Goal: Task Accomplishment & Management: Manage account settings

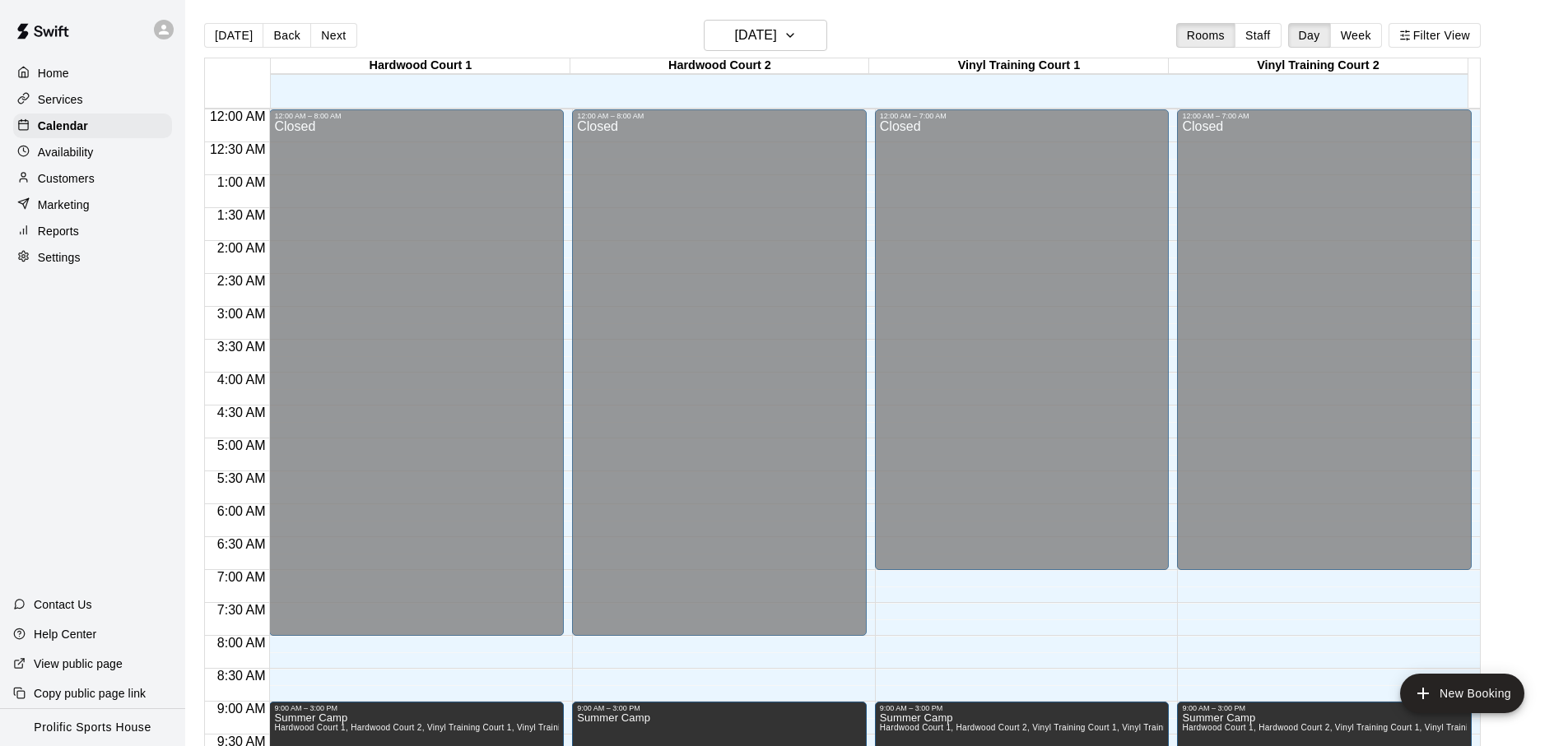
scroll to position [875, 0]
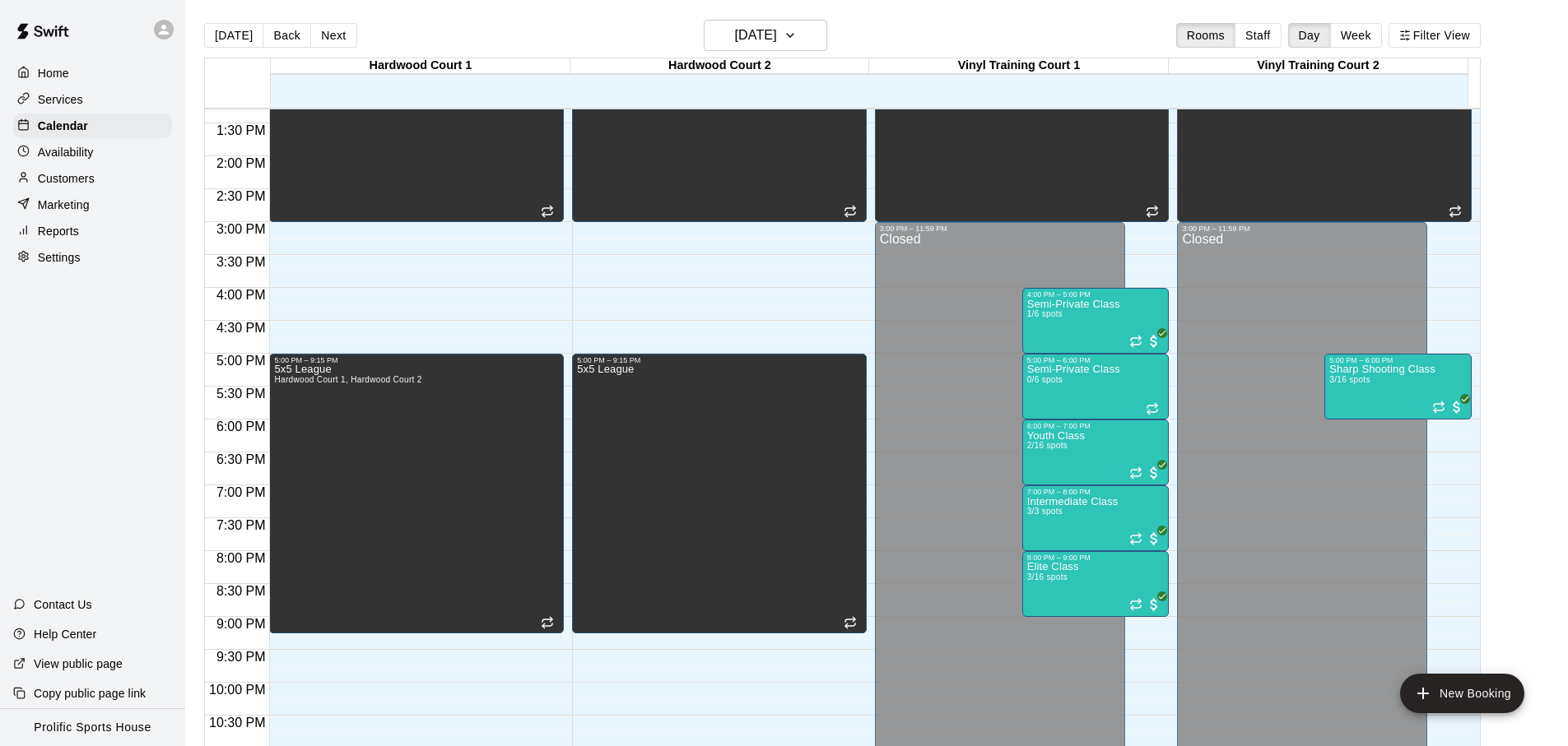
click at [940, 37] on div "[DATE] Back [DATE][DATE] Rooms Staff Day Week Filter View" at bounding box center [842, 39] width 1277 height 38
click at [328, 36] on button "Next" at bounding box center [333, 35] width 46 height 24
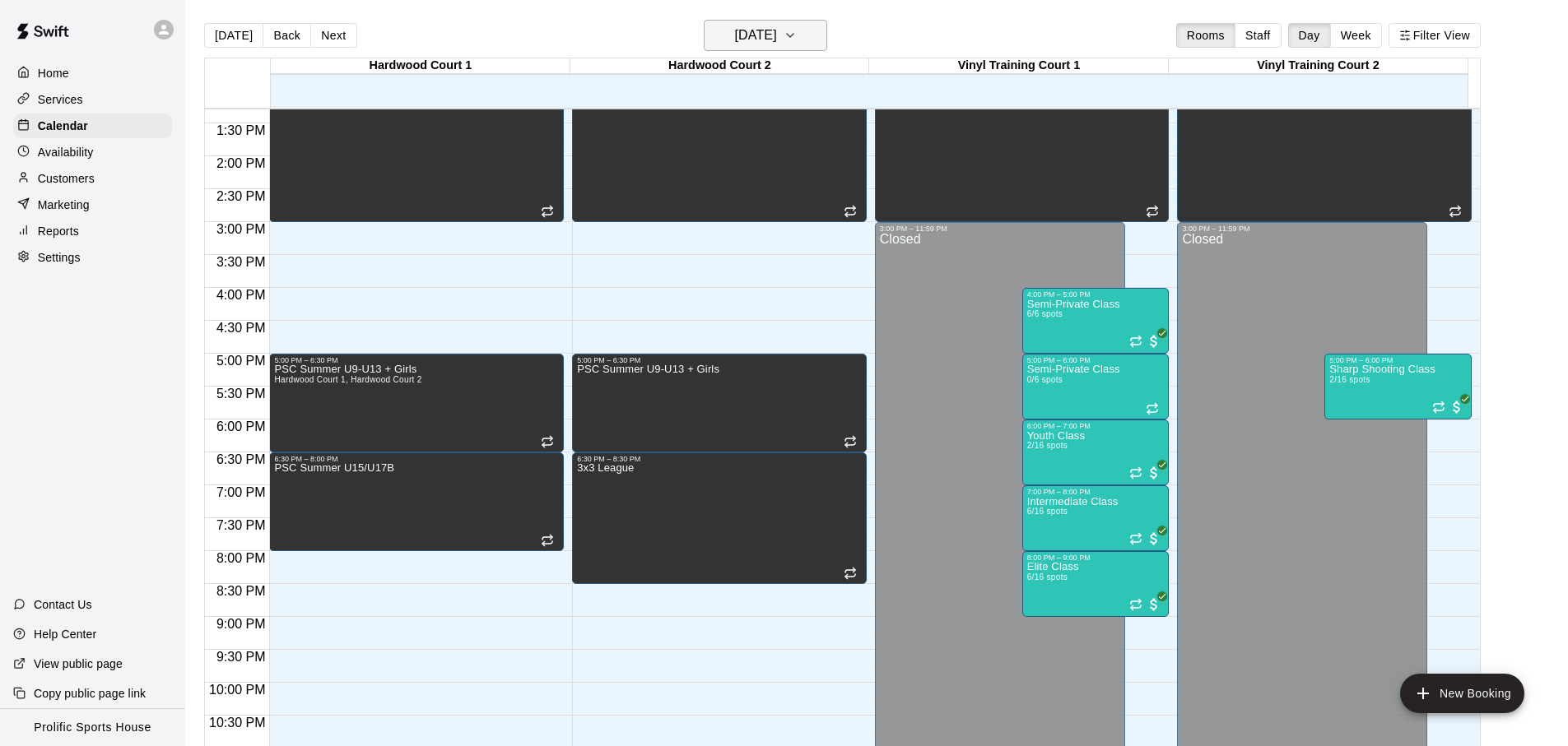
click at [759, 41] on h6 "[DATE]" at bounding box center [756, 35] width 42 height 23
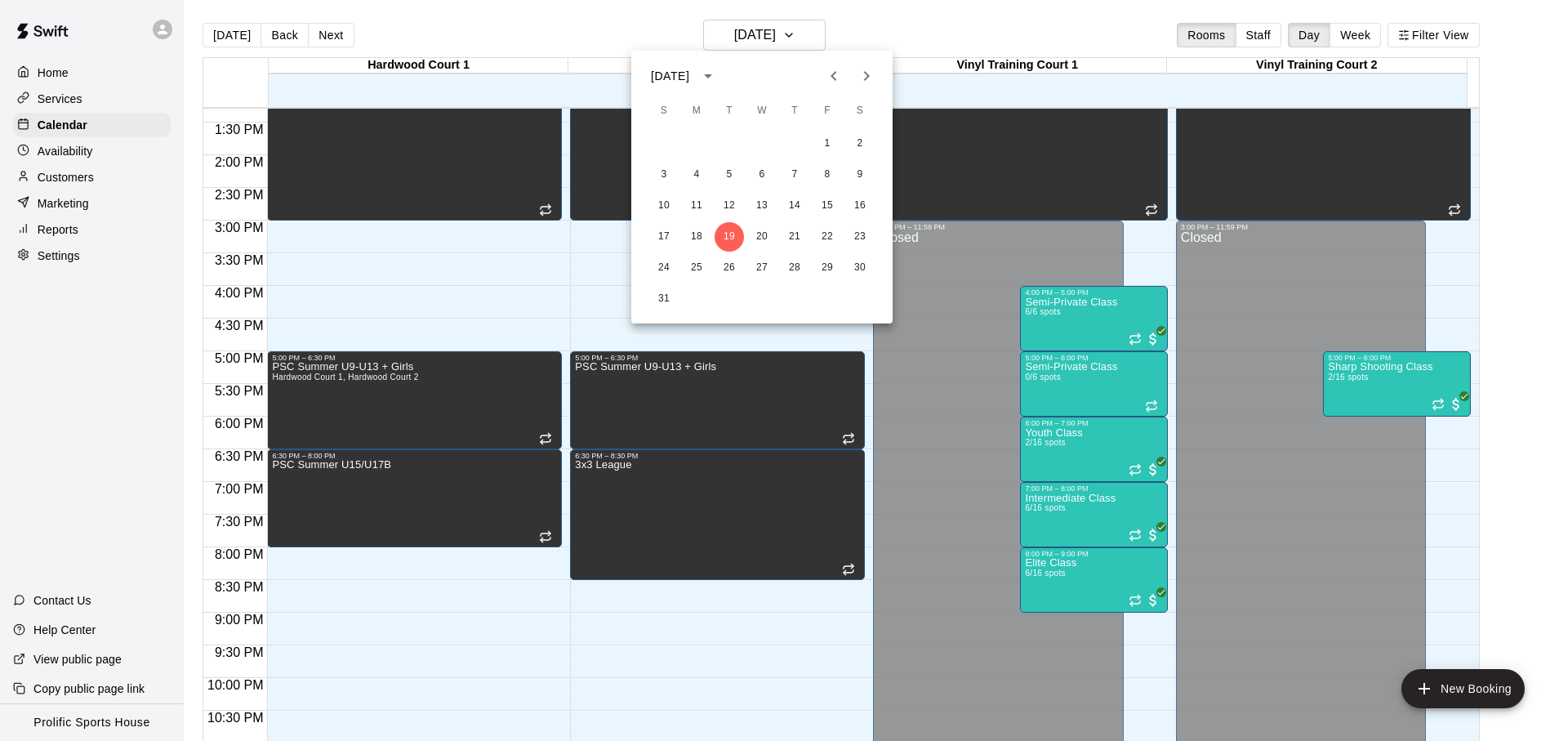
click at [855, 68] on button "Next month" at bounding box center [867, 76] width 33 height 33
click at [694, 270] on button "29" at bounding box center [696, 267] width 29 height 29
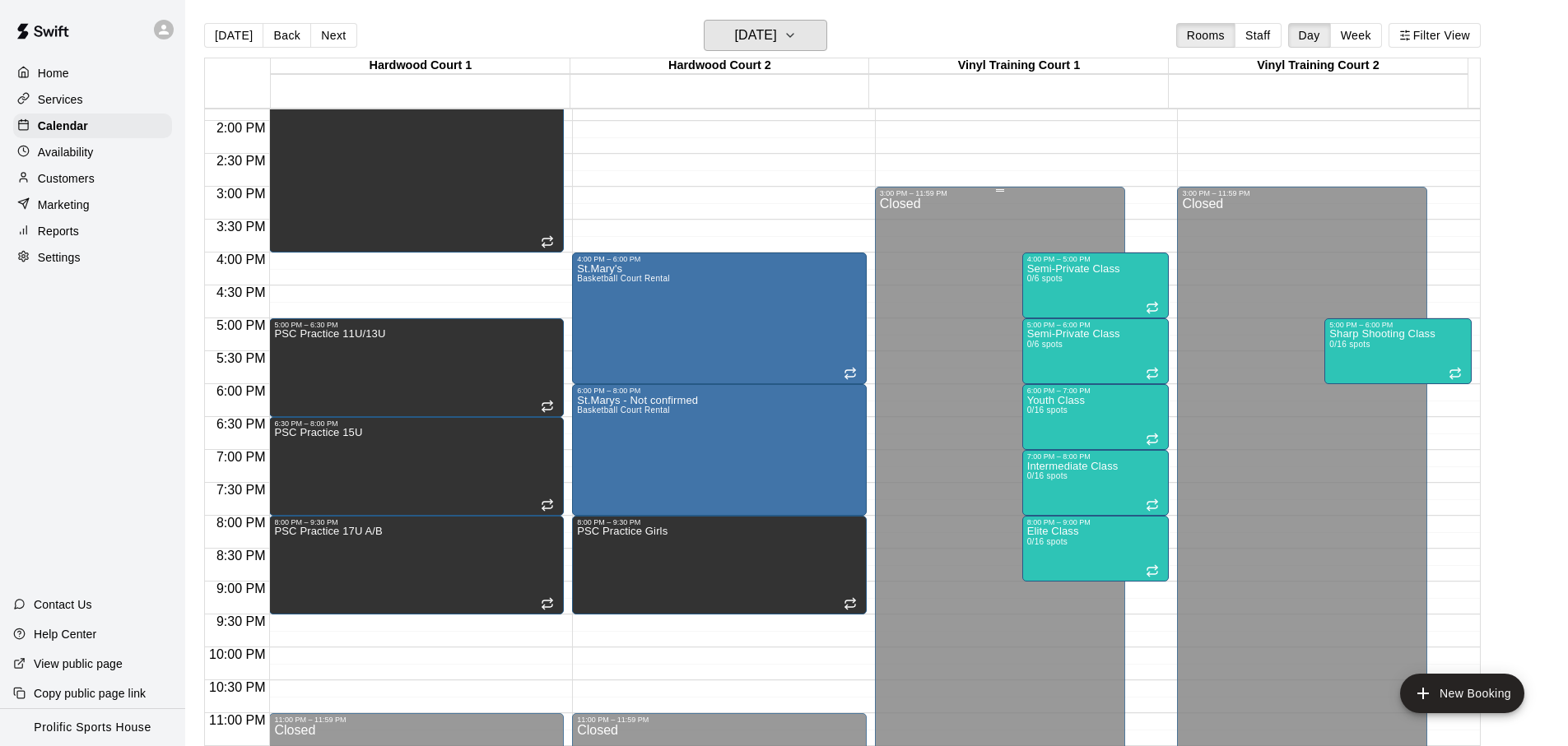
scroll to position [924, 0]
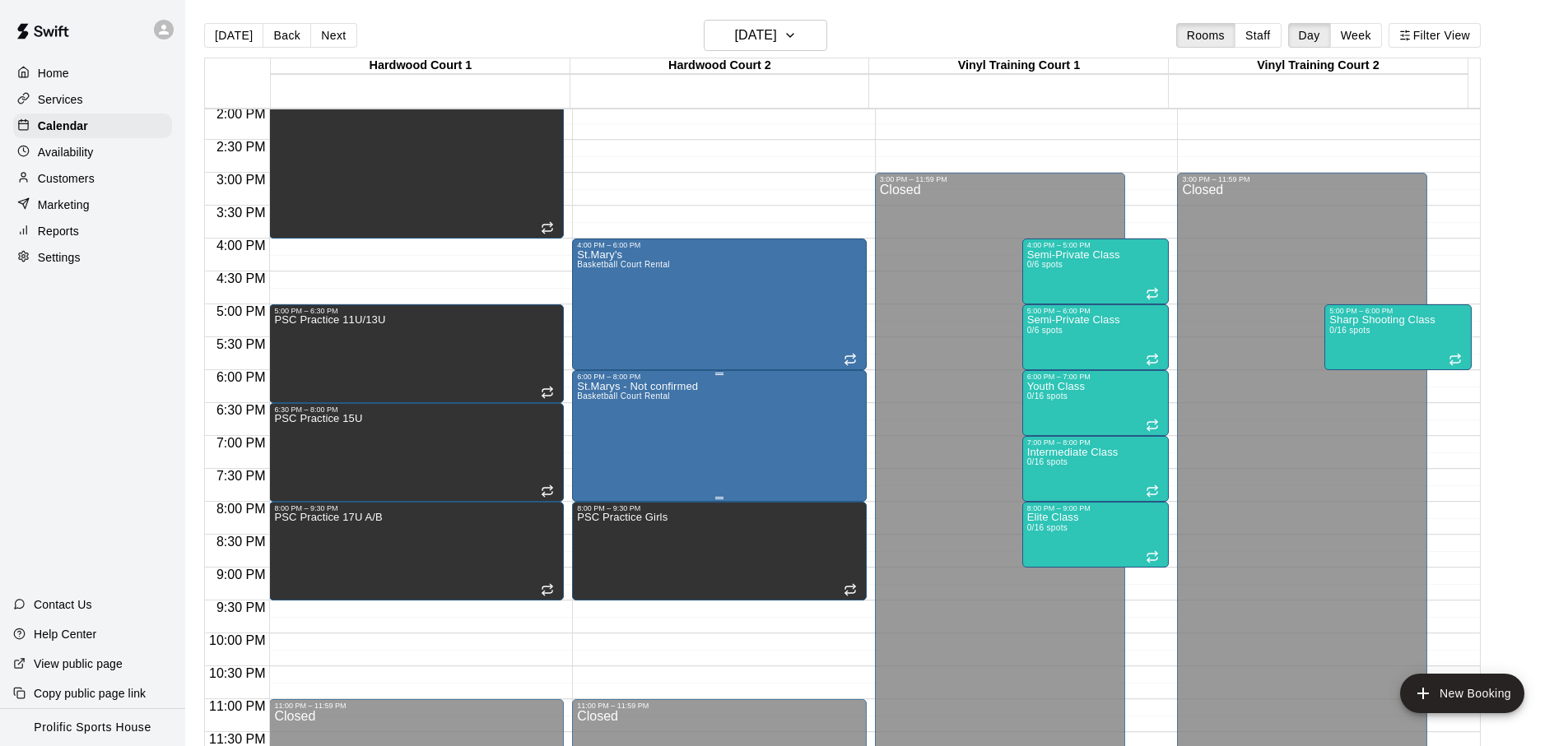
click at [749, 416] on div "St.Marys - Not confirmed Basketball Court Rental" at bounding box center [719, 754] width 285 height 746
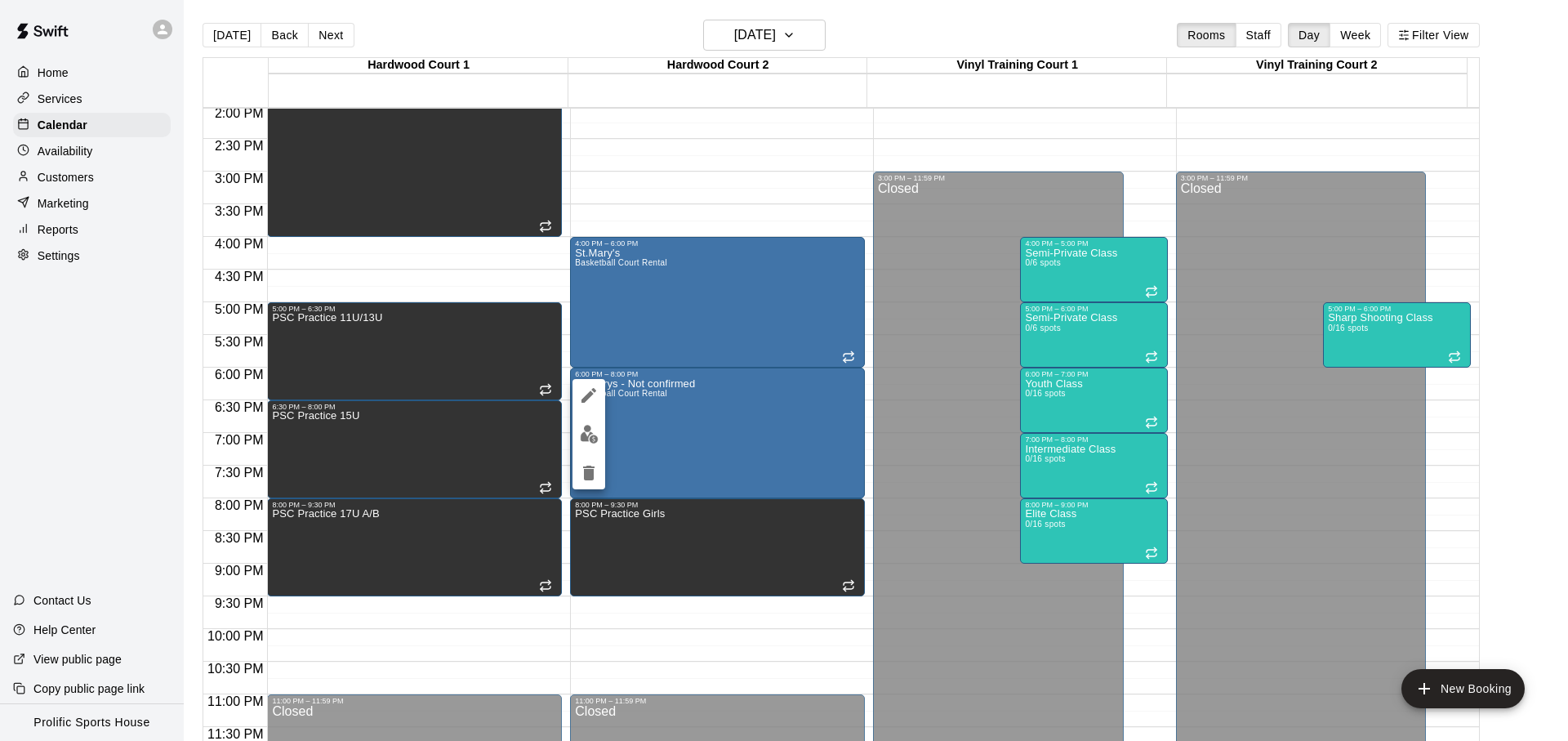
click at [575, 406] on div at bounding box center [588, 435] width 33 height 110
click at [577, 403] on button "edit" at bounding box center [588, 395] width 33 height 33
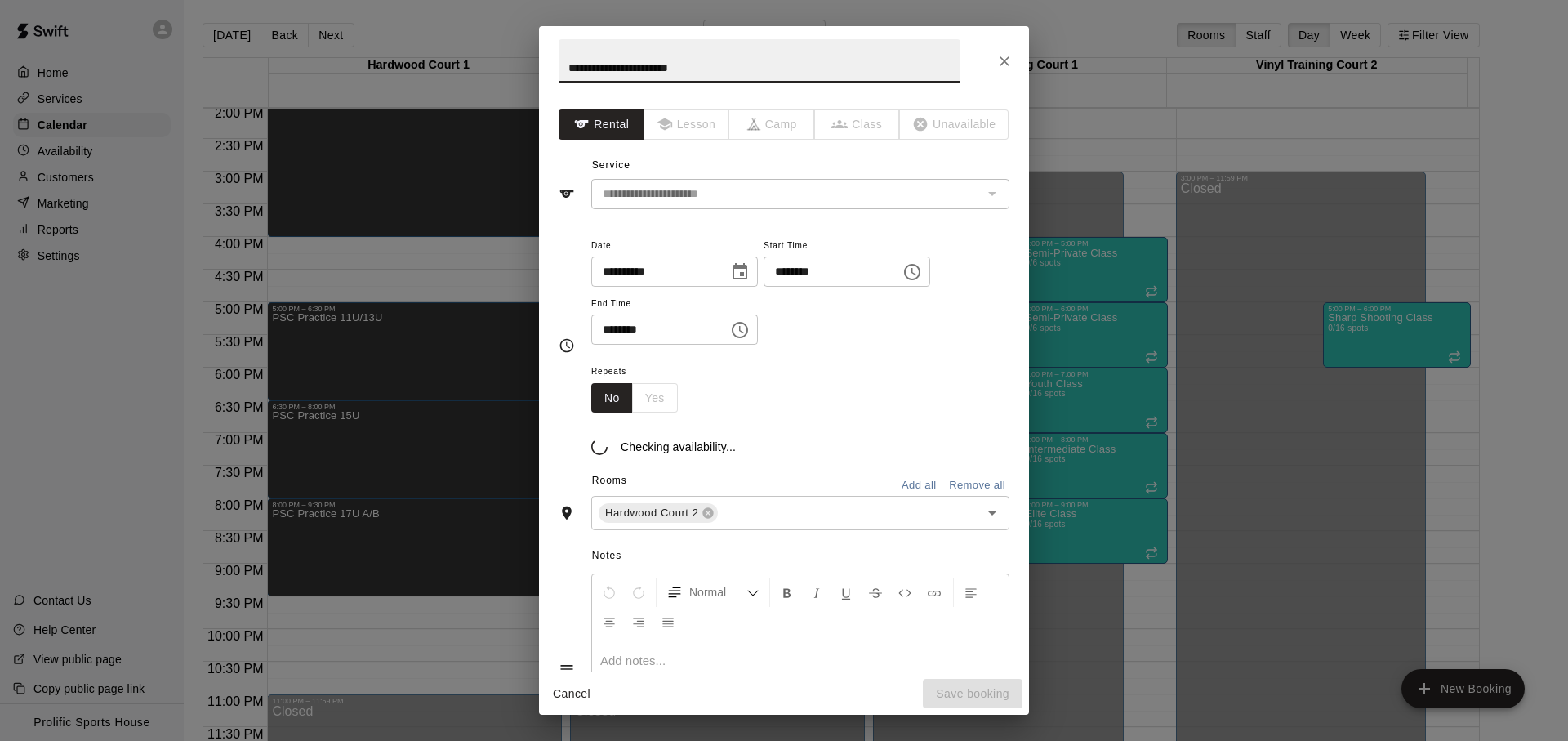
type input "**********"
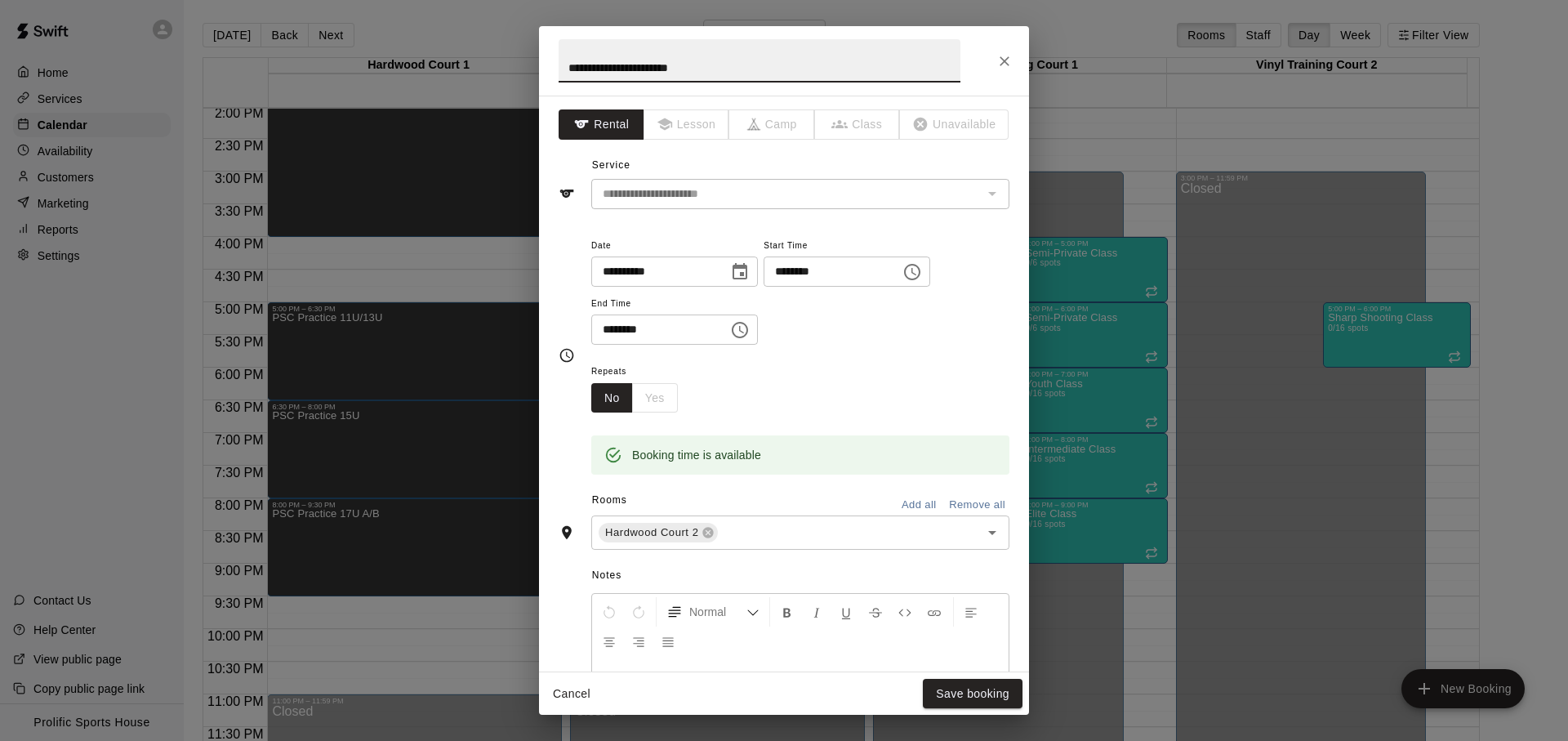
drag, startPoint x: 729, startPoint y: 72, endPoint x: 617, endPoint y: 67, distance: 112.1
click at [617, 67] on input "**********" at bounding box center [759, 61] width 402 height 43
type input "********"
click at [943, 679] on button "Save booking" at bounding box center [972, 694] width 100 height 30
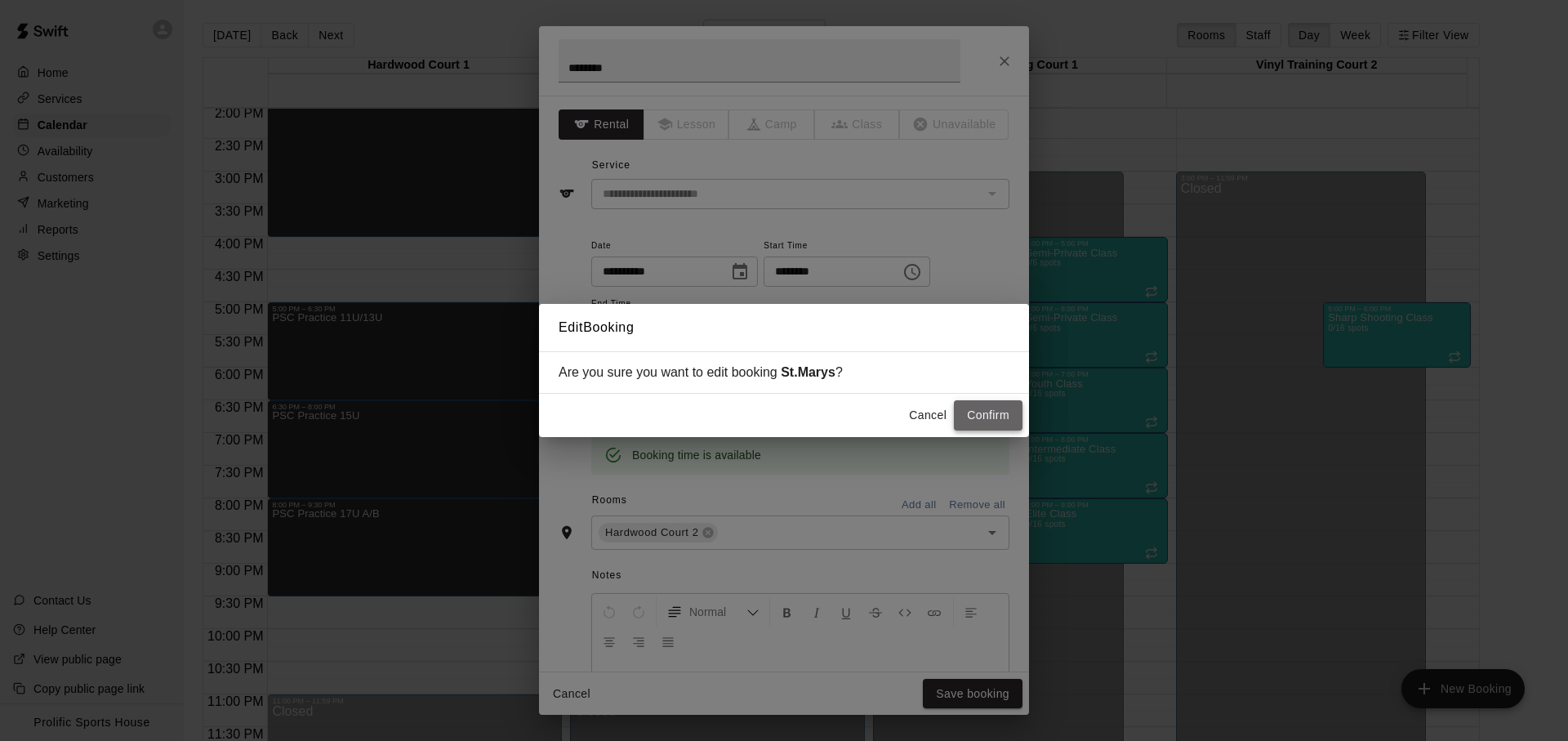
click at [996, 417] on button "Confirm" at bounding box center [988, 416] width 68 height 30
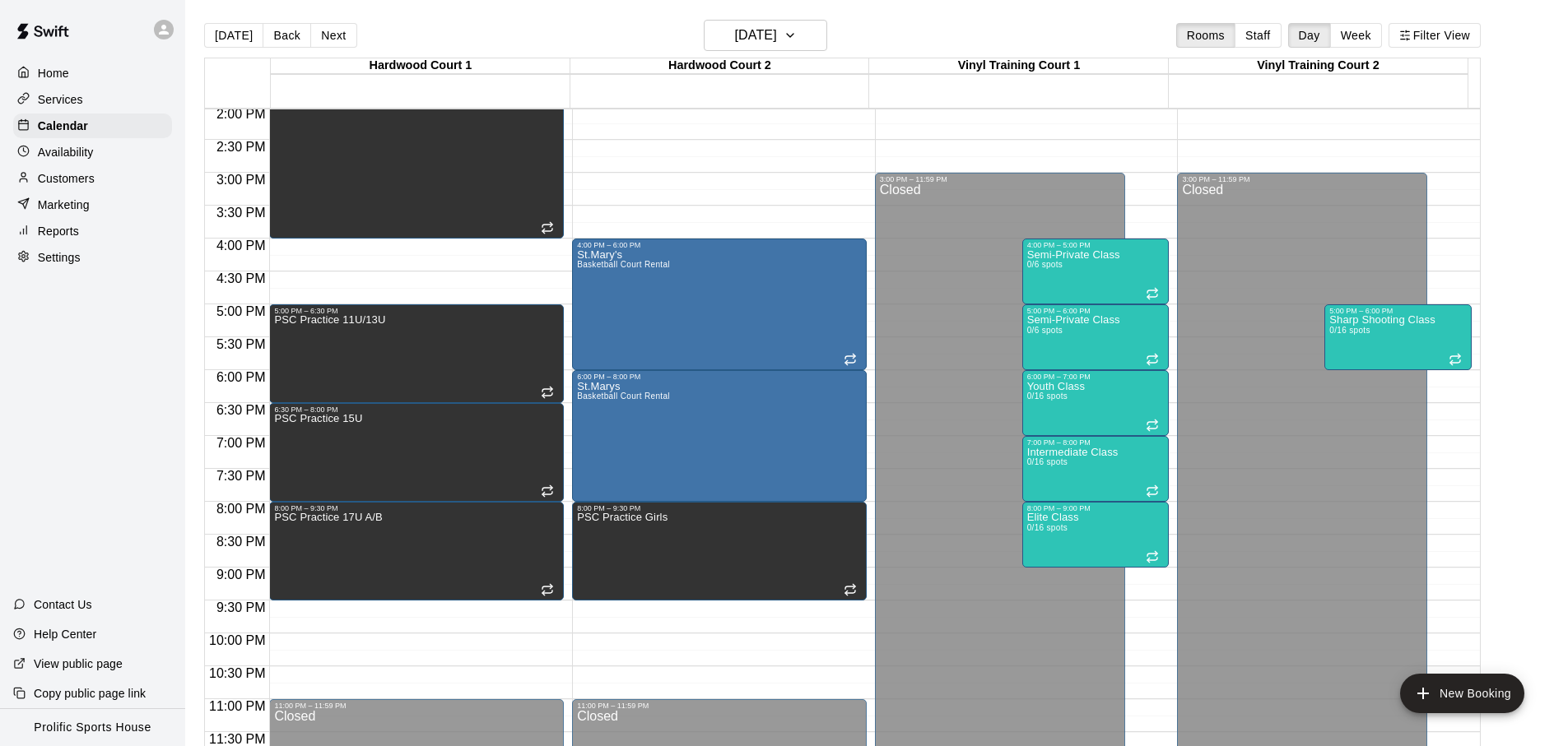
click at [942, 43] on div "[DATE] Back [DATE][DATE] Rooms Staff Day Week Filter View" at bounding box center [842, 39] width 1277 height 38
click at [763, 41] on h6 "[DATE]" at bounding box center [756, 35] width 42 height 23
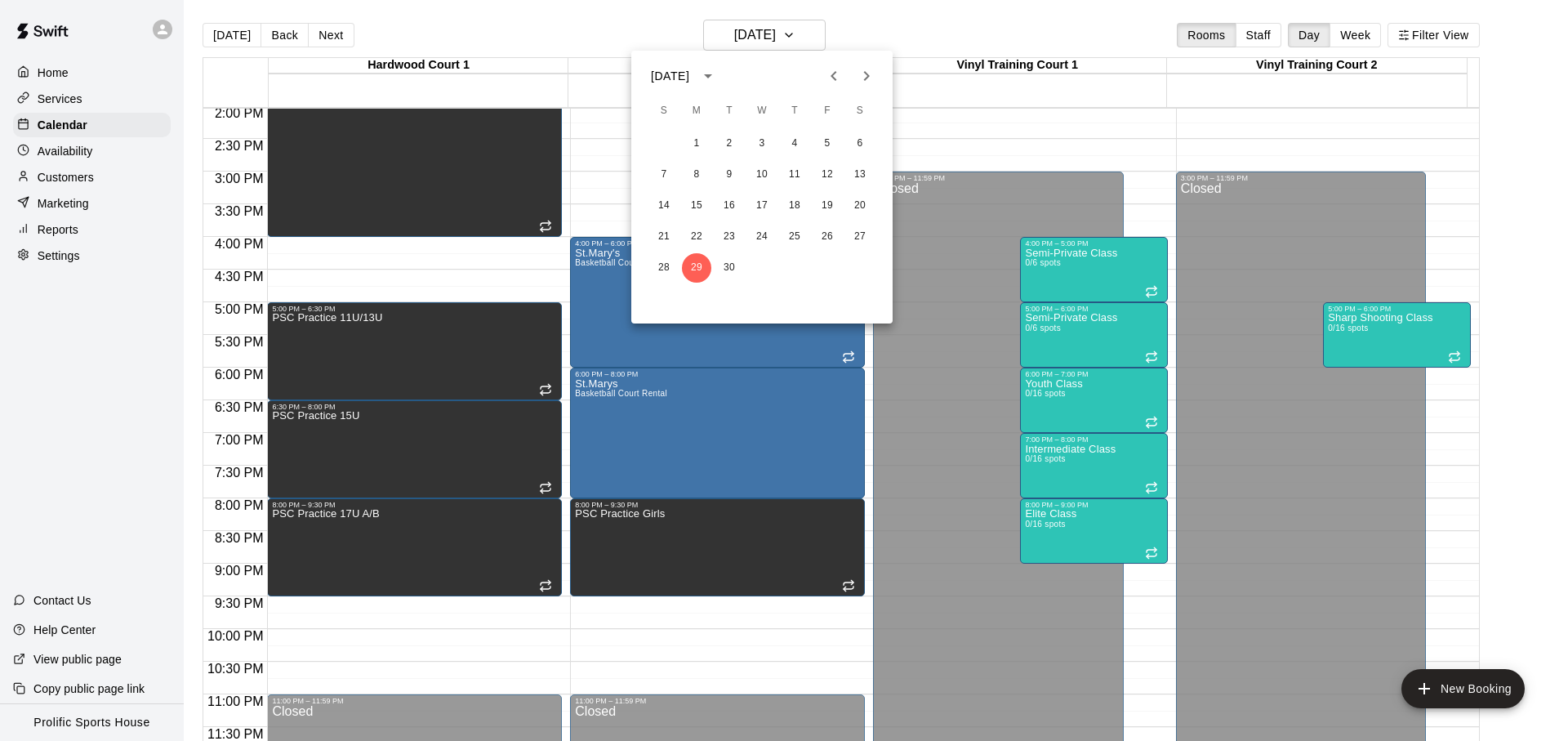
click at [873, 72] on icon "Next month" at bounding box center [867, 76] width 20 height 20
click at [685, 243] on button "20" at bounding box center [696, 236] width 29 height 29
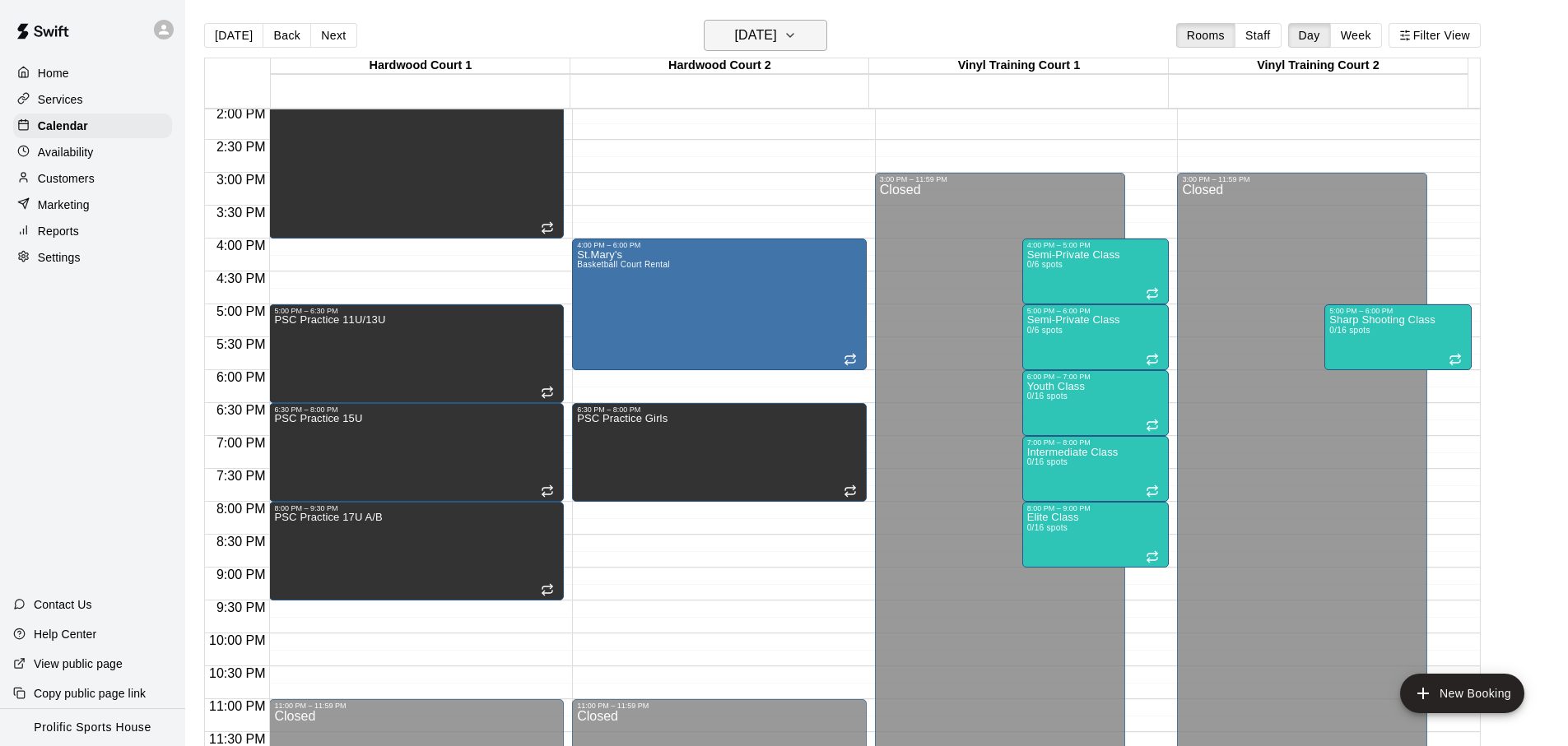
click at [777, 24] on h6 "[DATE]" at bounding box center [756, 35] width 42 height 23
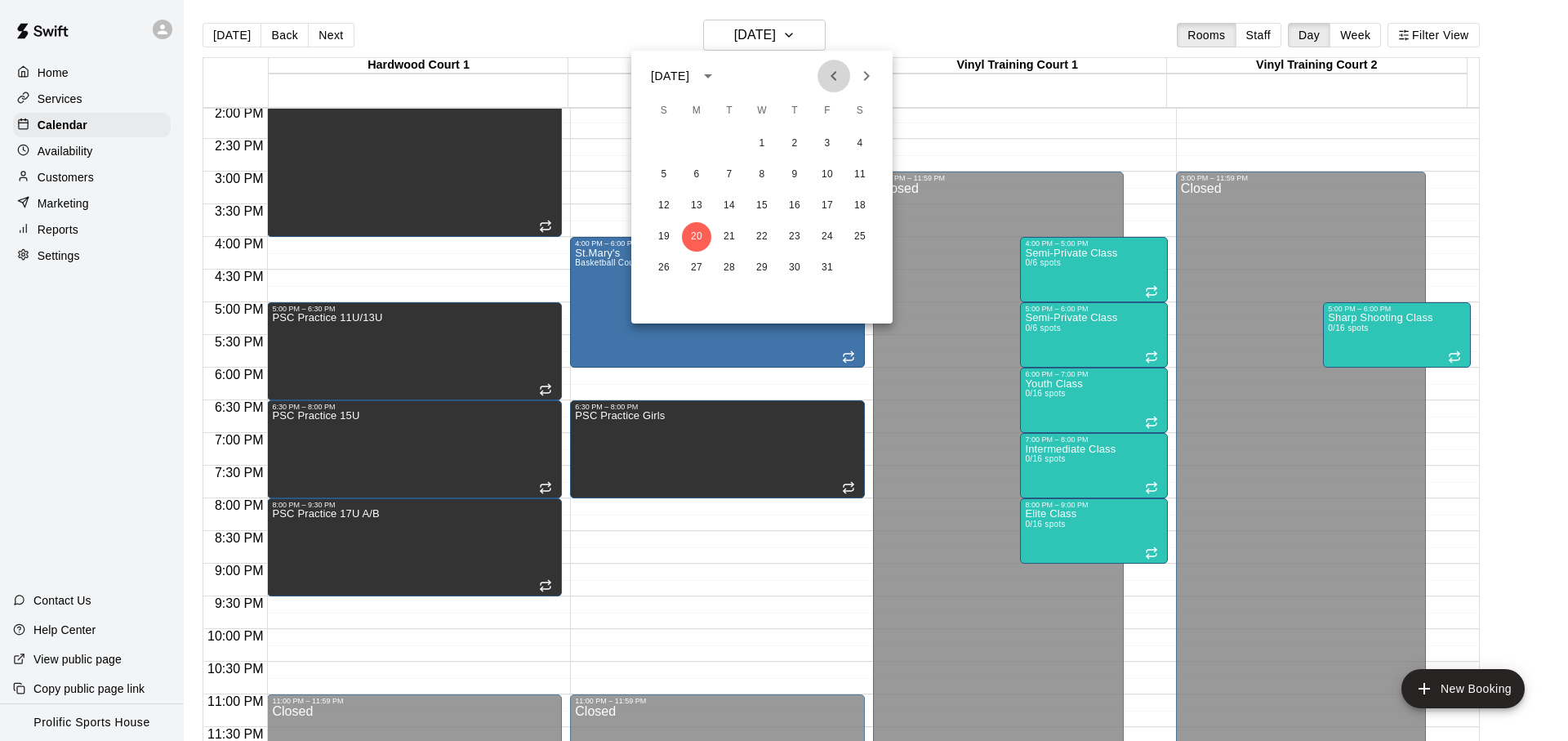
click at [826, 74] on icon "Previous month" at bounding box center [834, 76] width 20 height 20
click at [699, 272] on button "29" at bounding box center [696, 267] width 29 height 29
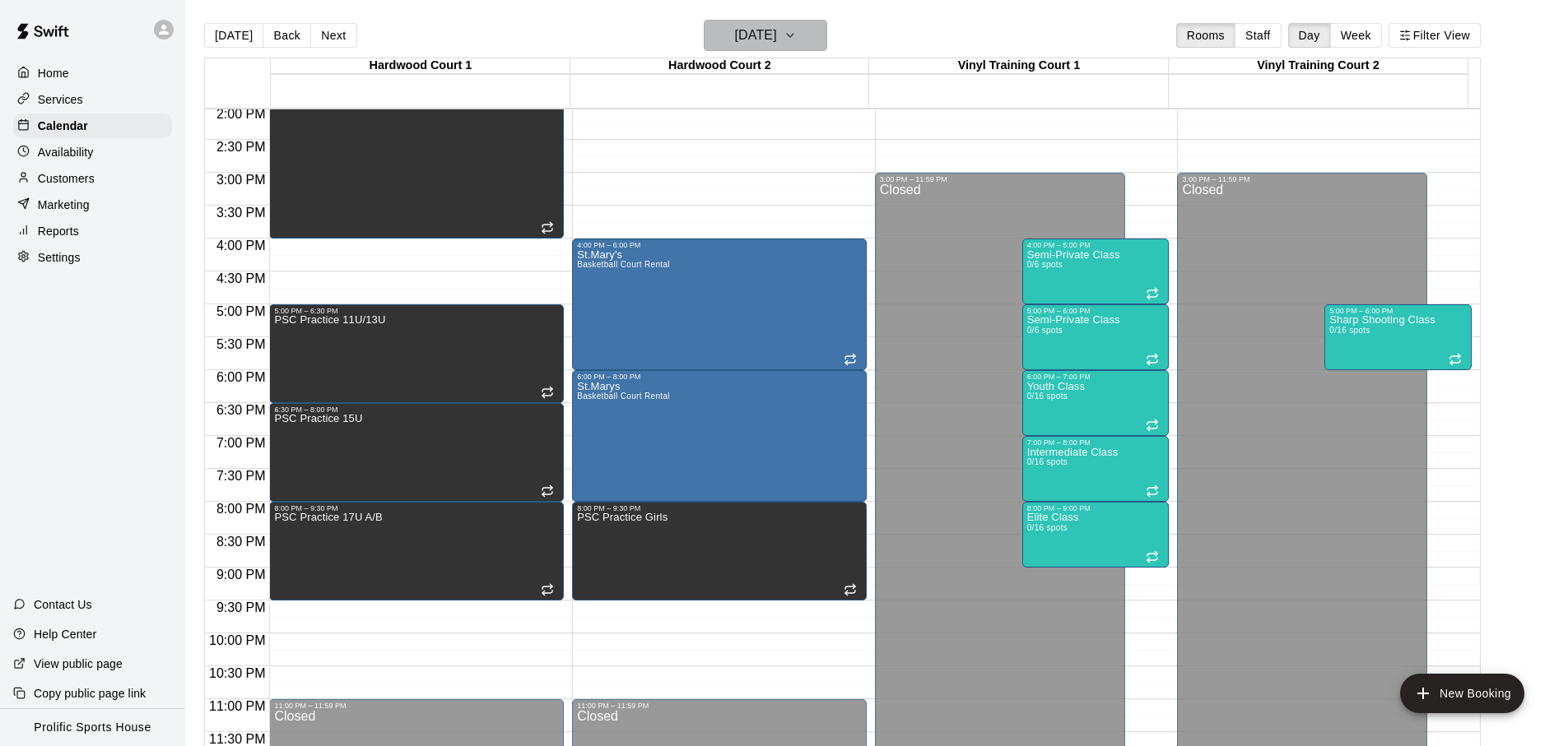
click at [773, 42] on h6 "[DATE]" at bounding box center [756, 35] width 42 height 23
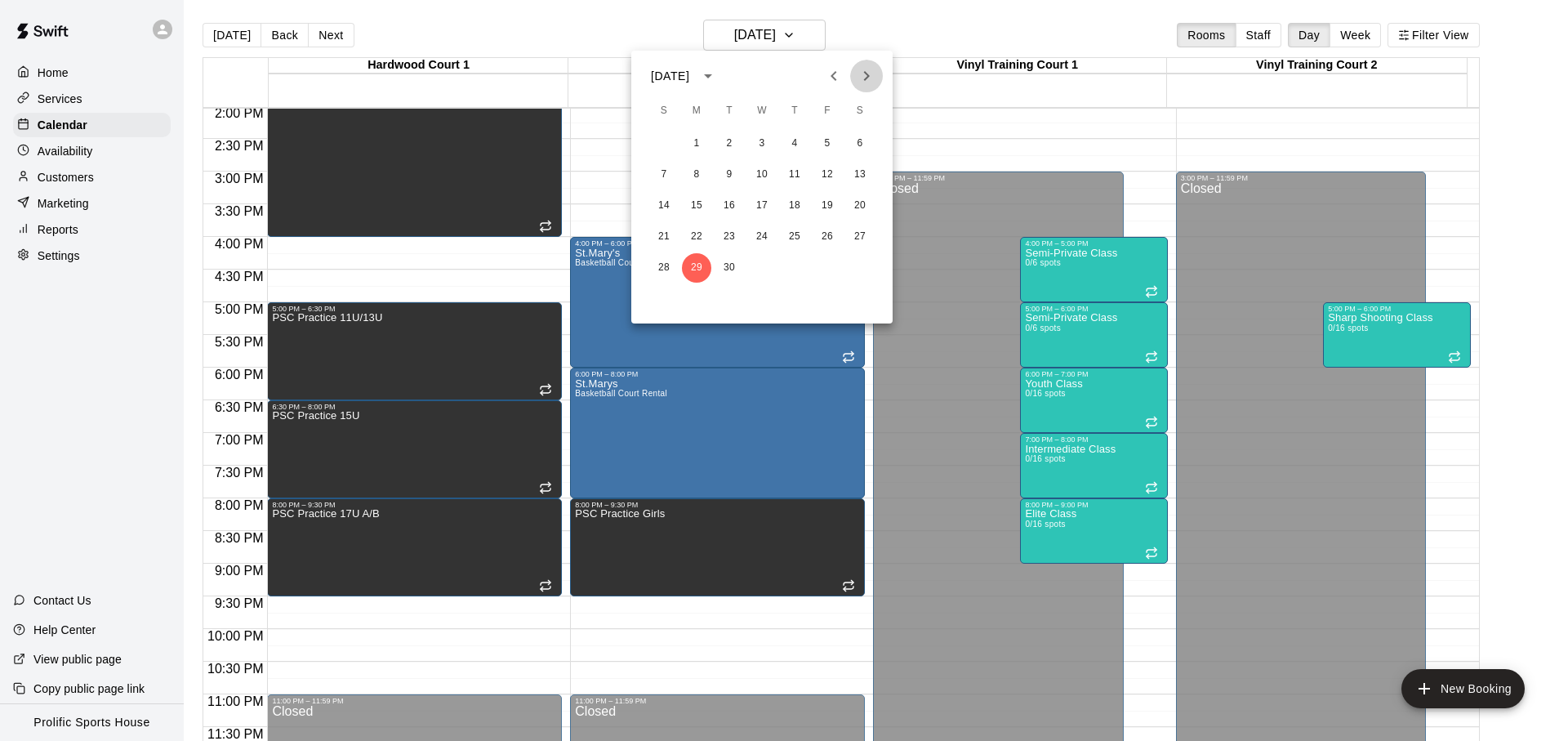
click at [864, 78] on icon "Next month" at bounding box center [867, 76] width 20 height 20
click at [696, 243] on button "20" at bounding box center [696, 236] width 29 height 29
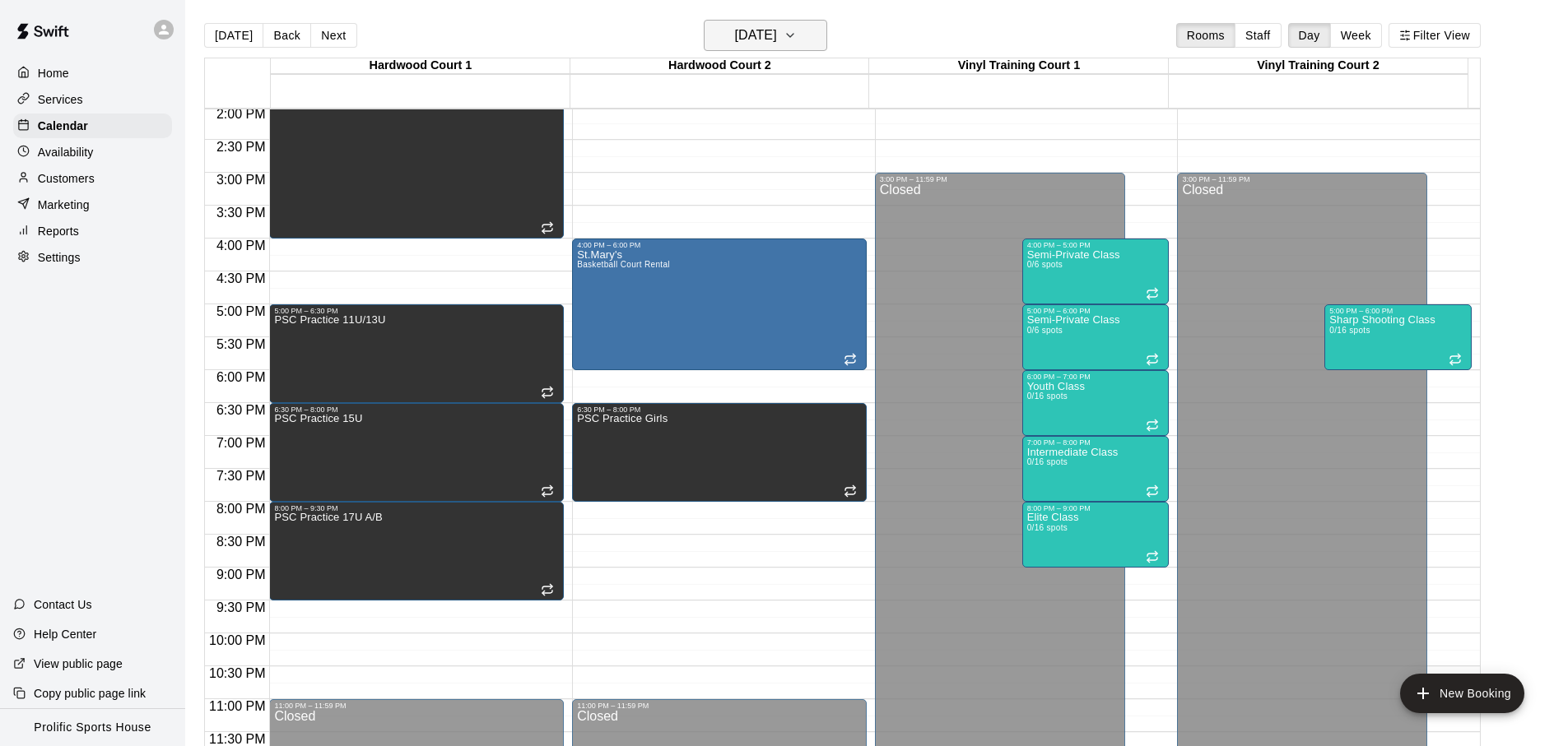
click at [777, 40] on h6 "[DATE]" at bounding box center [756, 35] width 42 height 23
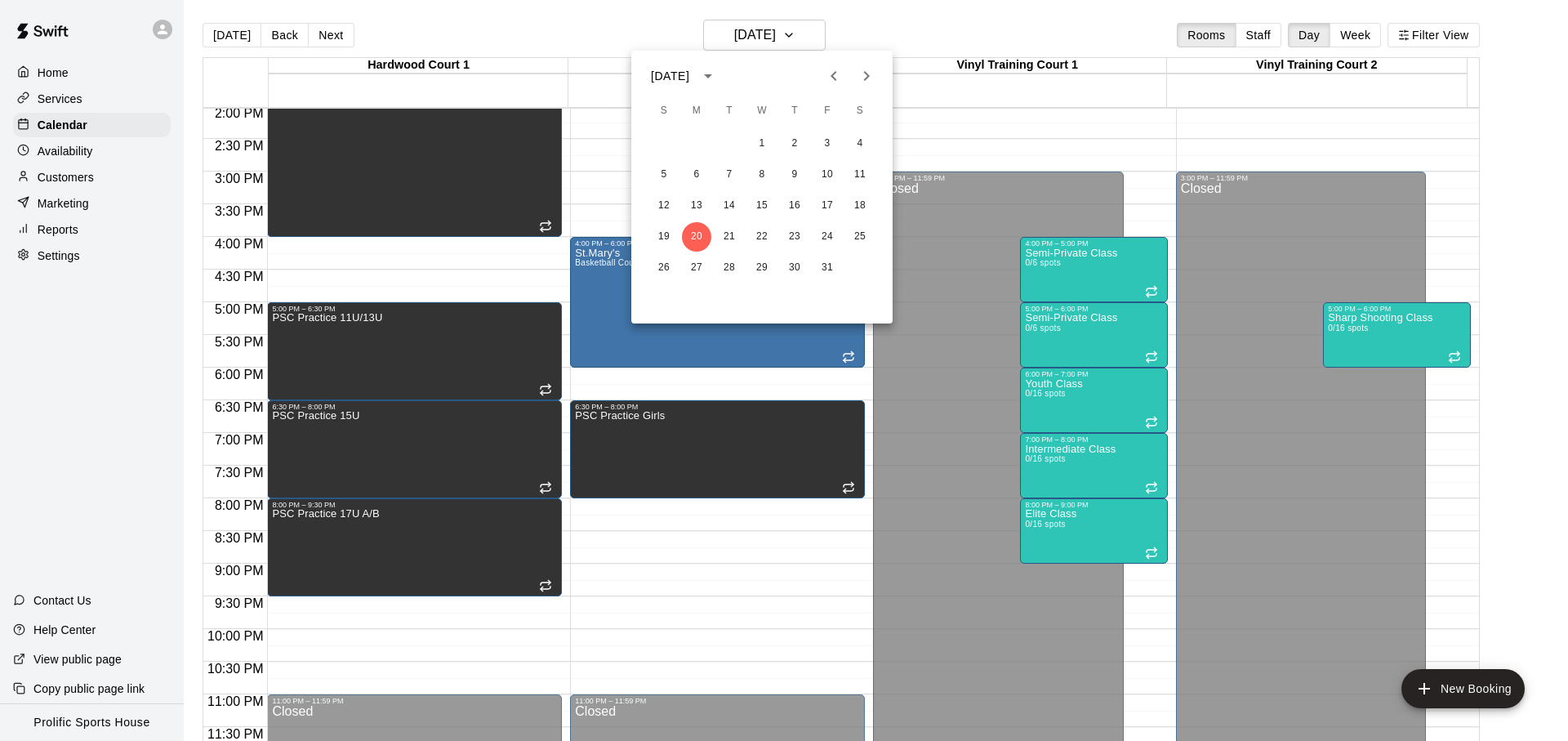
click at [959, 43] on div at bounding box center [784, 370] width 1568 height 741
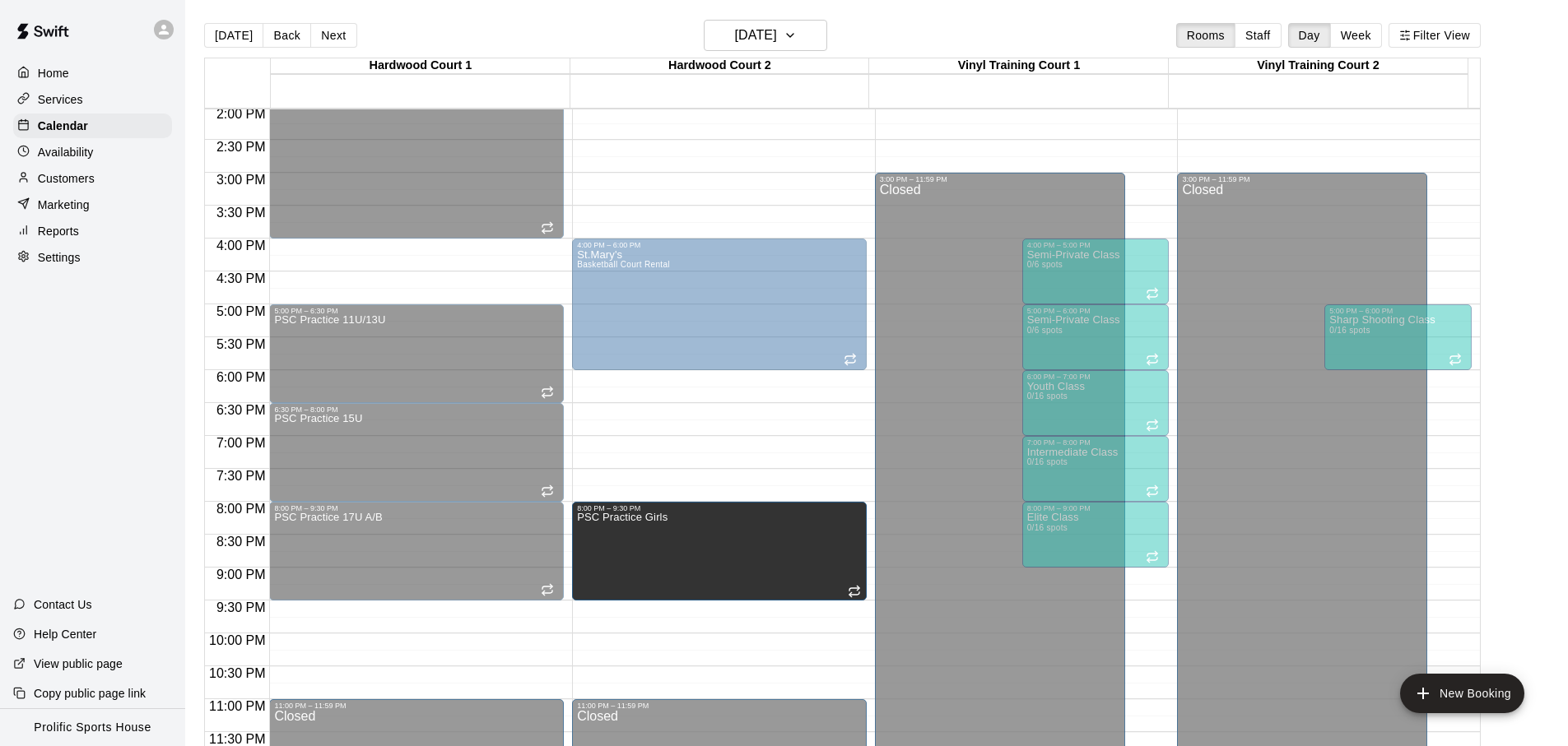
drag, startPoint x: 649, startPoint y: 454, endPoint x: 628, endPoint y: 568, distance: 115.9
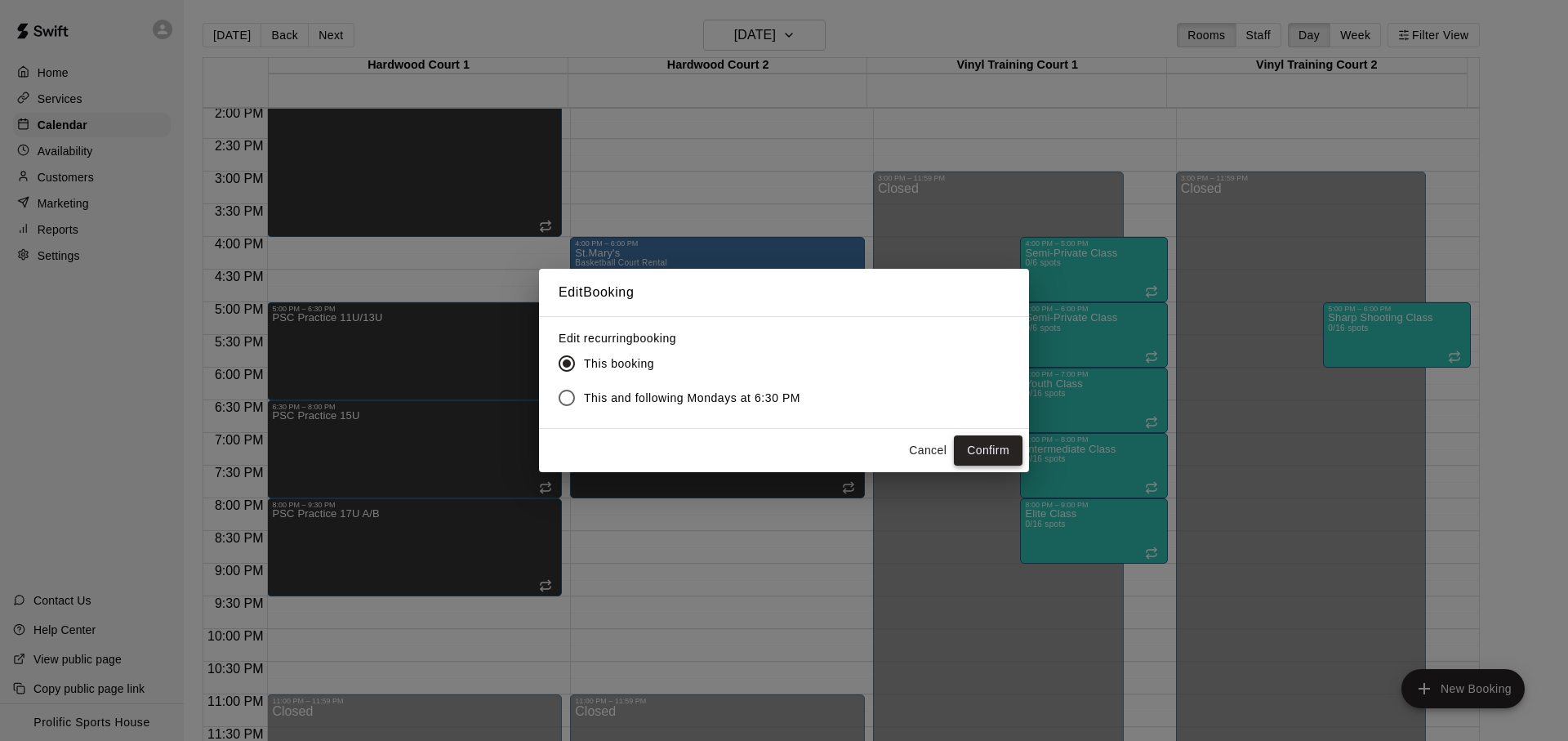
click at [996, 451] on button "Confirm" at bounding box center [988, 450] width 68 height 30
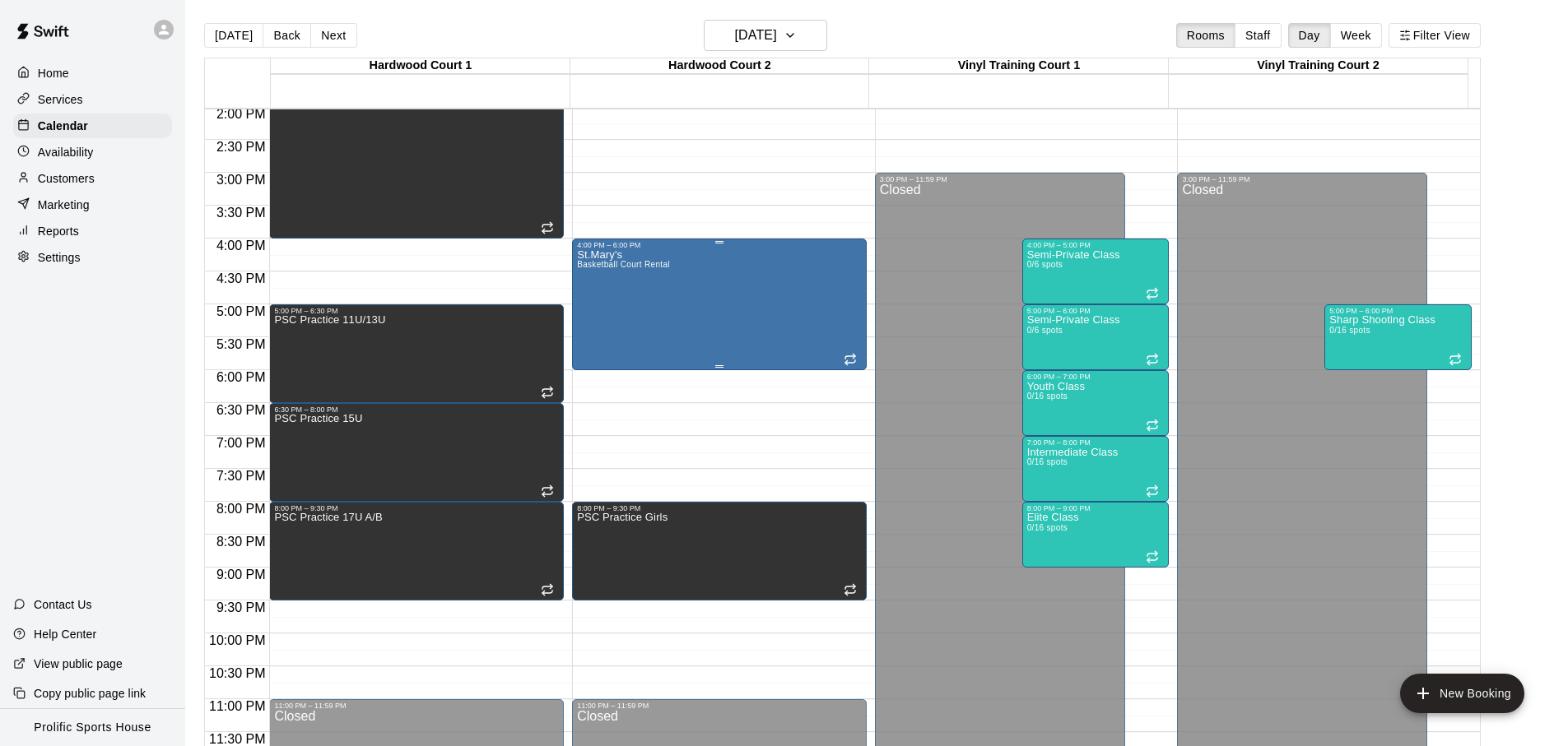
click at [635, 302] on div "St.Mary's Basketball Court Rental" at bounding box center [623, 622] width 93 height 746
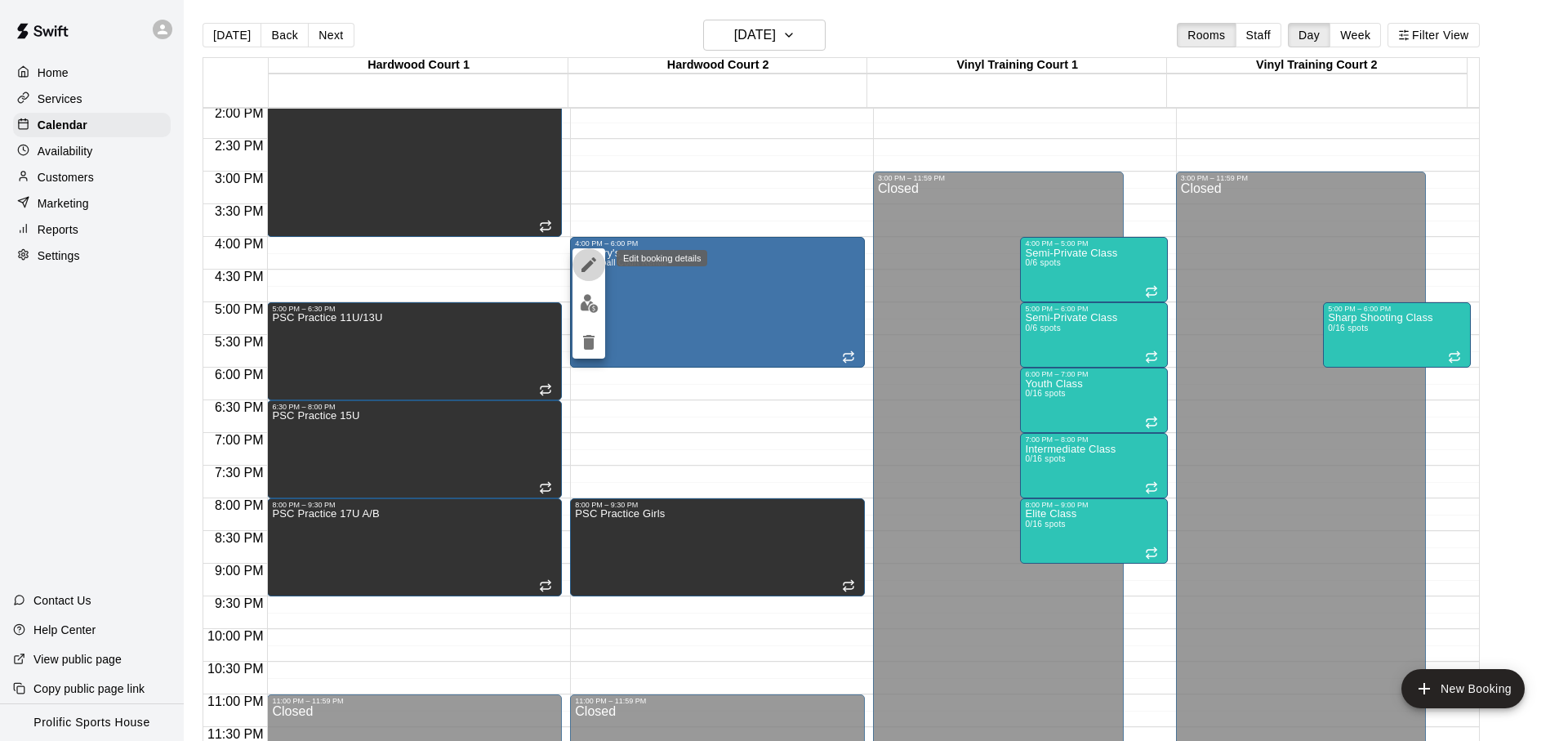
click at [585, 270] on icon "edit" at bounding box center [589, 265] width 15 height 15
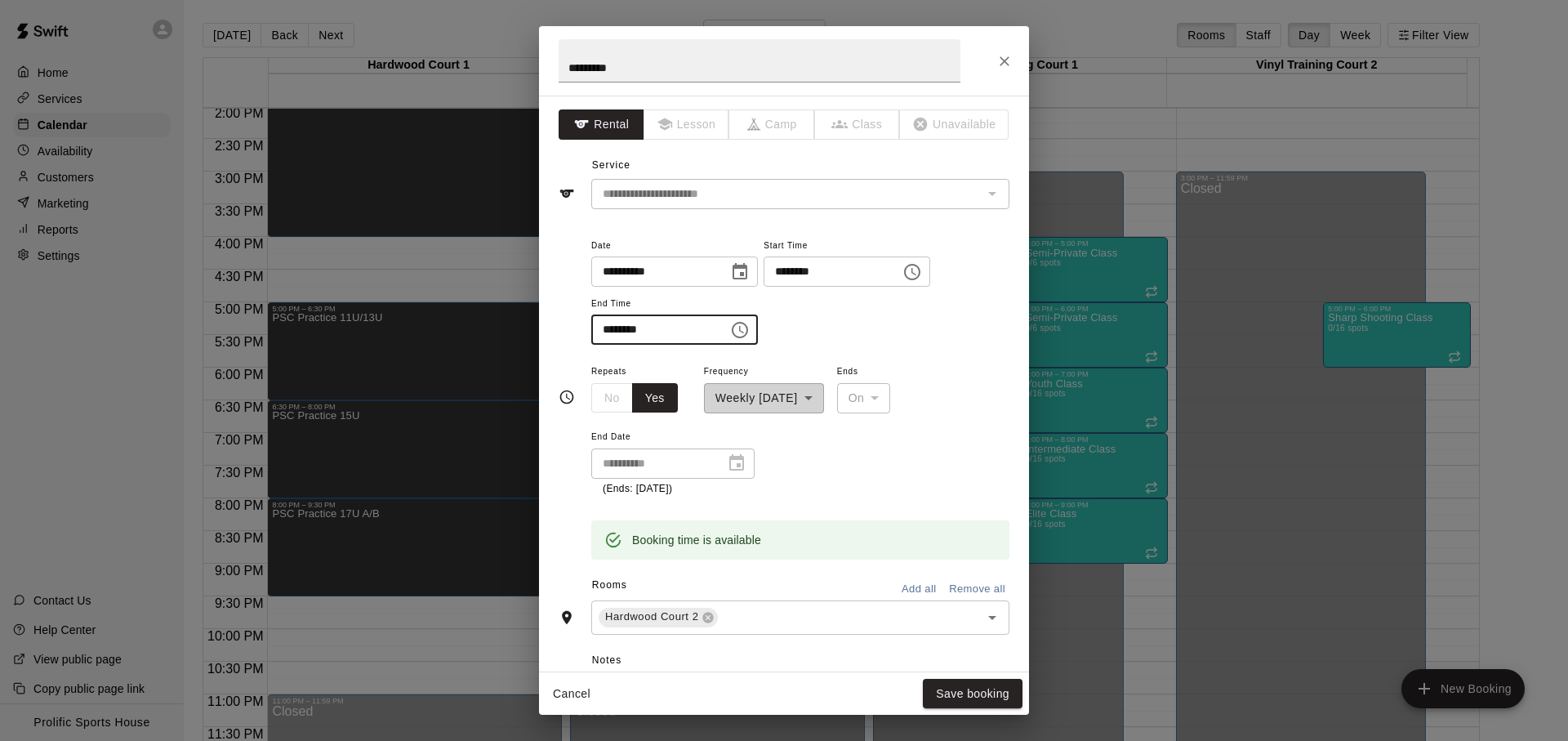
click at [614, 324] on input "********" at bounding box center [654, 330] width 126 height 30
type input "********"
click at [968, 684] on button "Save booking" at bounding box center [972, 694] width 100 height 30
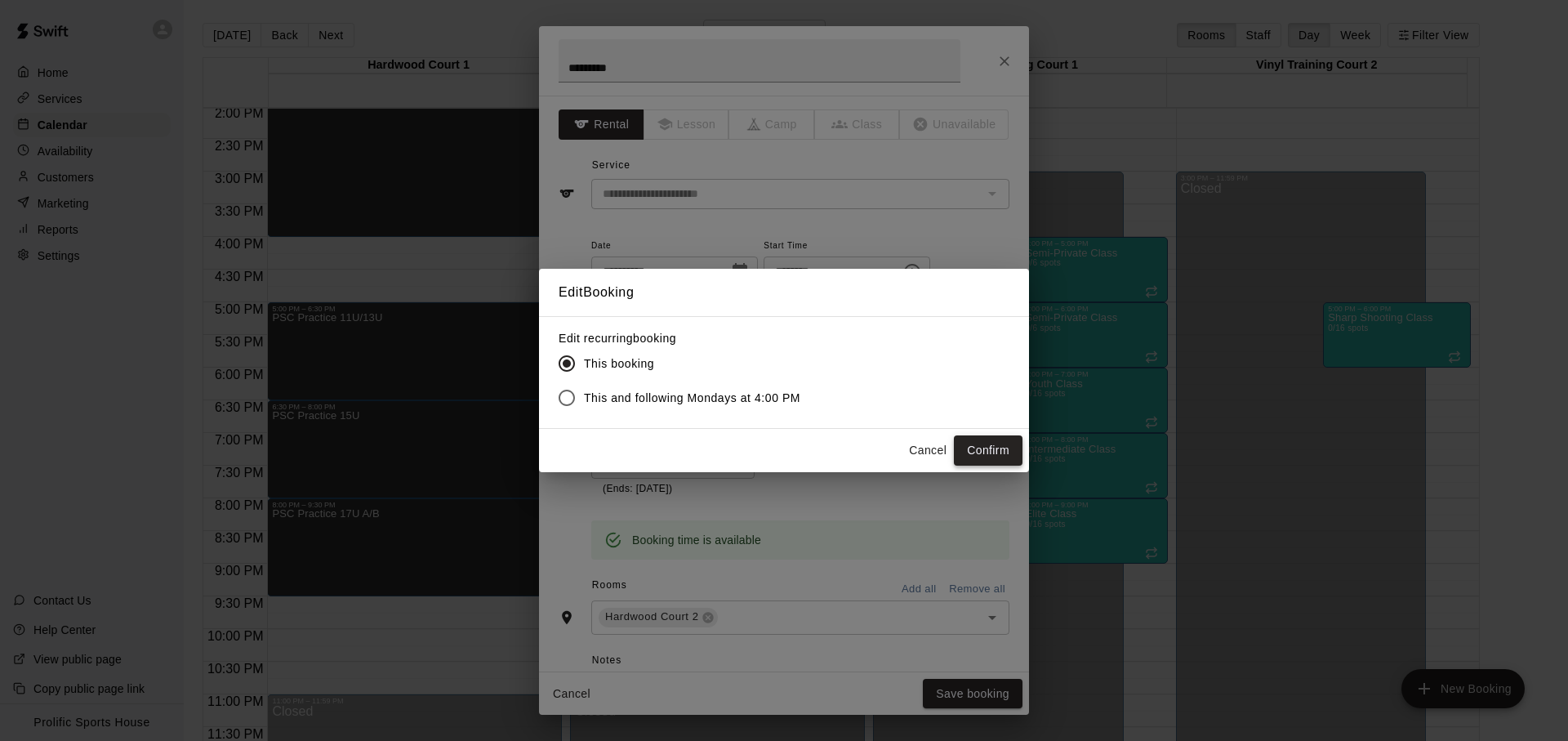
click at [982, 447] on button "Confirm" at bounding box center [988, 450] width 68 height 30
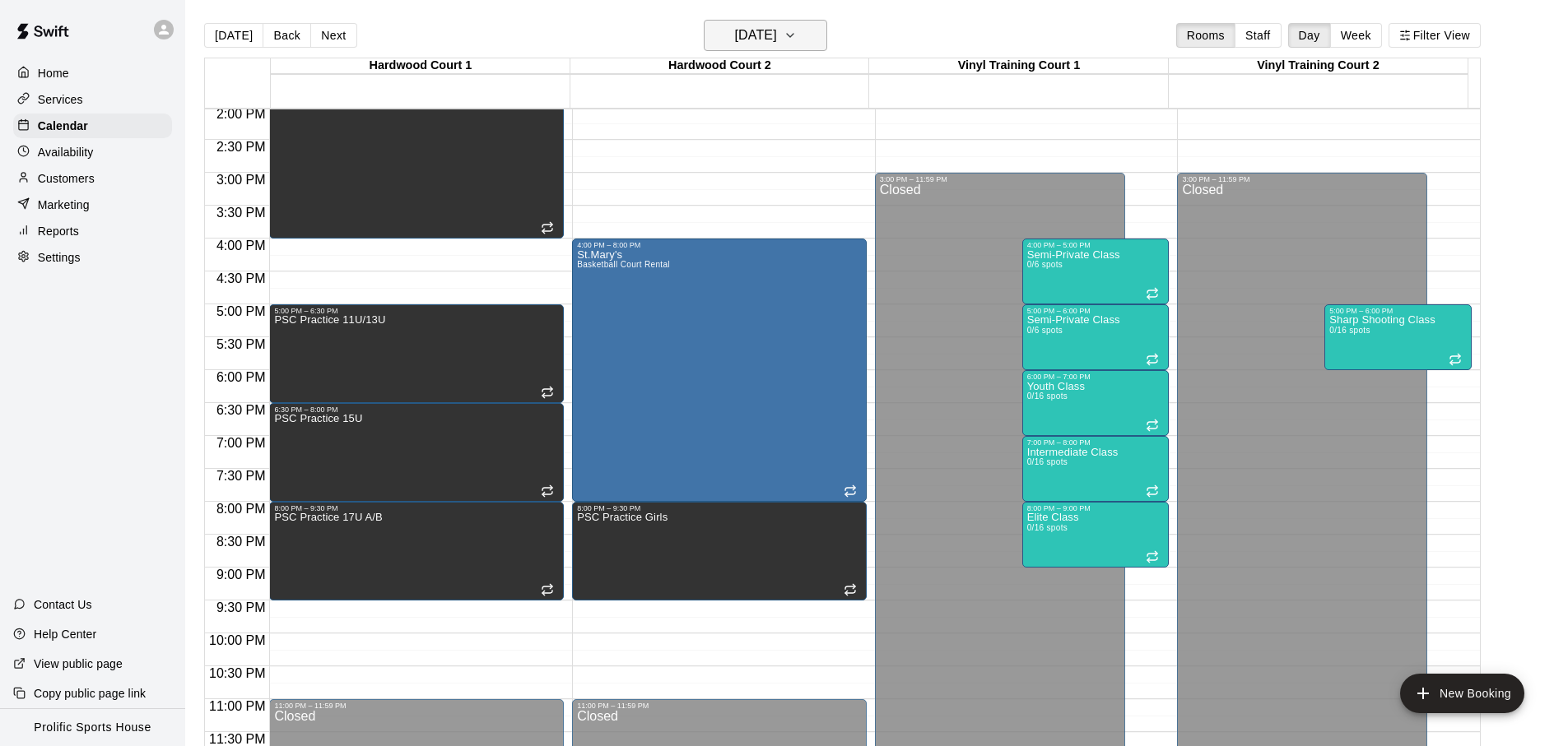
click at [744, 27] on h6 "[DATE]" at bounding box center [756, 35] width 42 height 23
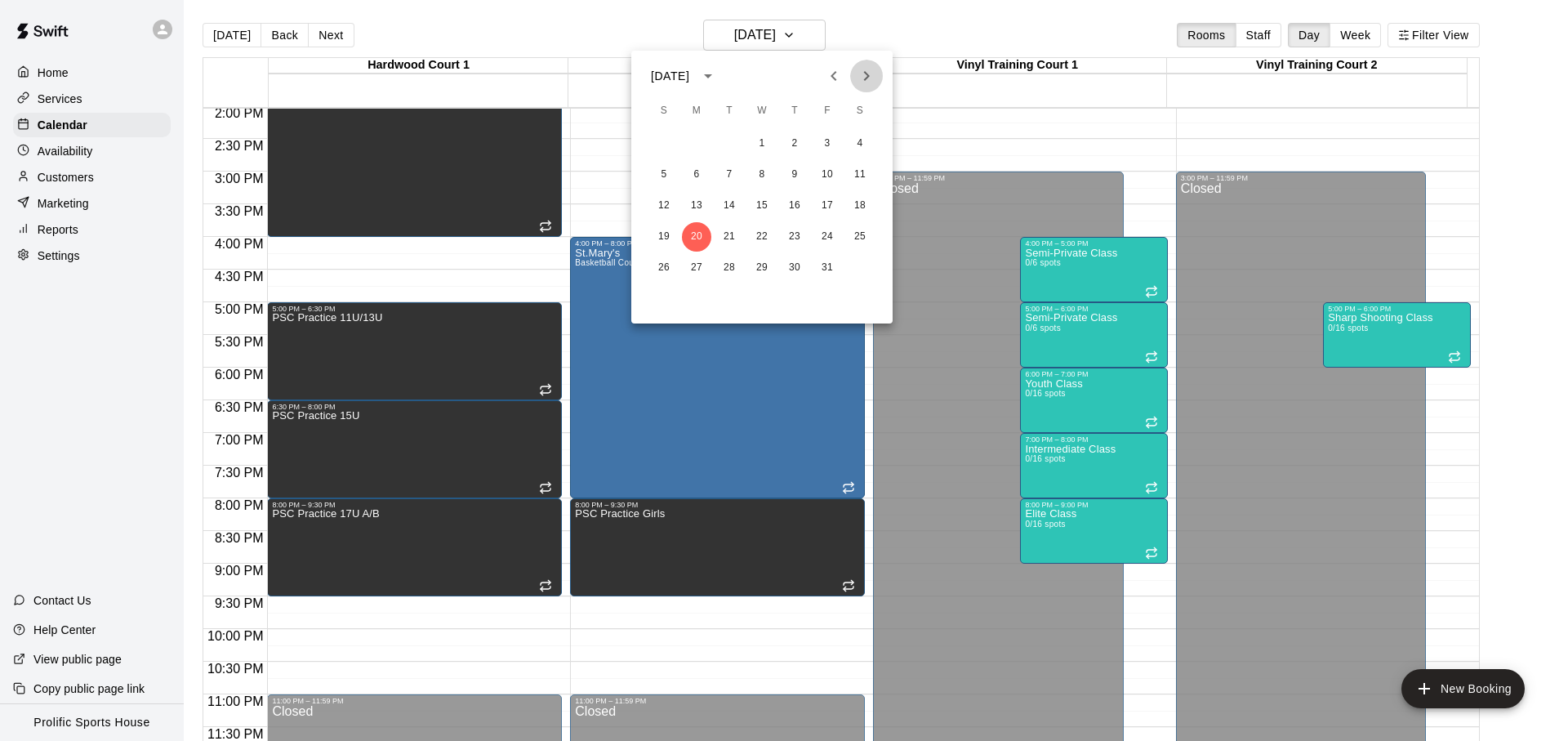
click at [870, 75] on icon "Next month" at bounding box center [867, 76] width 20 height 20
click at [857, 140] on button "1" at bounding box center [859, 143] width 29 height 29
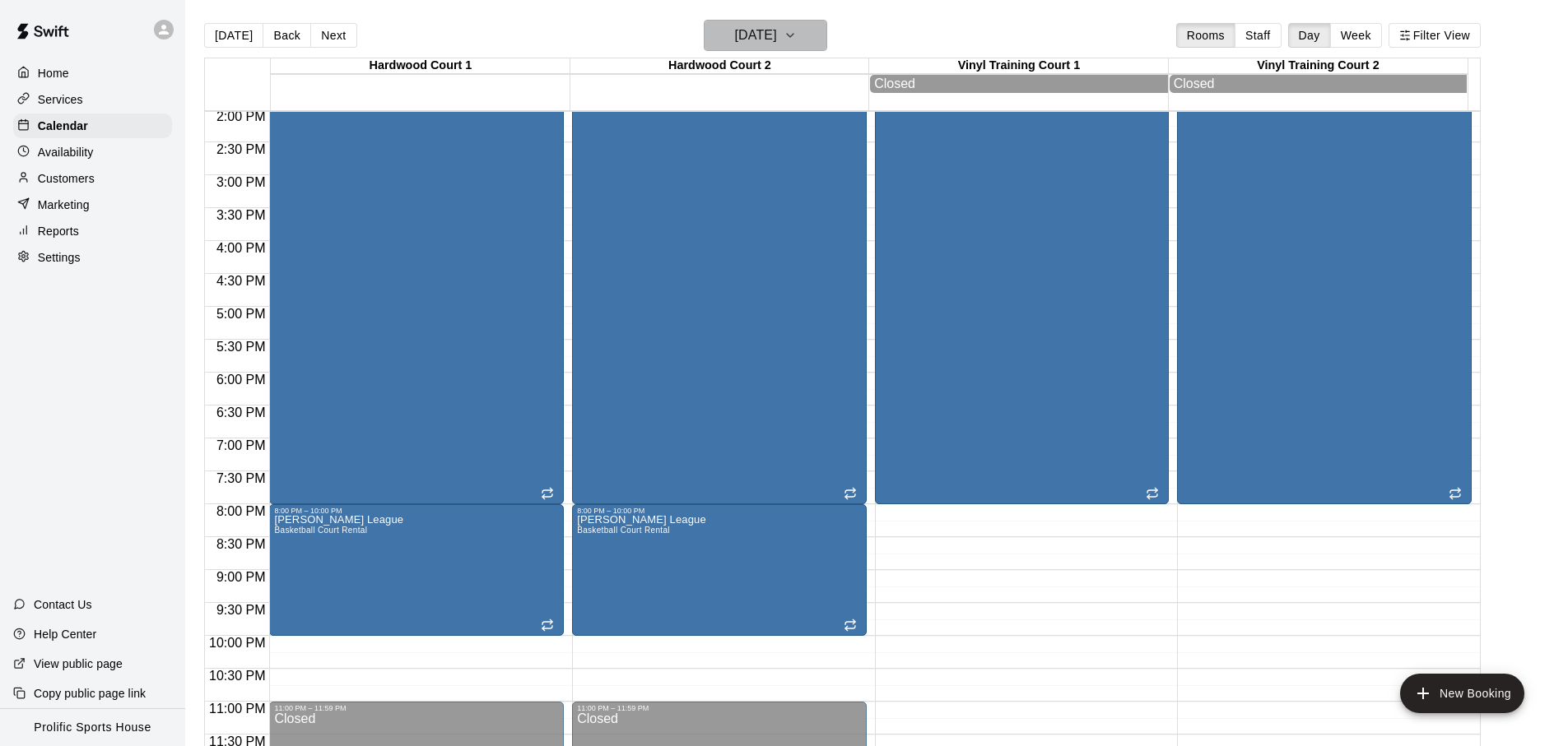
click at [793, 36] on icon "button" at bounding box center [790, 35] width 7 height 3
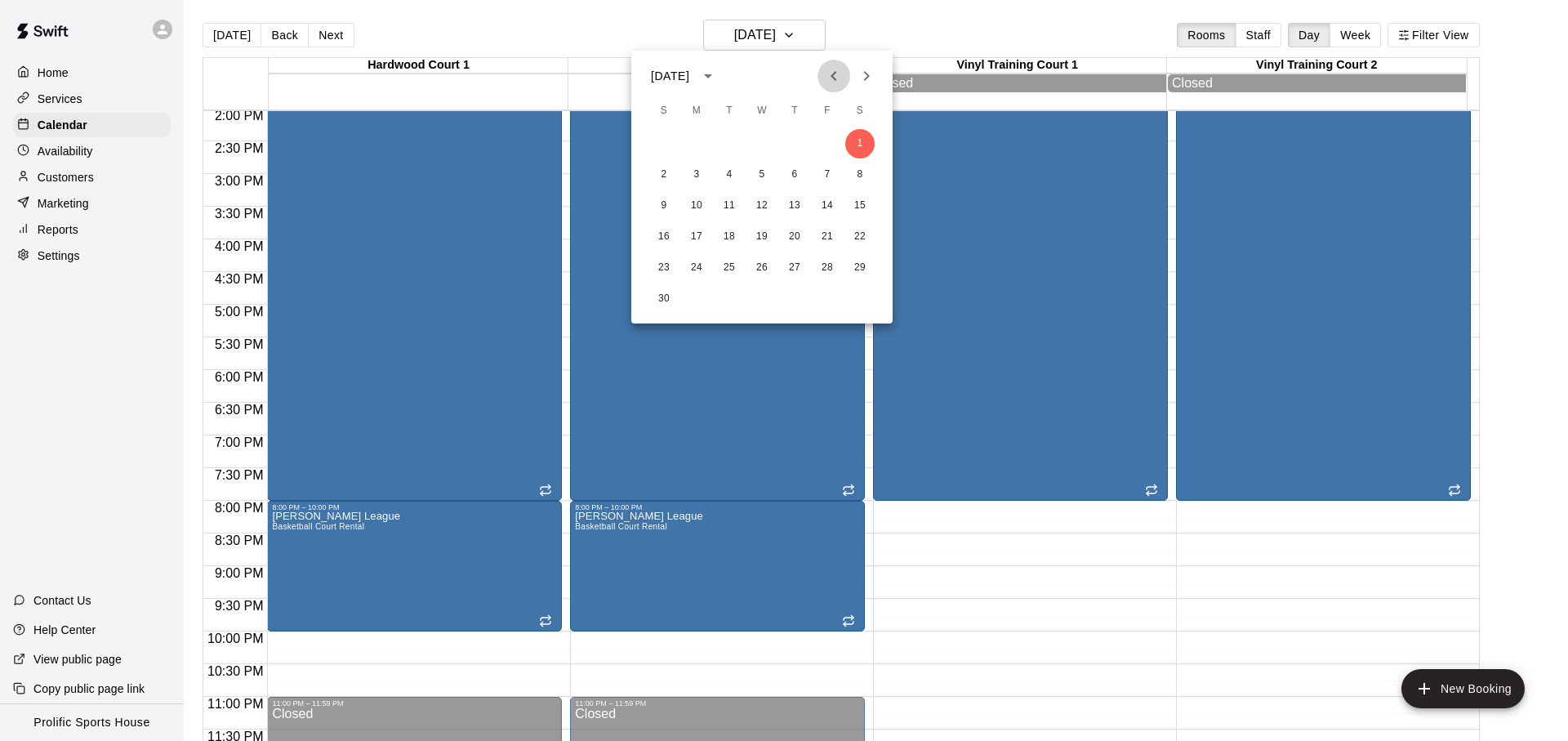
click at [834, 68] on icon "Previous month" at bounding box center [834, 76] width 20 height 20
click at [481, 25] on div at bounding box center [784, 370] width 1568 height 741
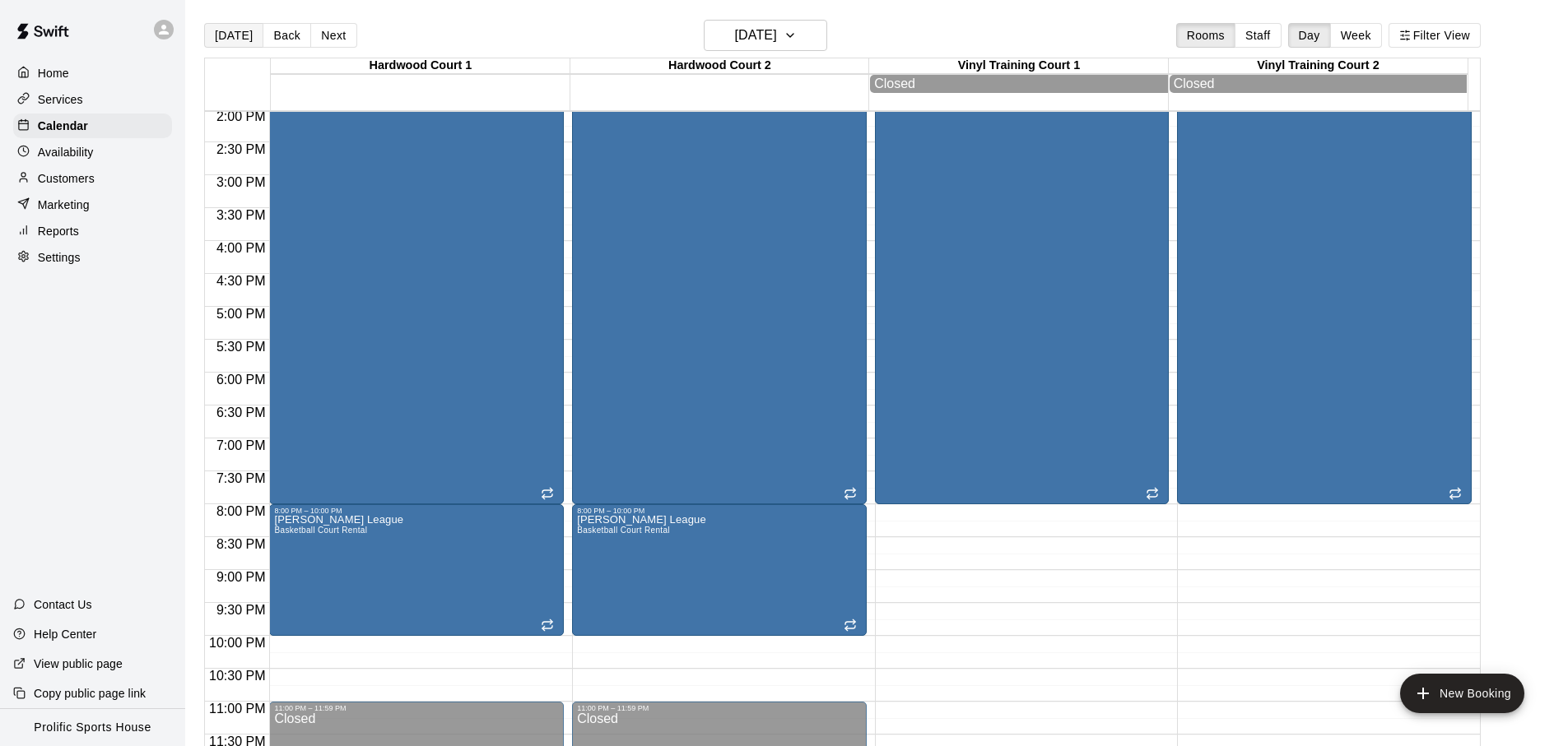
click at [233, 44] on button "[DATE]" at bounding box center [233, 35] width 59 height 24
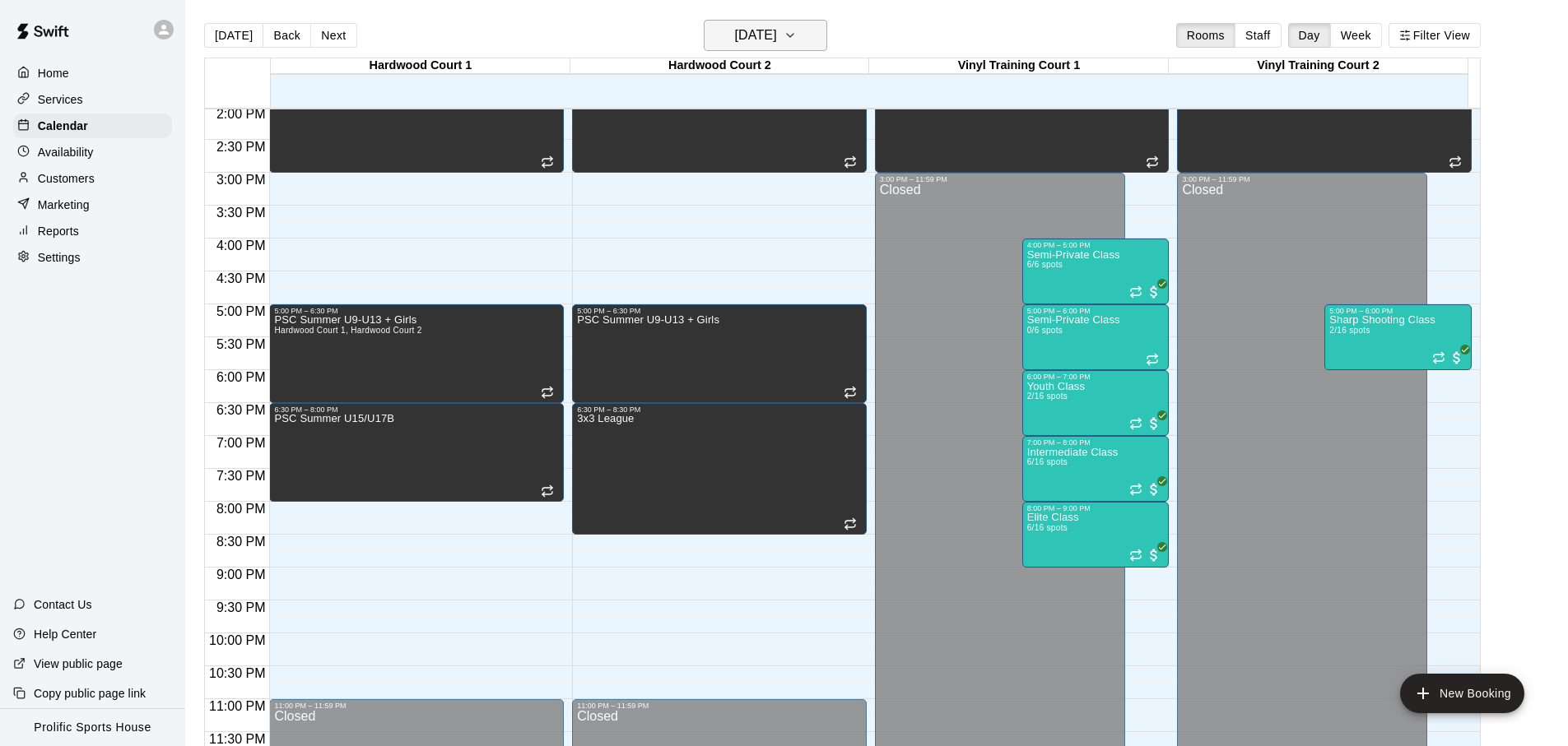
click at [736, 34] on h6 "[DATE]" at bounding box center [756, 35] width 42 height 23
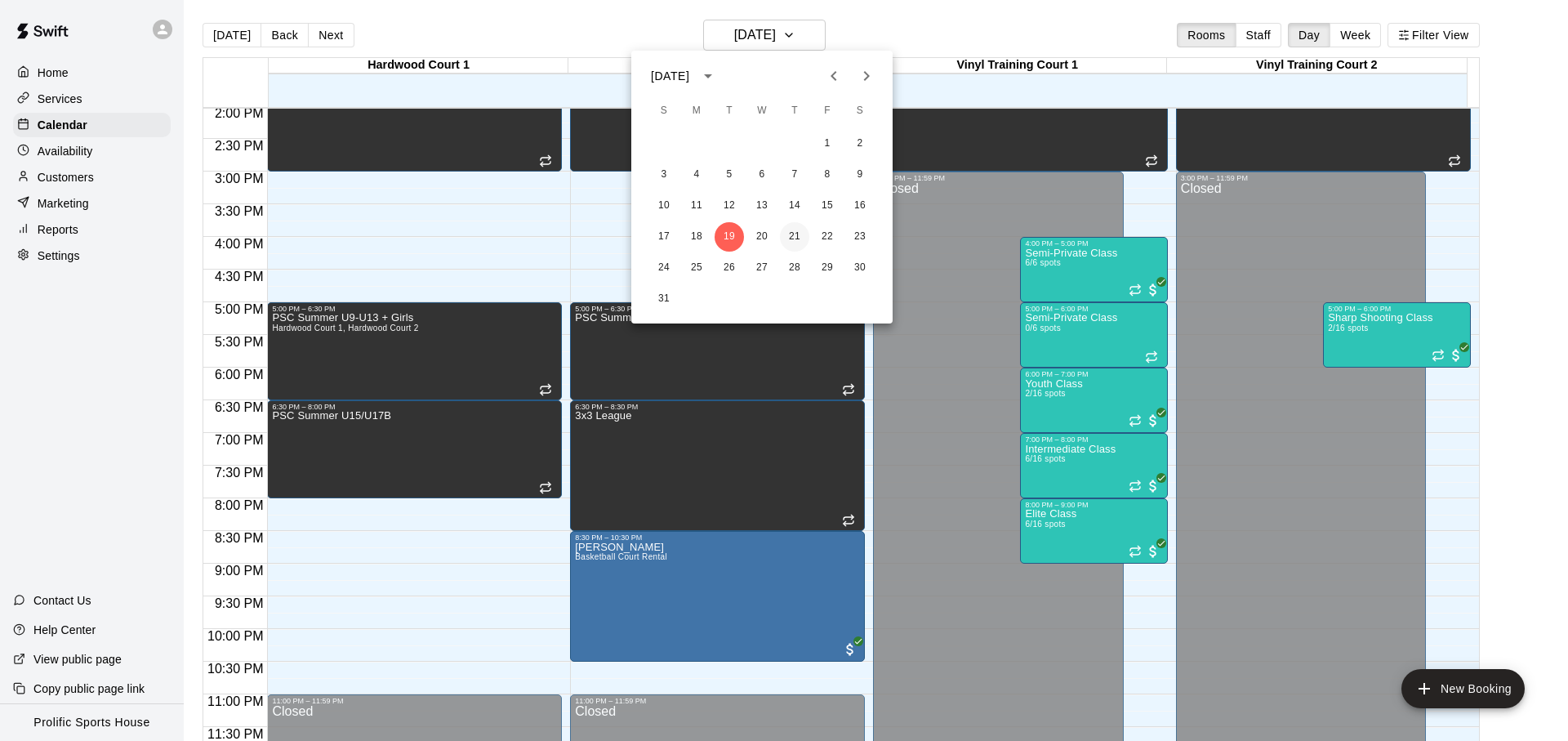
click at [798, 238] on button "21" at bounding box center [794, 236] width 29 height 29
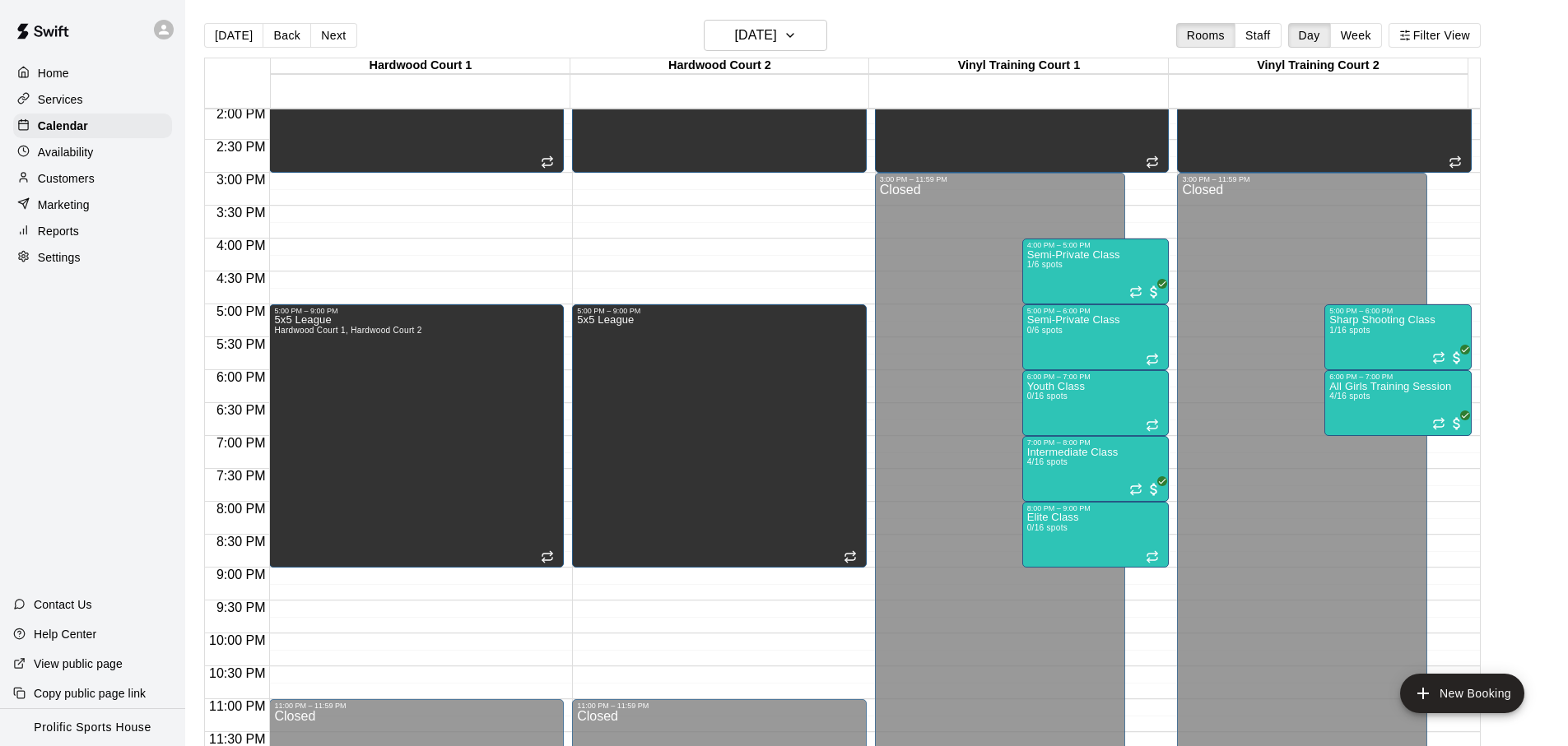
click at [160, 27] on icon at bounding box center [164, 30] width 15 height 15
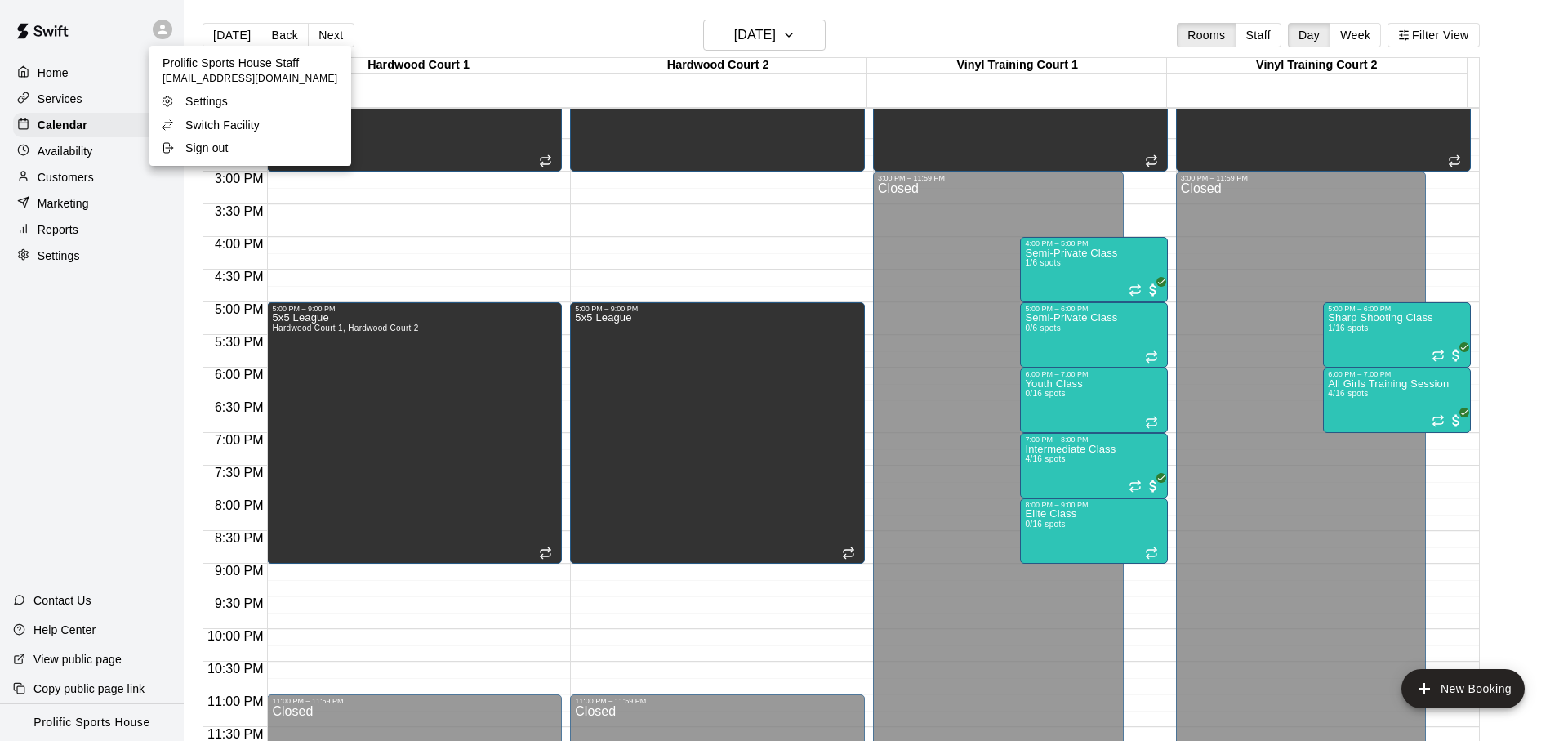
click at [213, 130] on p "Switch Facility" at bounding box center [223, 124] width 75 height 16
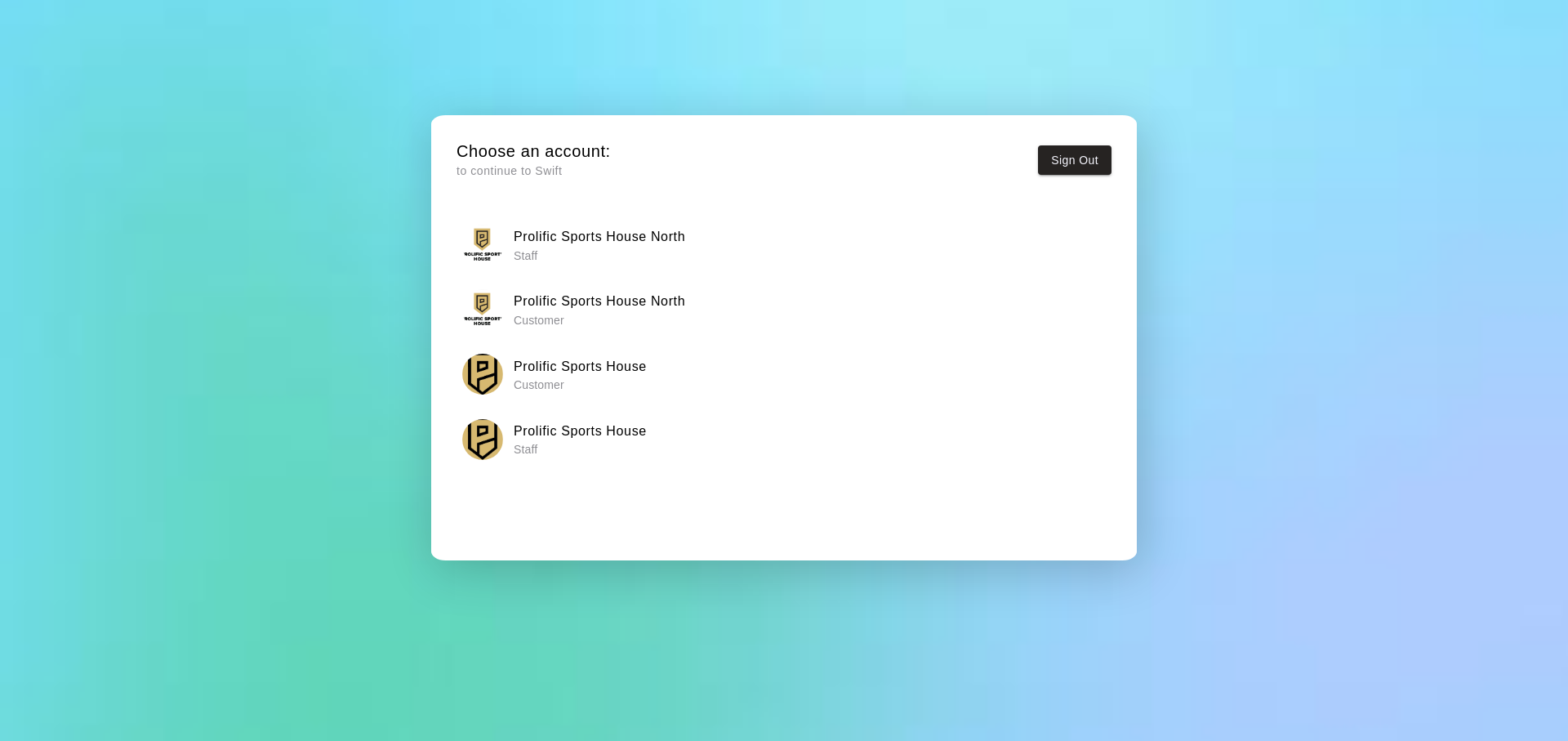
click at [594, 254] on p "Staff" at bounding box center [600, 255] width 172 height 16
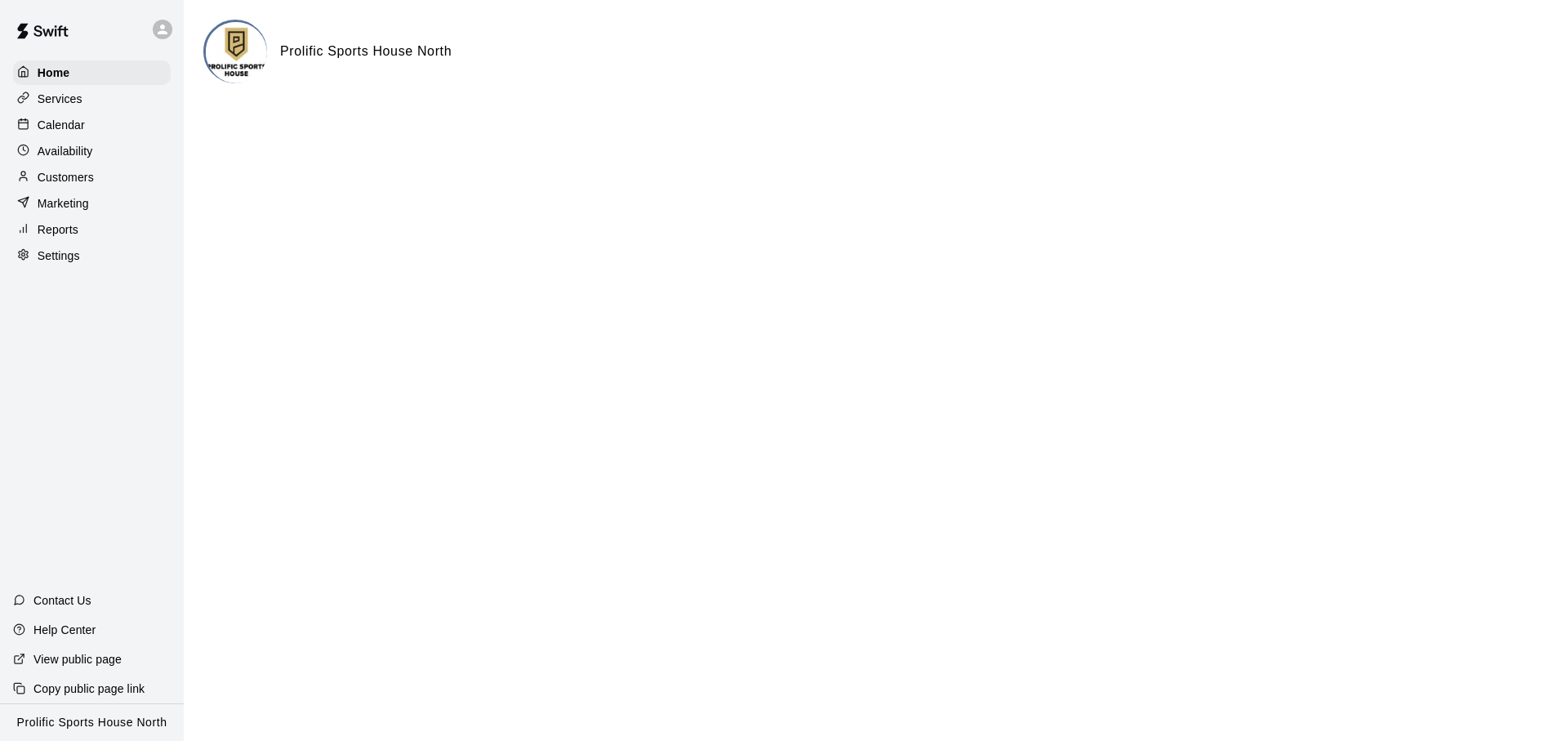
click at [101, 102] on div "Services" at bounding box center [92, 99] width 158 height 24
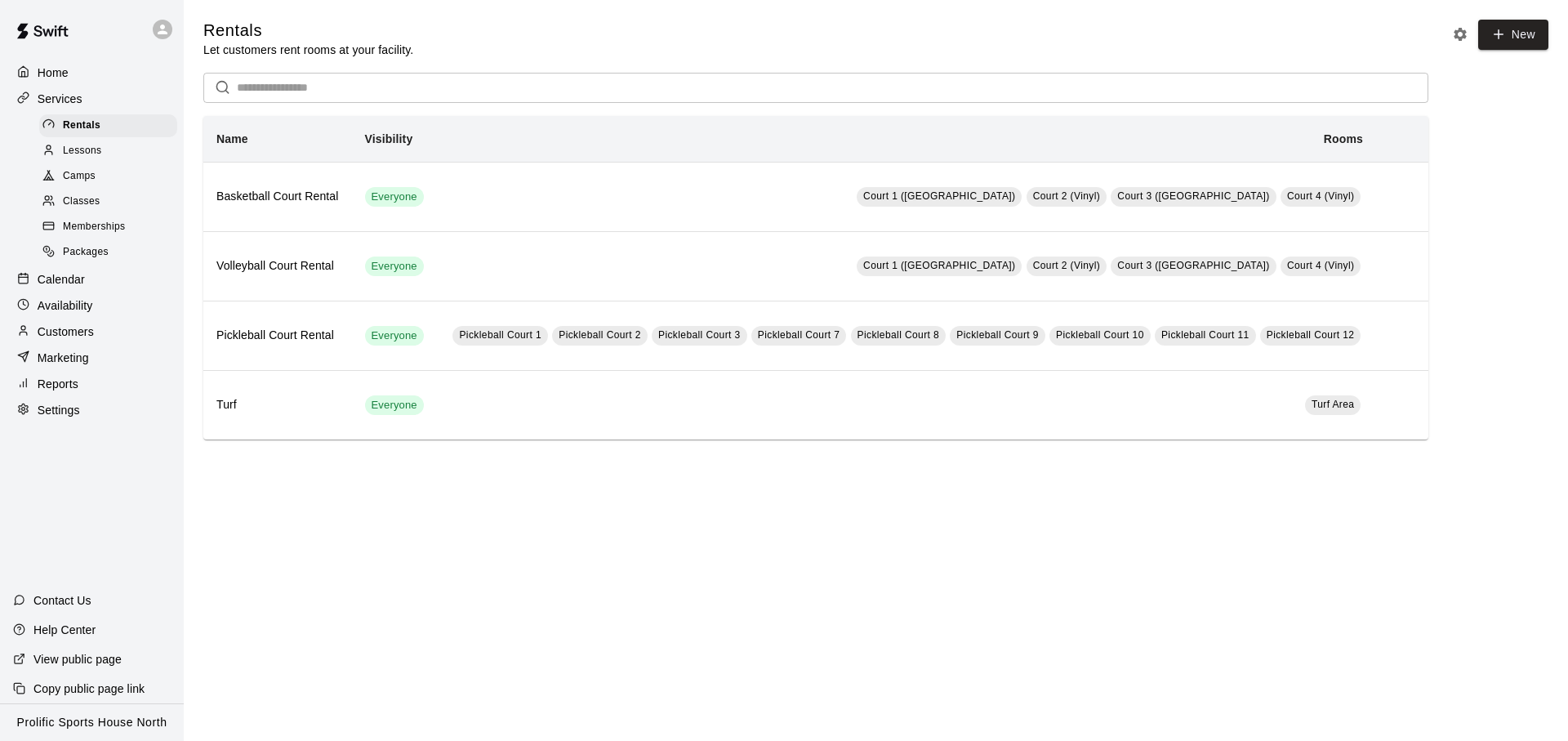
click at [87, 275] on div "Calendar" at bounding box center [92, 279] width 158 height 24
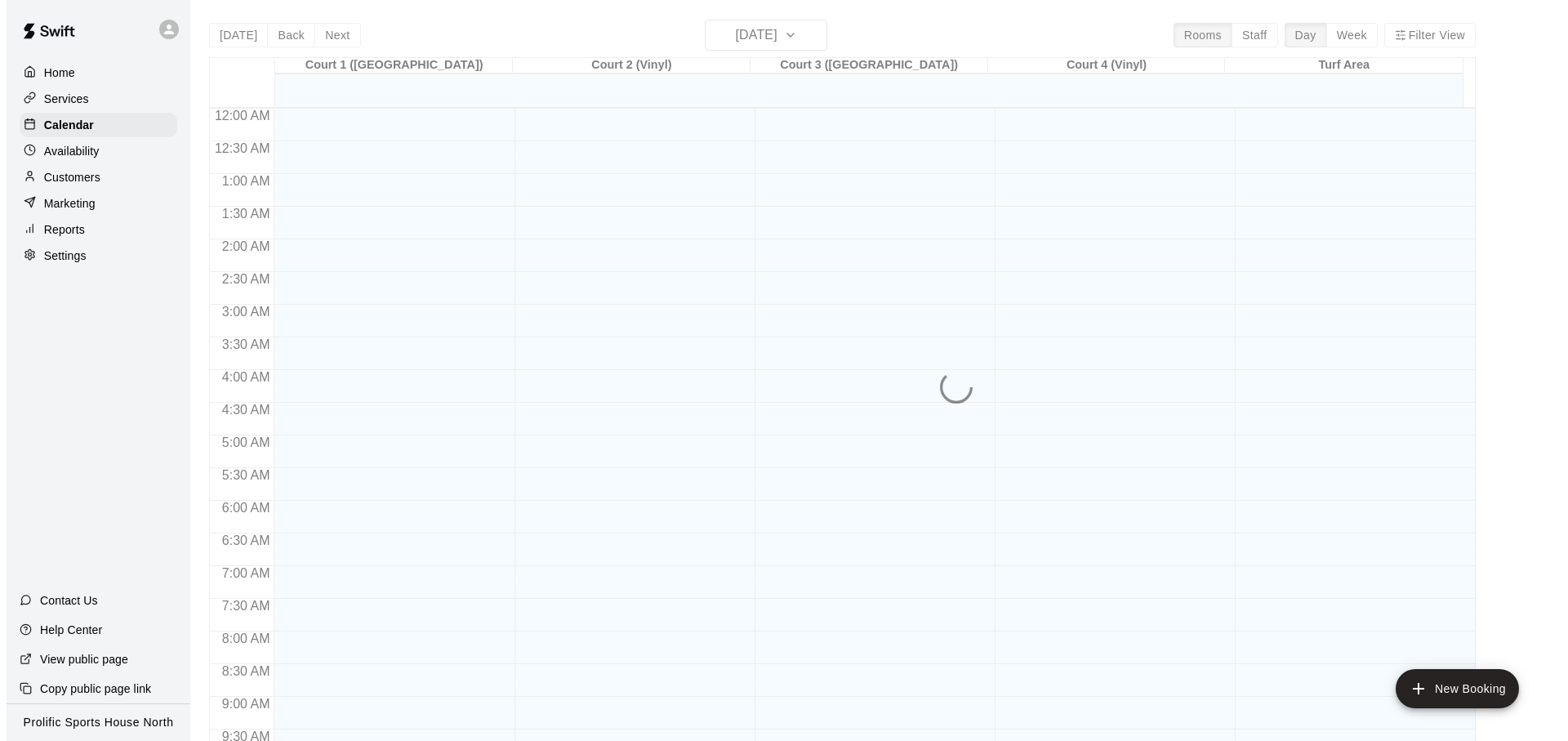
scroll to position [869, 0]
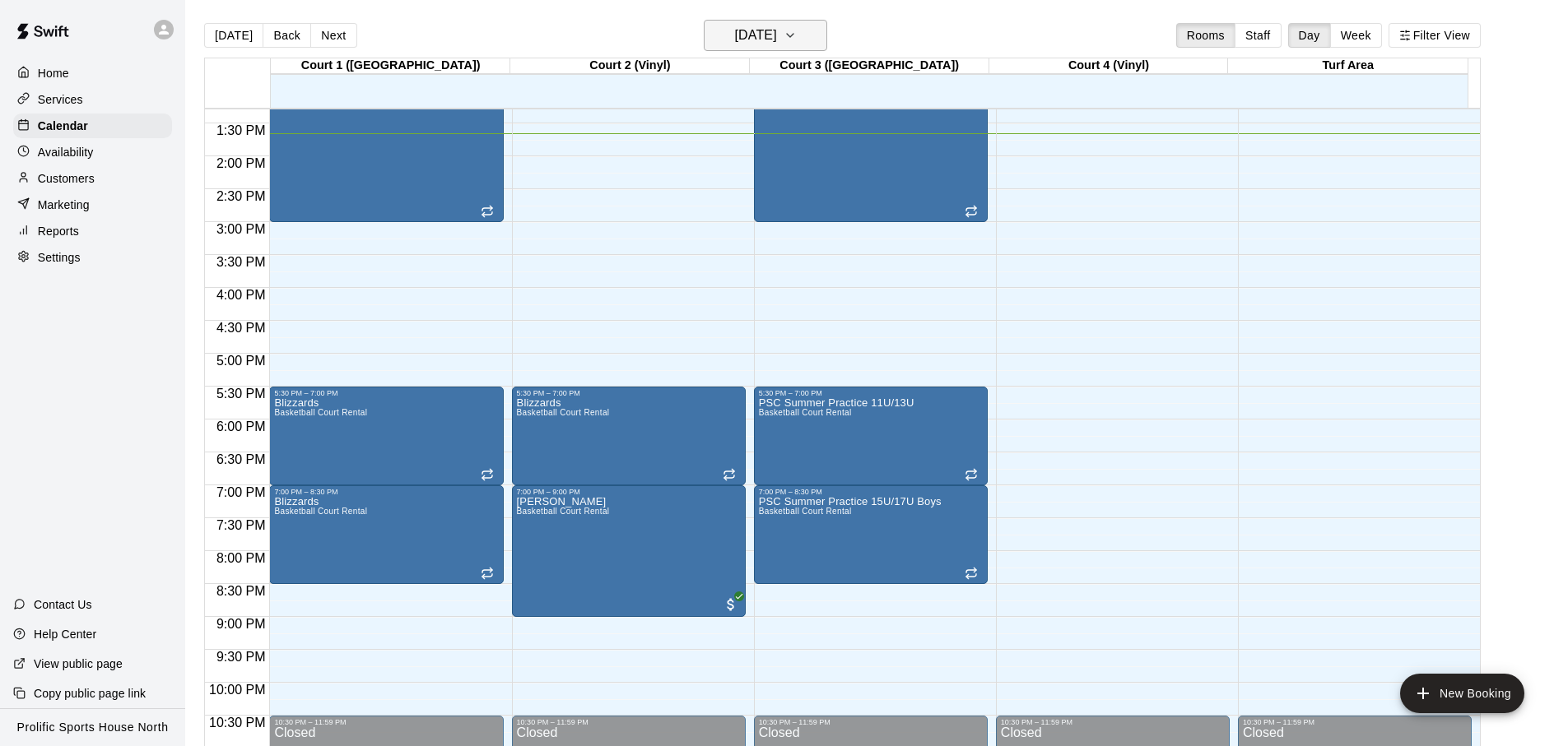
click at [757, 39] on h6 "[DATE]" at bounding box center [756, 35] width 42 height 23
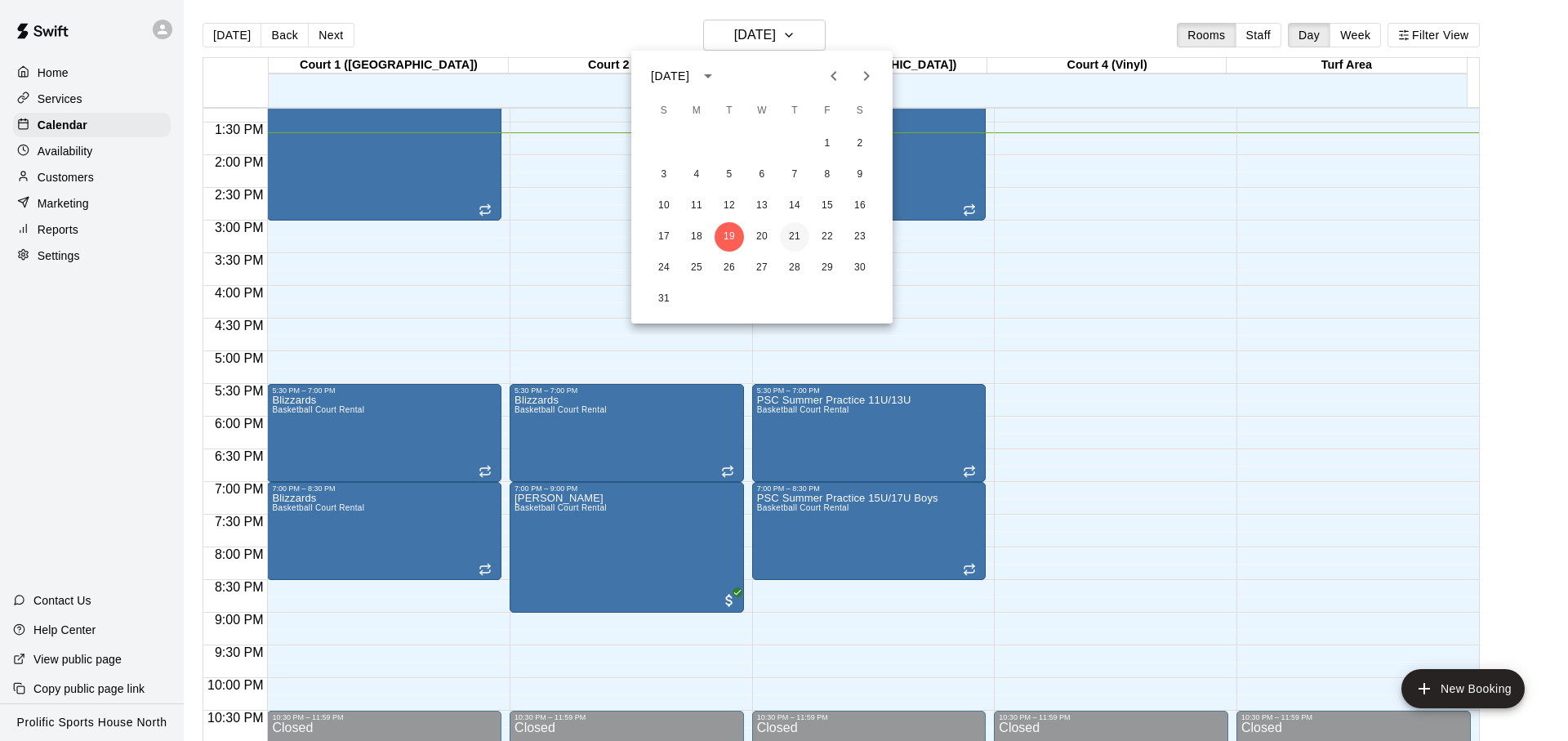
click at [792, 232] on button "21" at bounding box center [794, 236] width 29 height 29
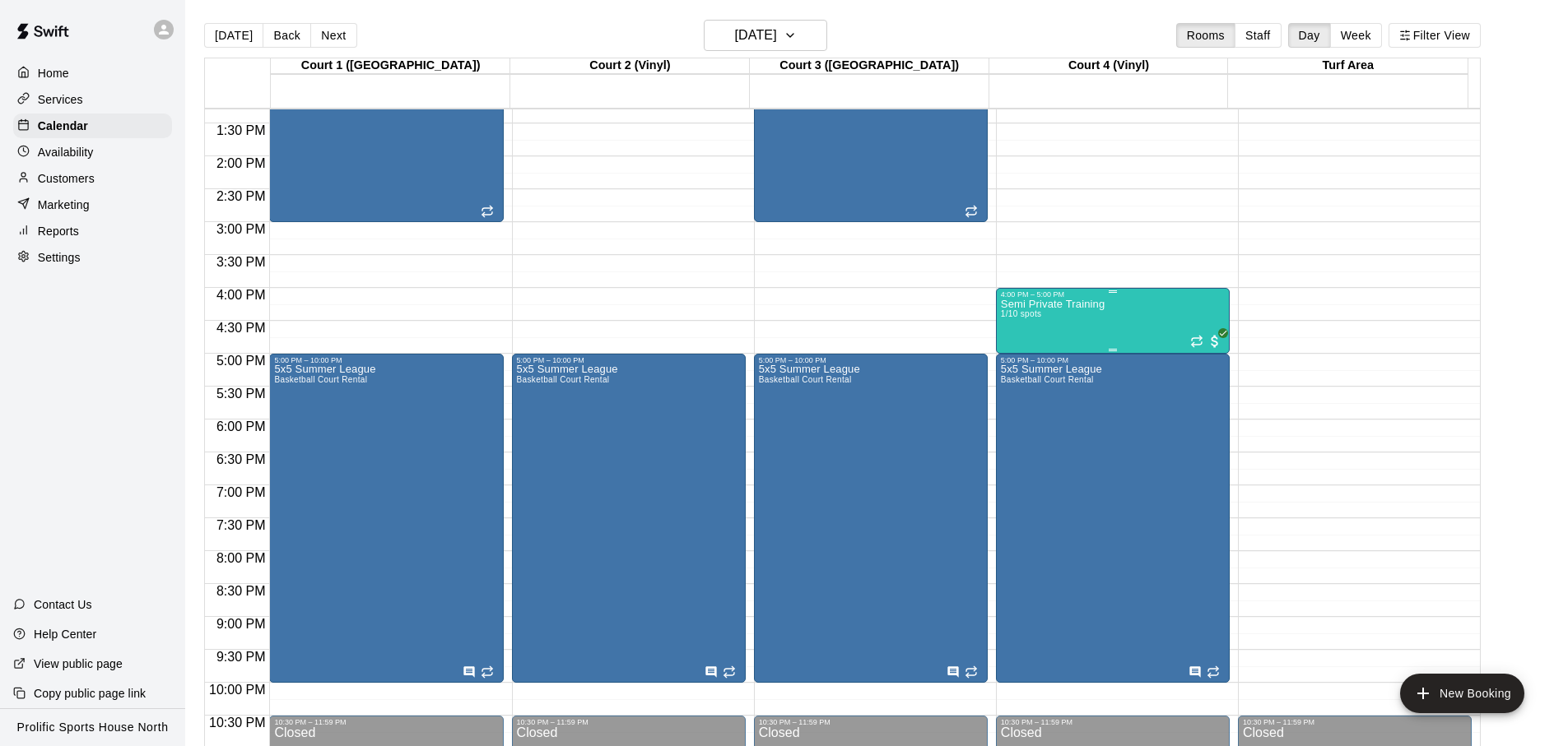
click at [1096, 319] on div "Semi Private Training 1/10 spots" at bounding box center [1053, 672] width 104 height 746
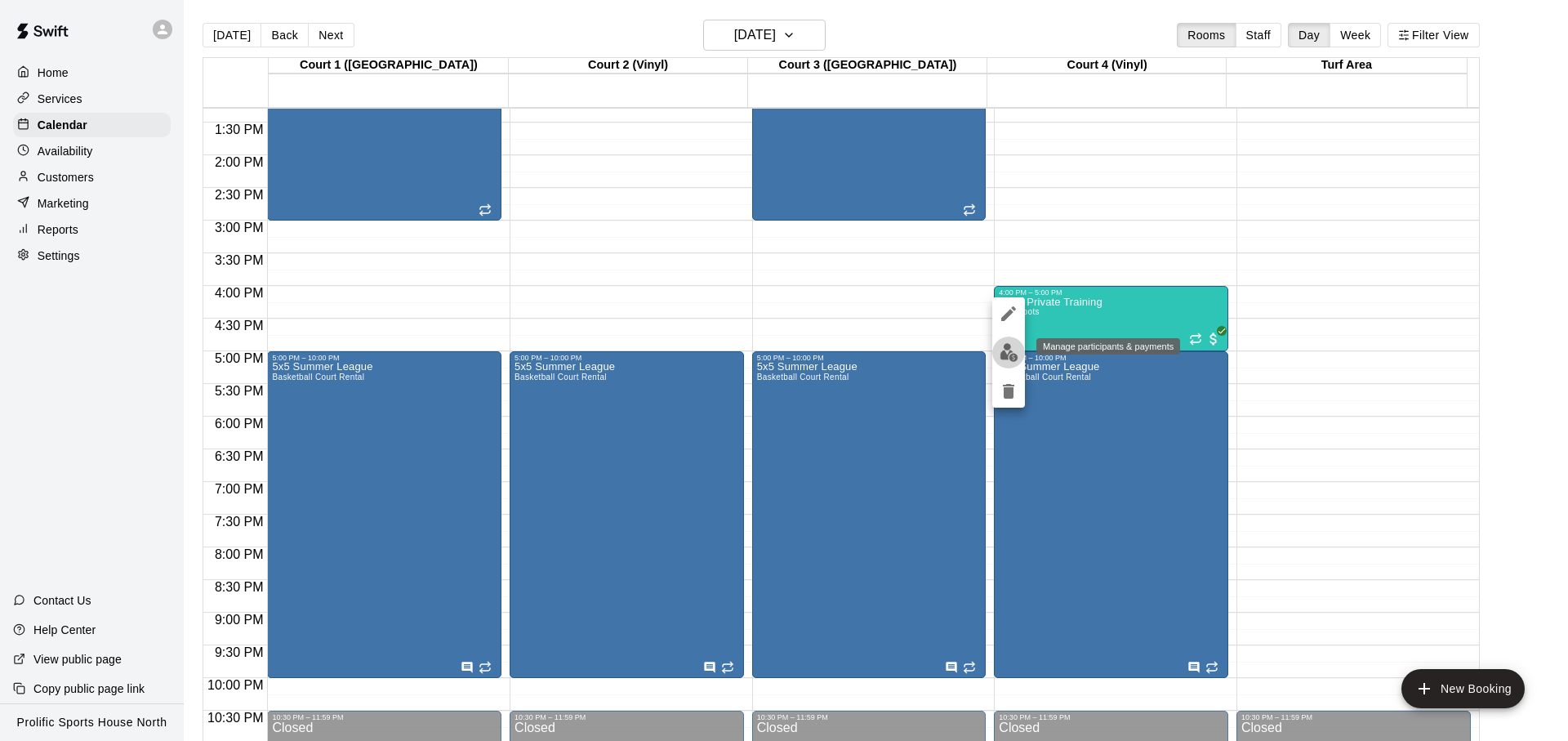
click at [1020, 351] on button "edit" at bounding box center [1009, 352] width 33 height 32
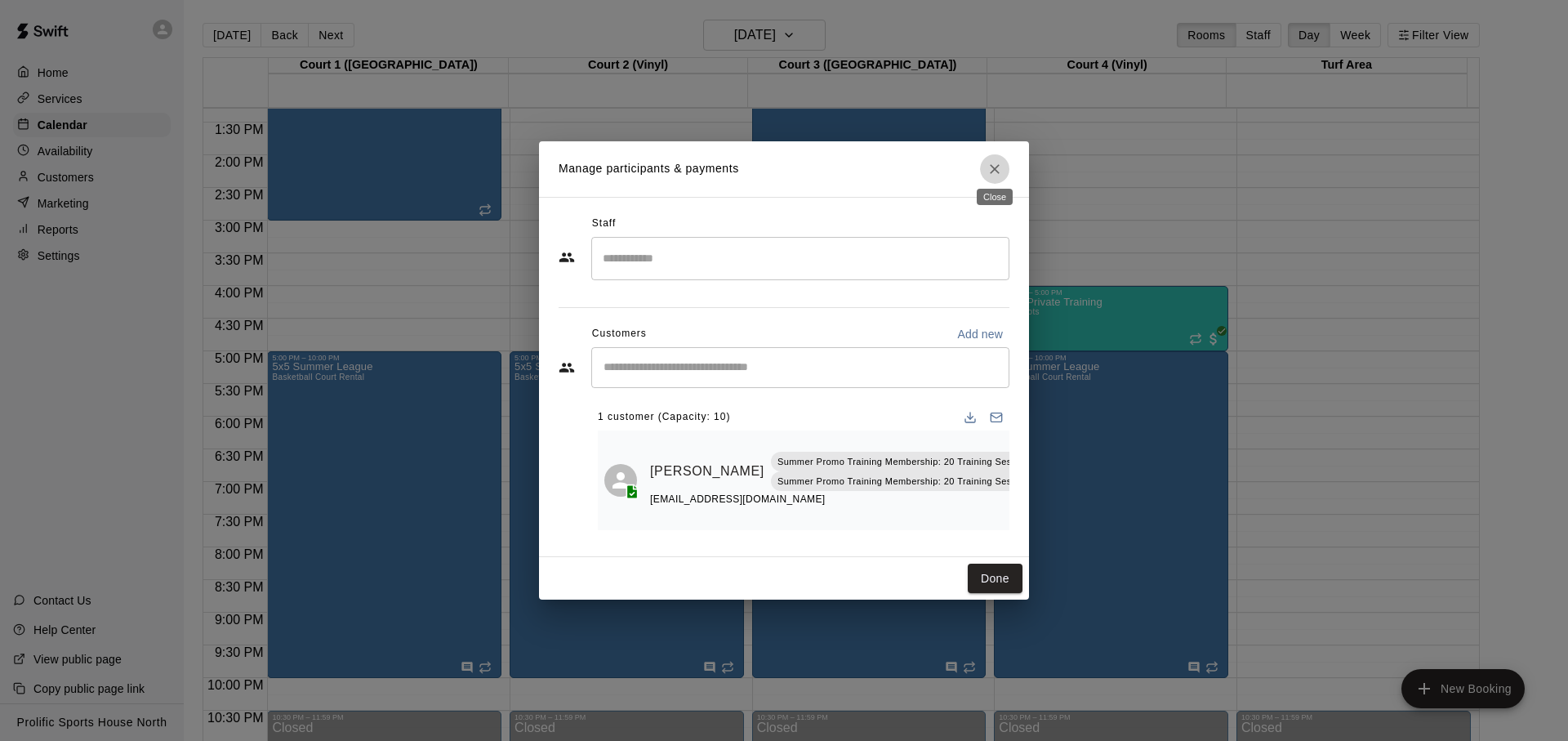
click at [995, 154] on button "Close" at bounding box center [995, 168] width 29 height 29
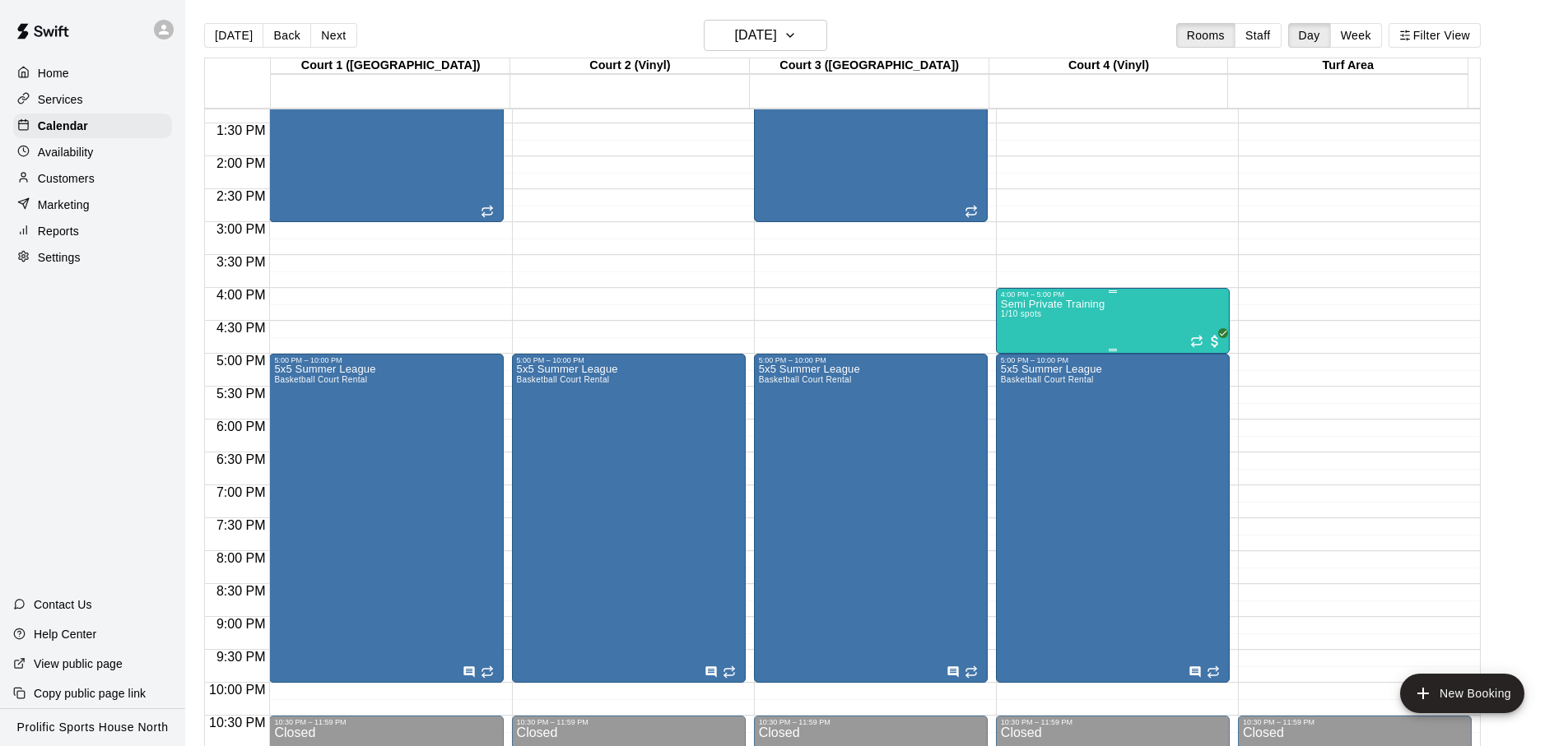
click at [1110, 302] on div "Semi Private Training 1/10 spots" at bounding box center [1113, 672] width 224 height 746
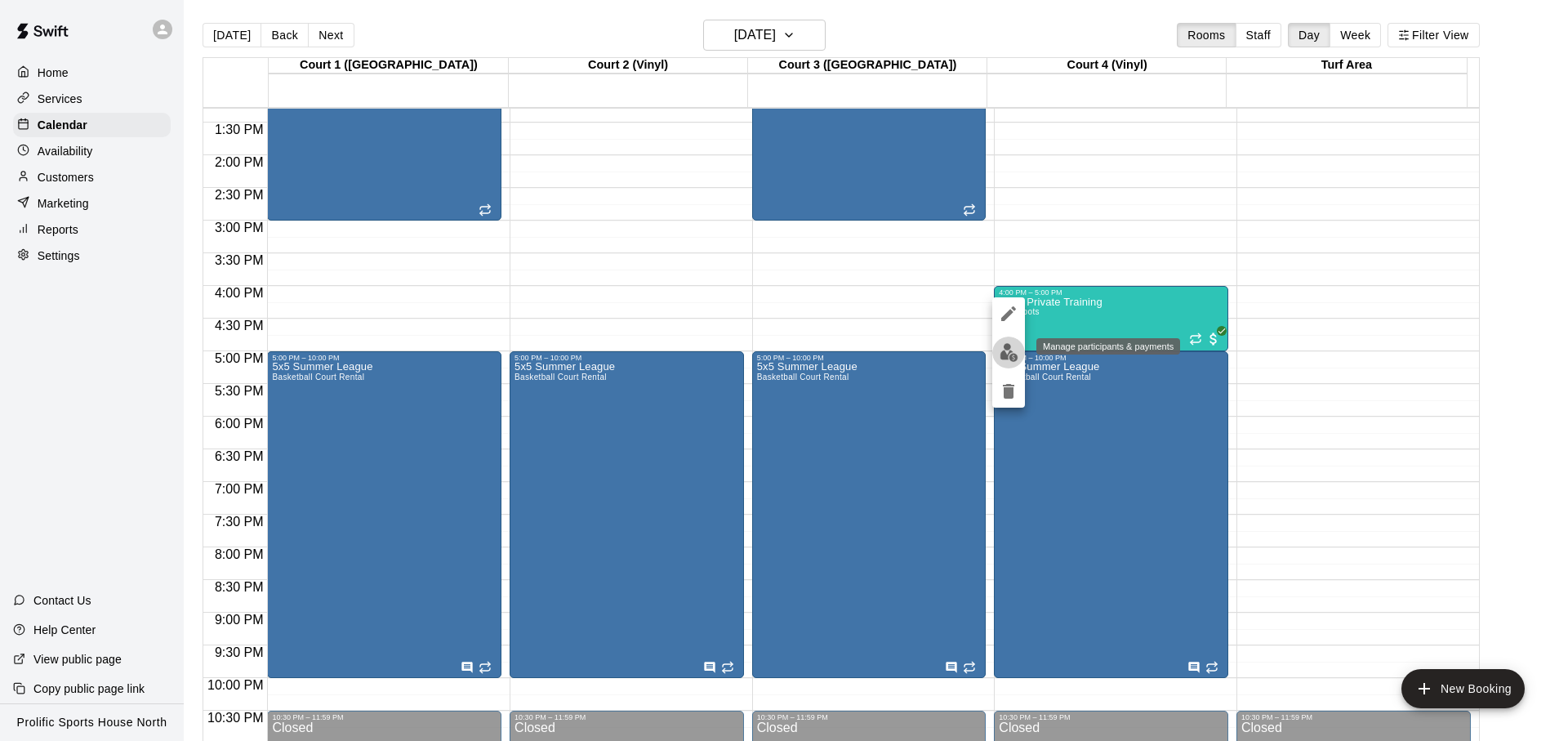
click at [1007, 353] on img "edit" at bounding box center [1010, 352] width 19 height 19
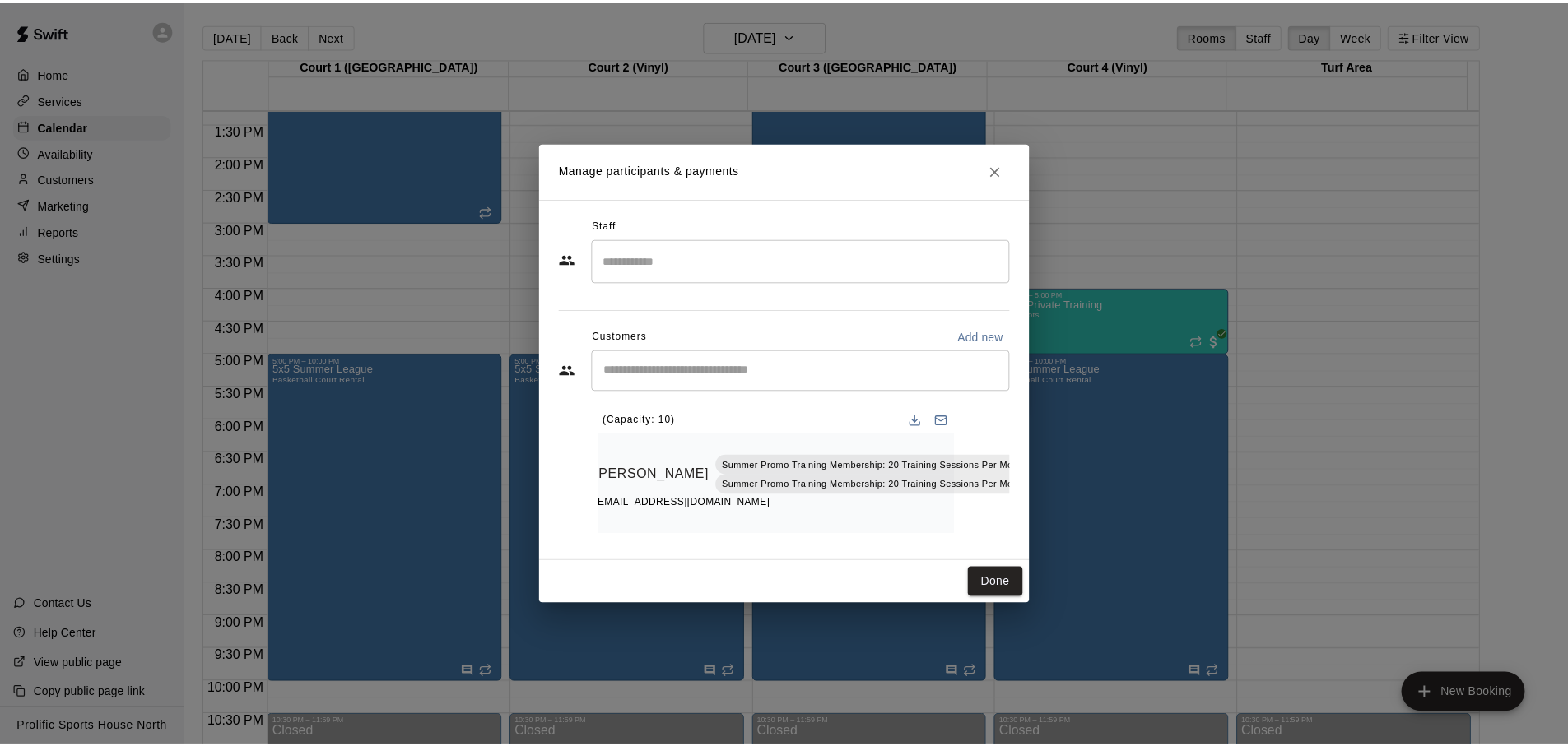
scroll to position [0, 0]
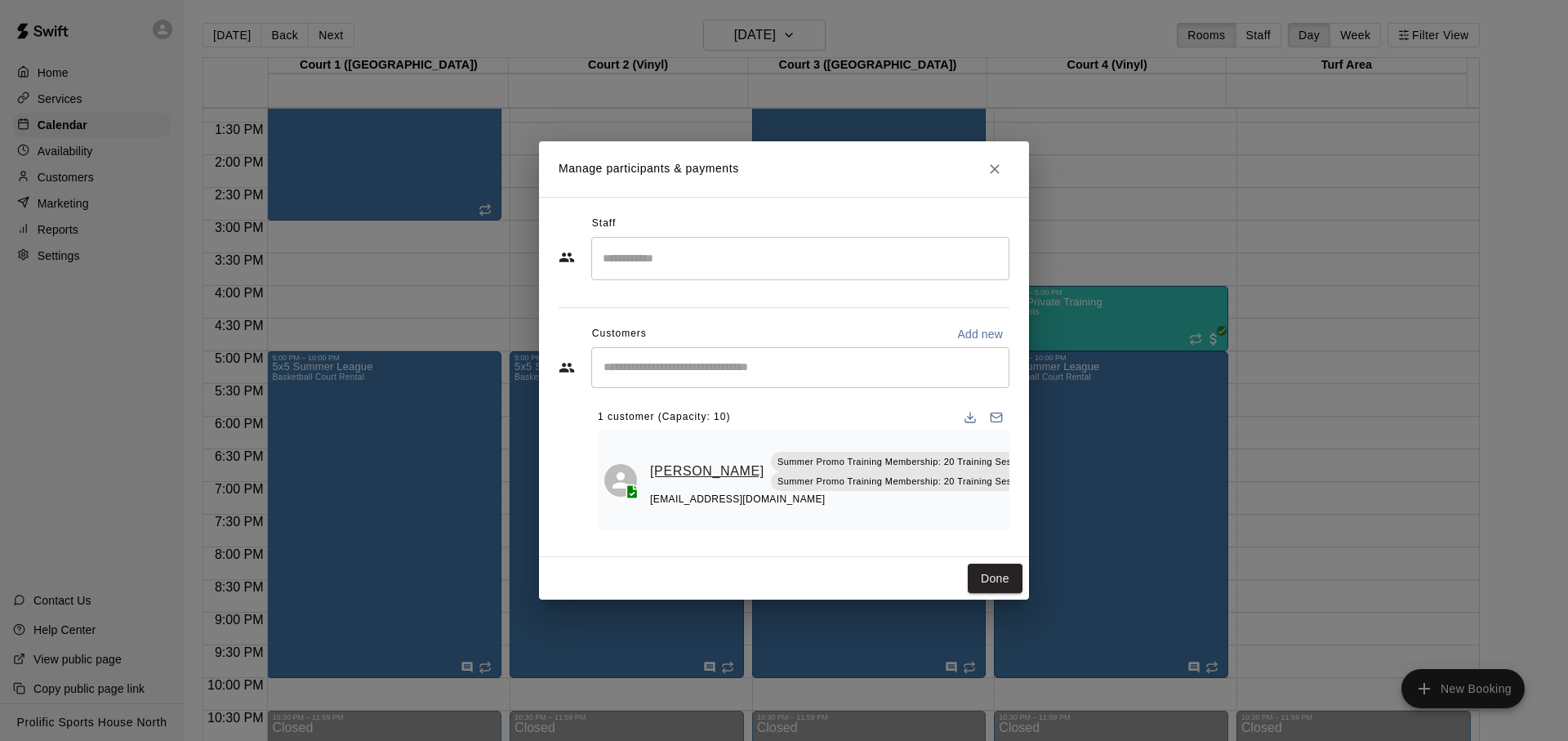
click at [676, 474] on link "[PERSON_NAME]" at bounding box center [707, 471] width 114 height 21
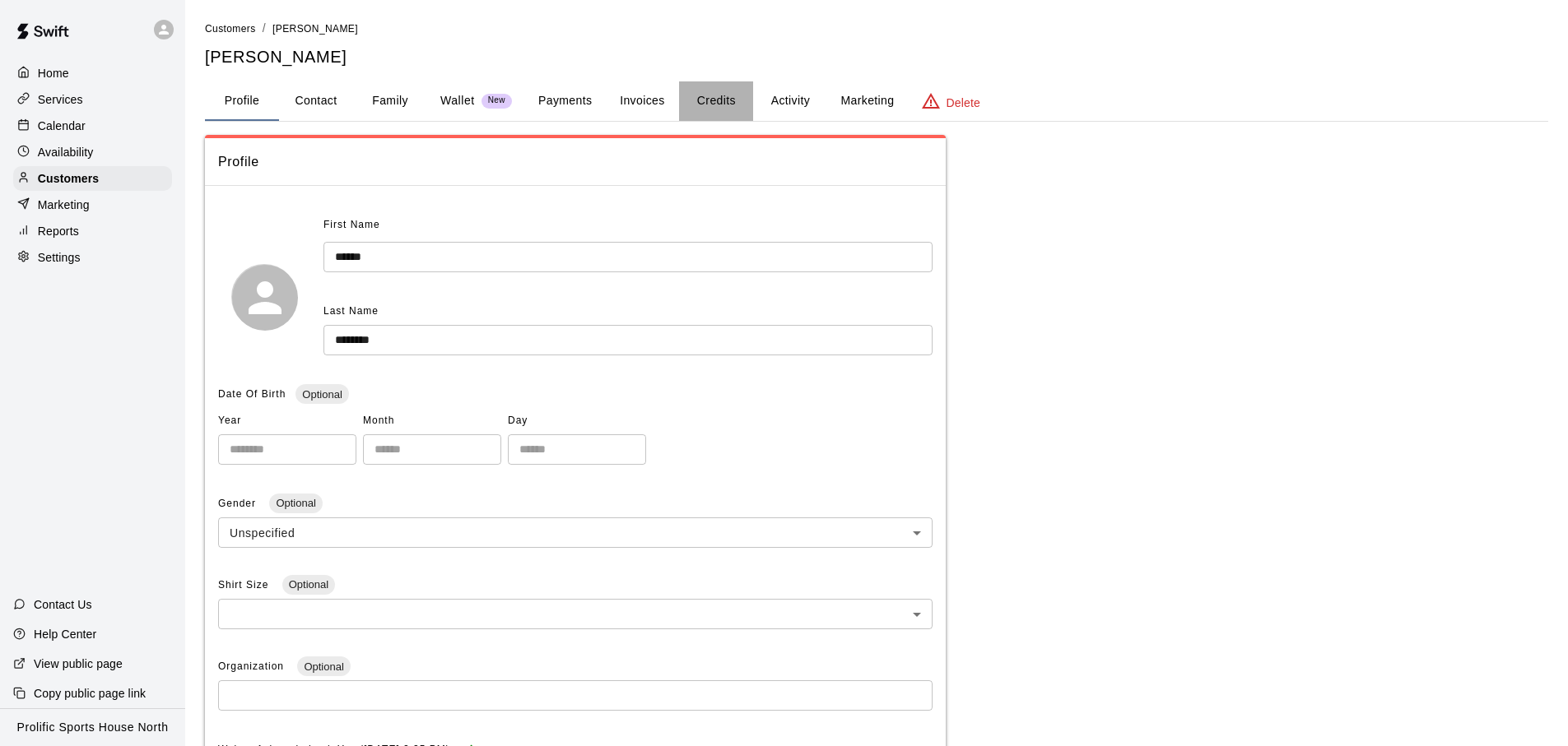
click at [747, 103] on button "Credits" at bounding box center [716, 102] width 74 height 40
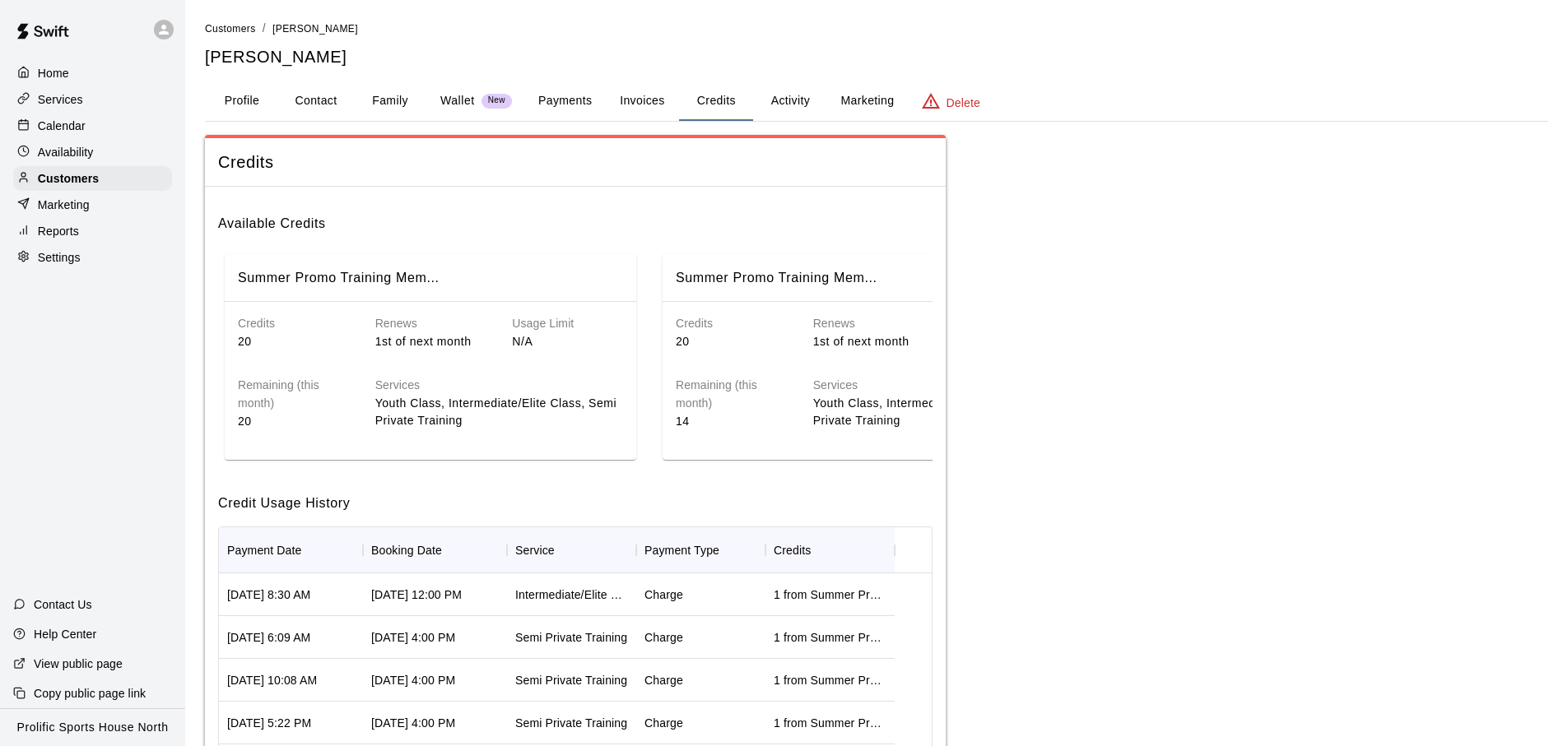
click at [774, 107] on button "Activity" at bounding box center [790, 102] width 74 height 40
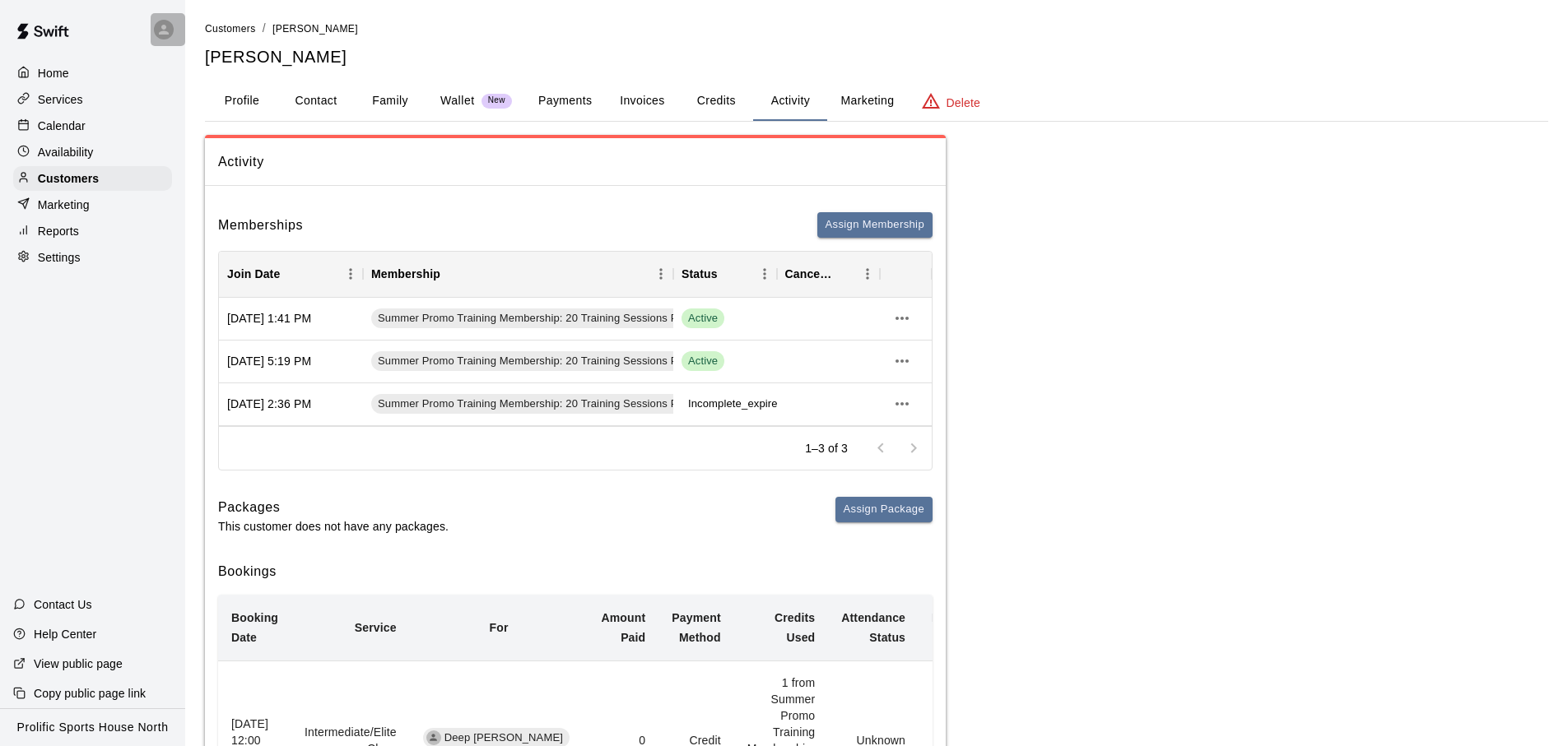
click at [156, 34] on icon at bounding box center [164, 30] width 15 height 15
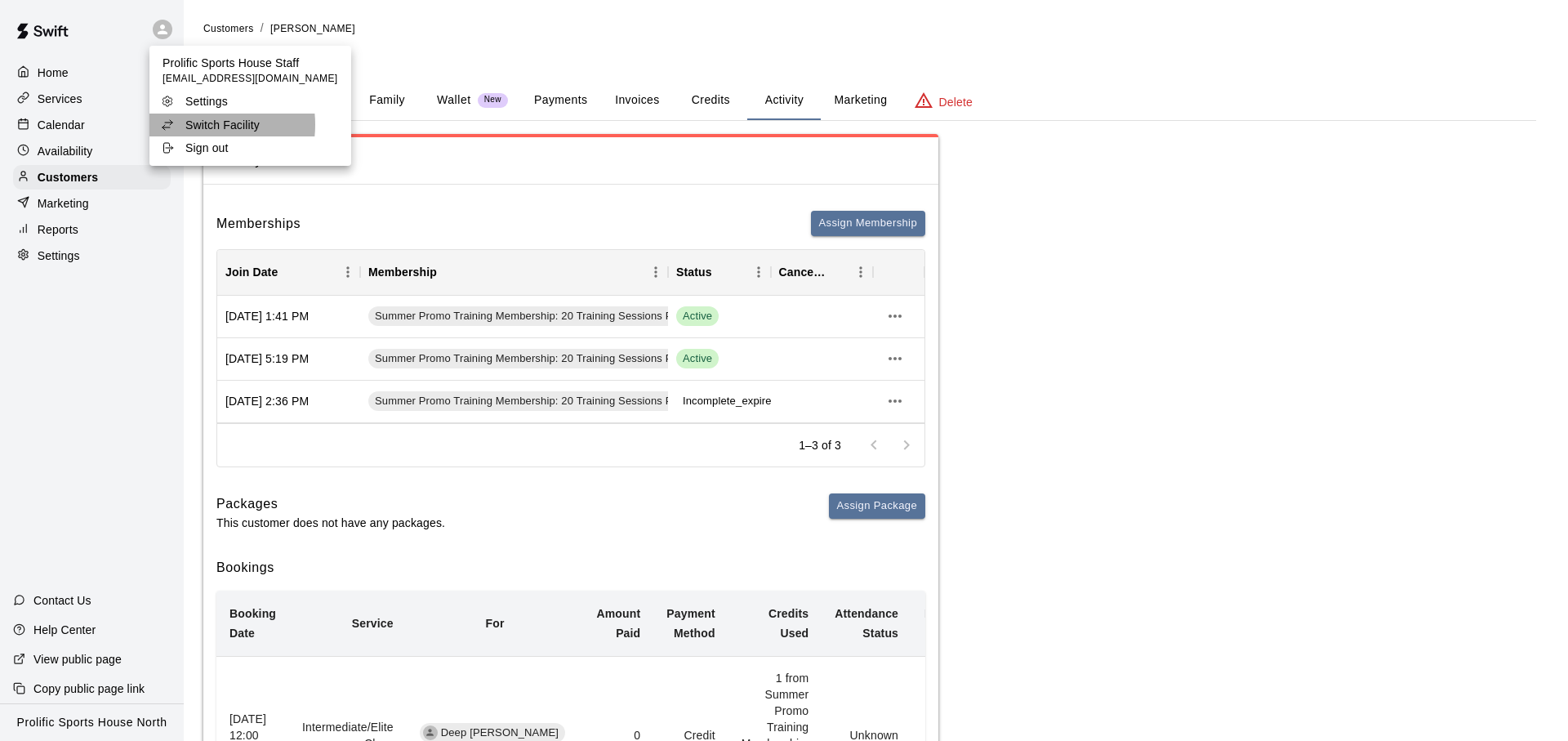
click at [195, 125] on p "Switch Facility" at bounding box center [223, 124] width 75 height 16
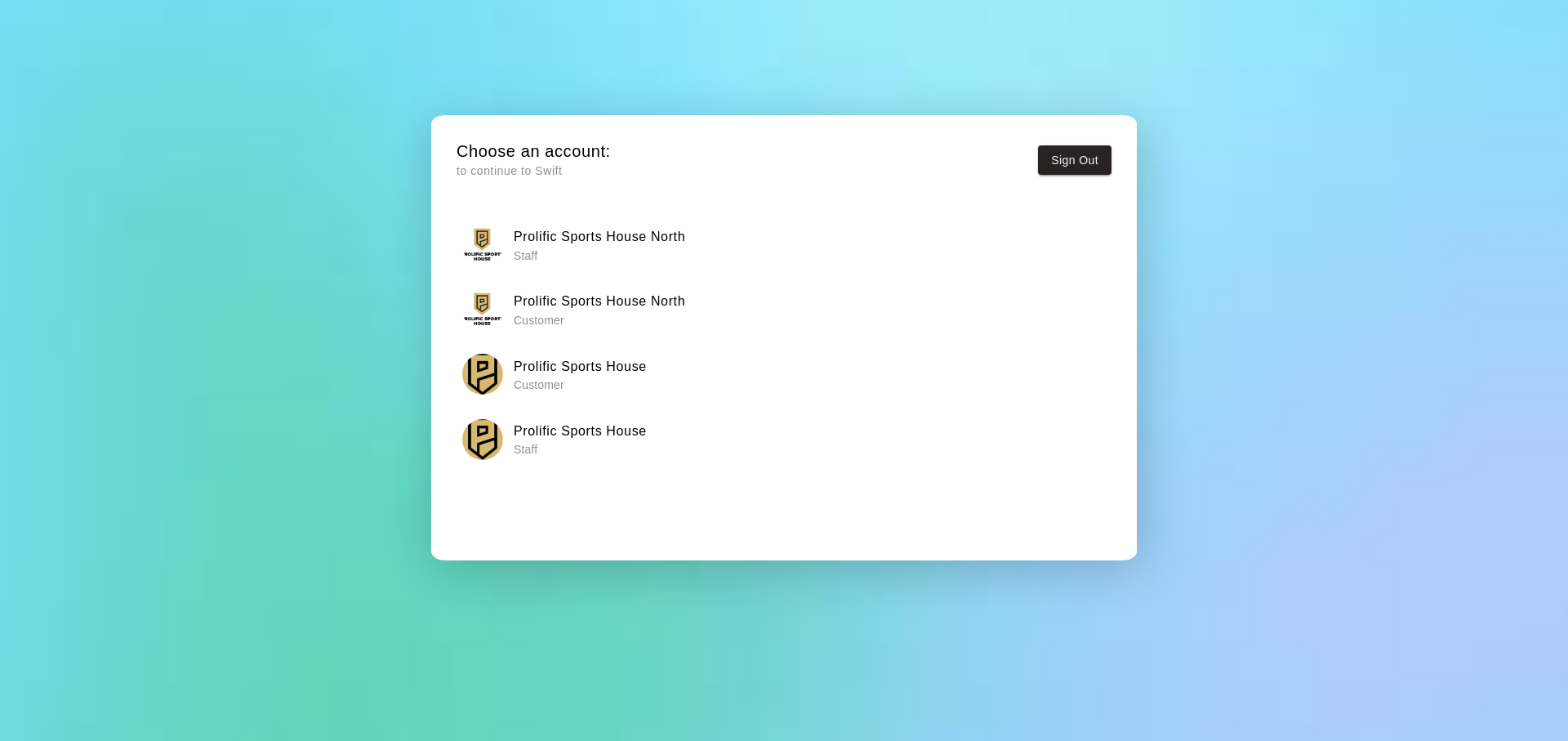
click at [581, 429] on h6 "Prolific Sports House" at bounding box center [580, 431] width 134 height 21
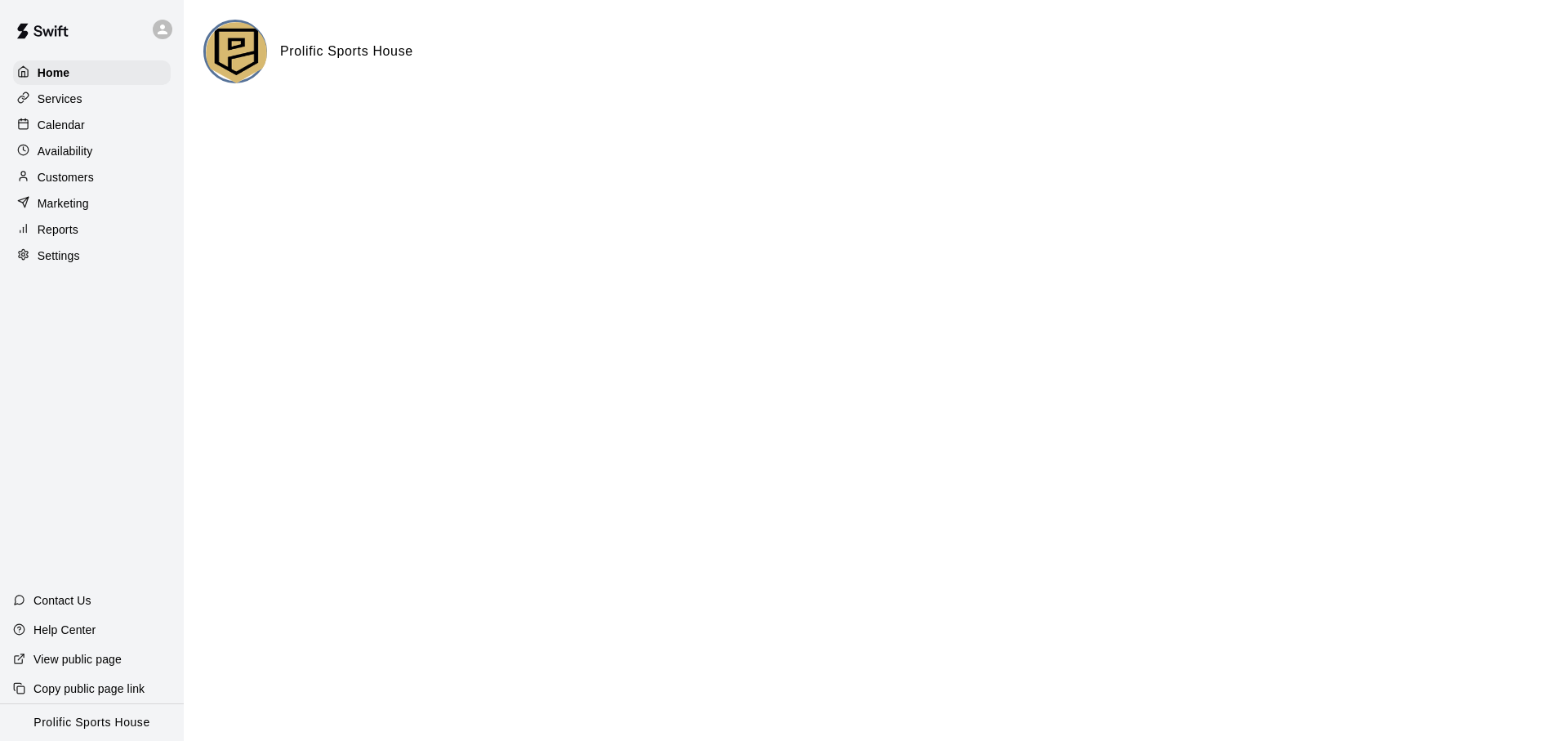
click at [162, 26] on icon at bounding box center [162, 29] width 9 height 9
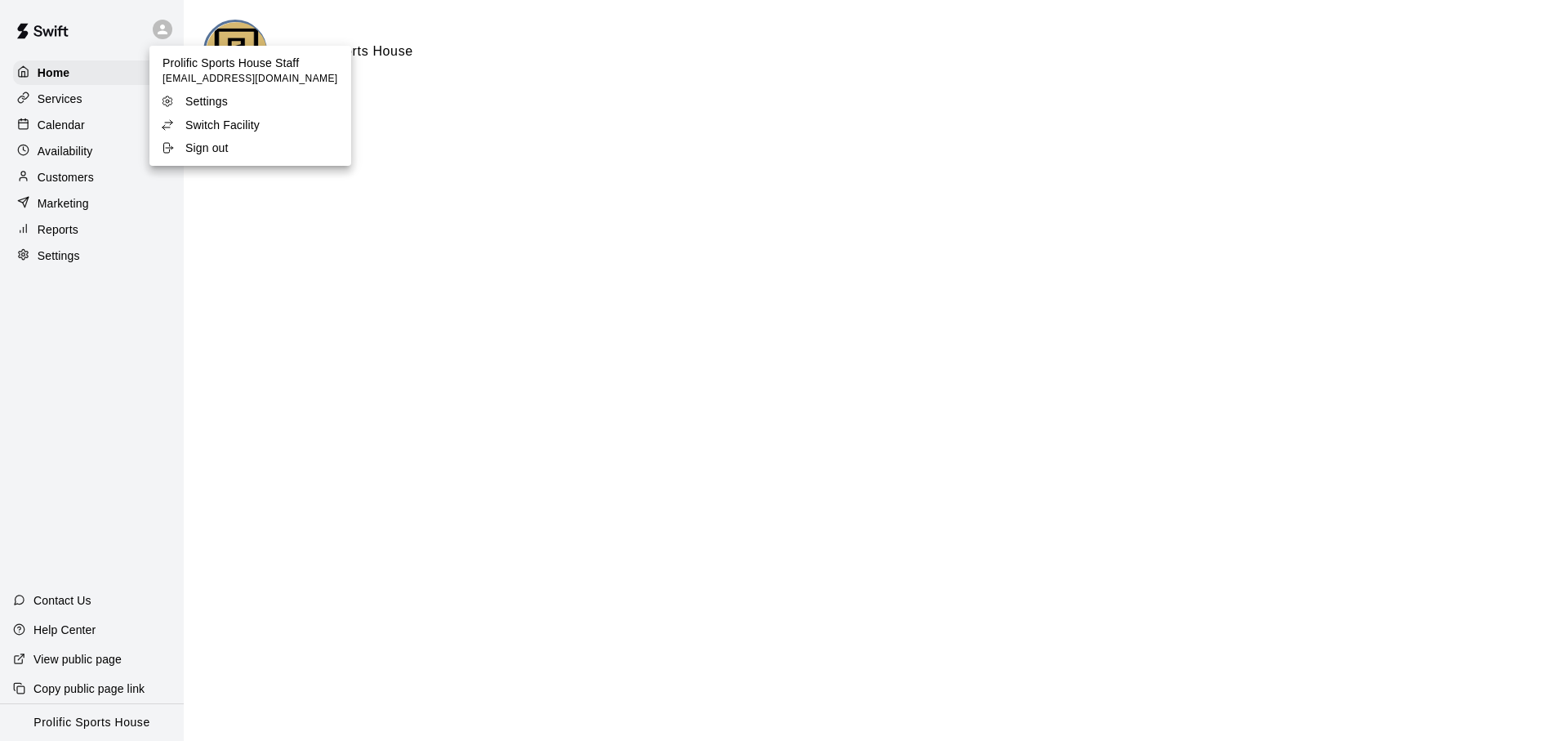
click at [240, 127] on p "Switch Facility" at bounding box center [223, 124] width 75 height 16
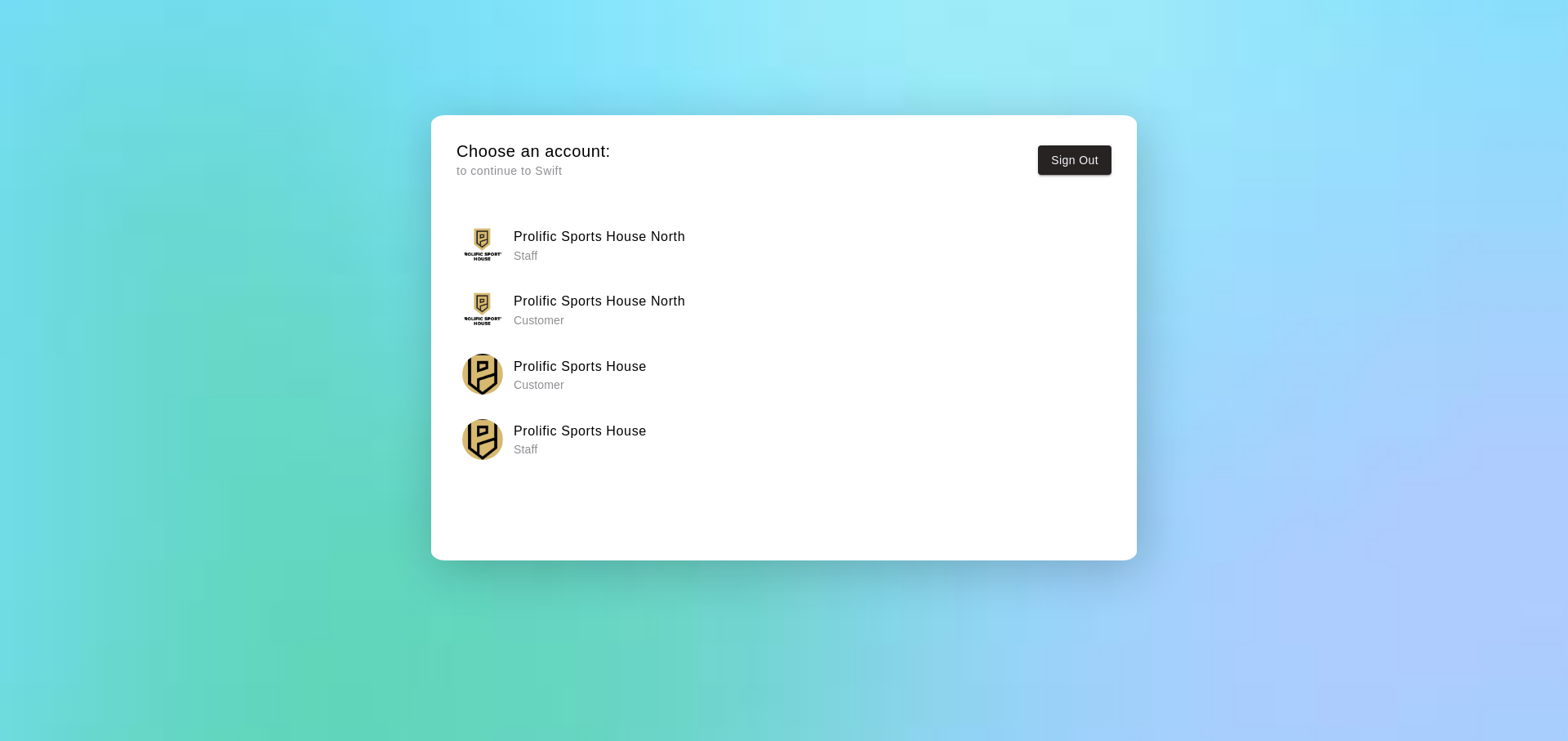
click at [576, 252] on p "Staff" at bounding box center [600, 255] width 172 height 16
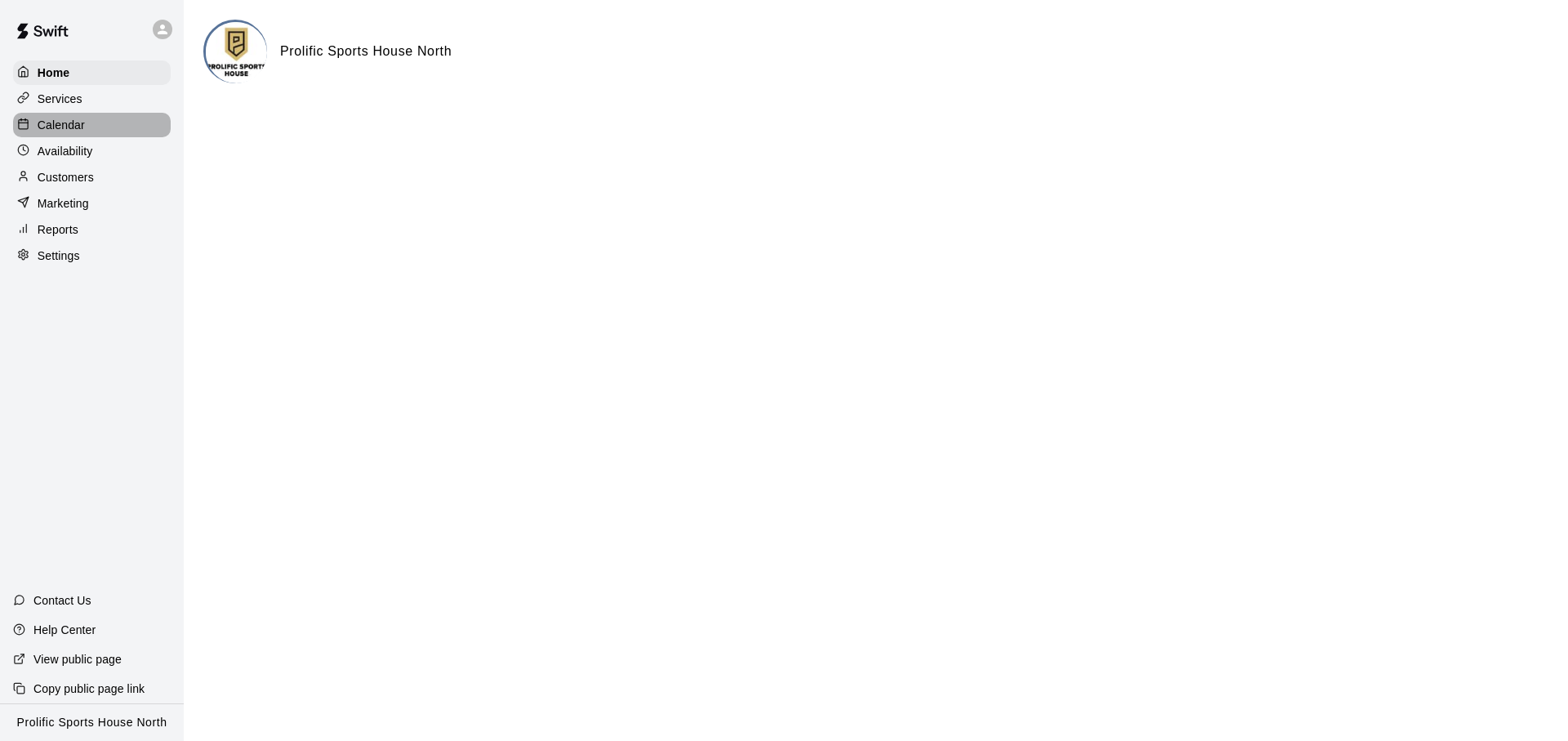
click at [117, 121] on div "Calendar" at bounding box center [92, 125] width 158 height 24
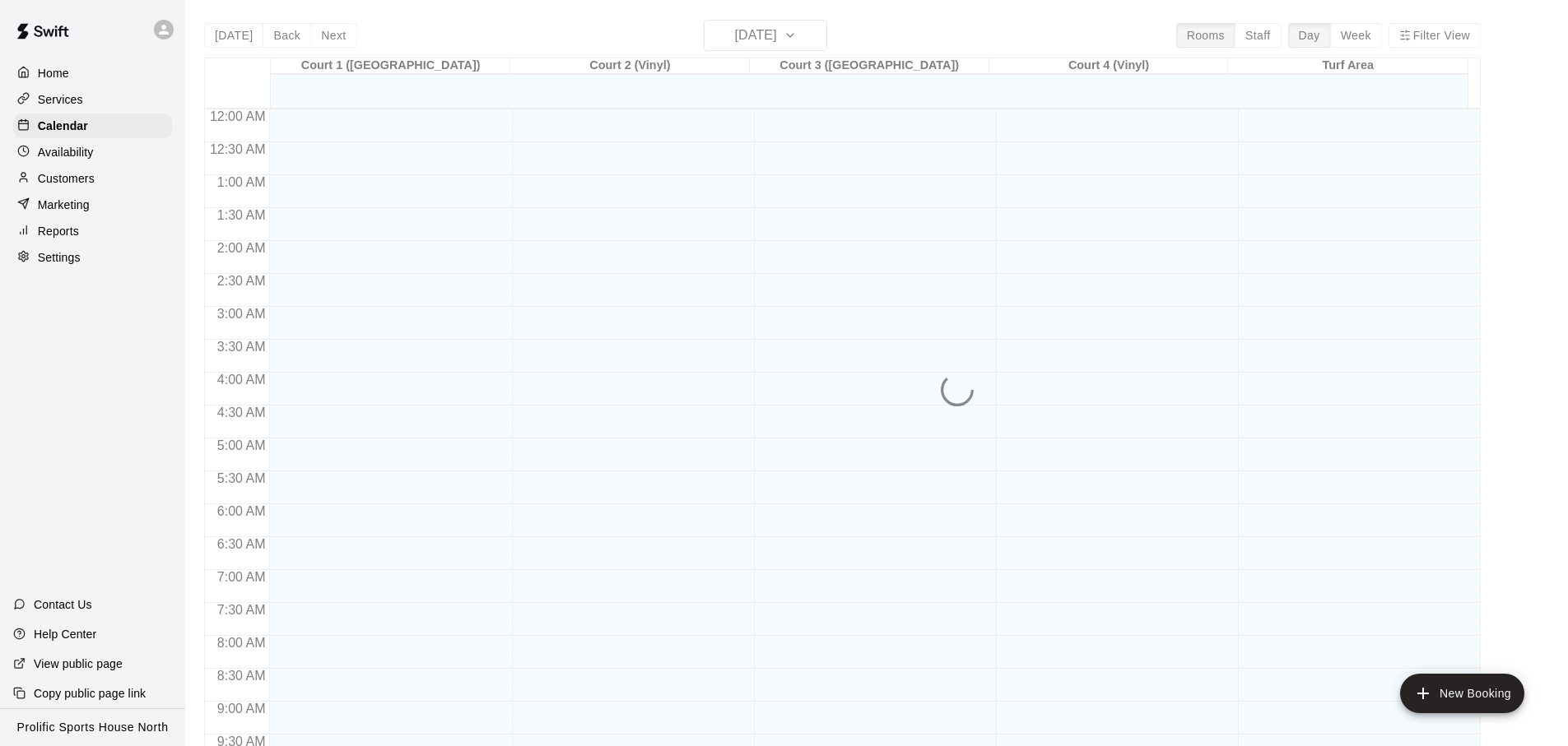
scroll to position [875, 0]
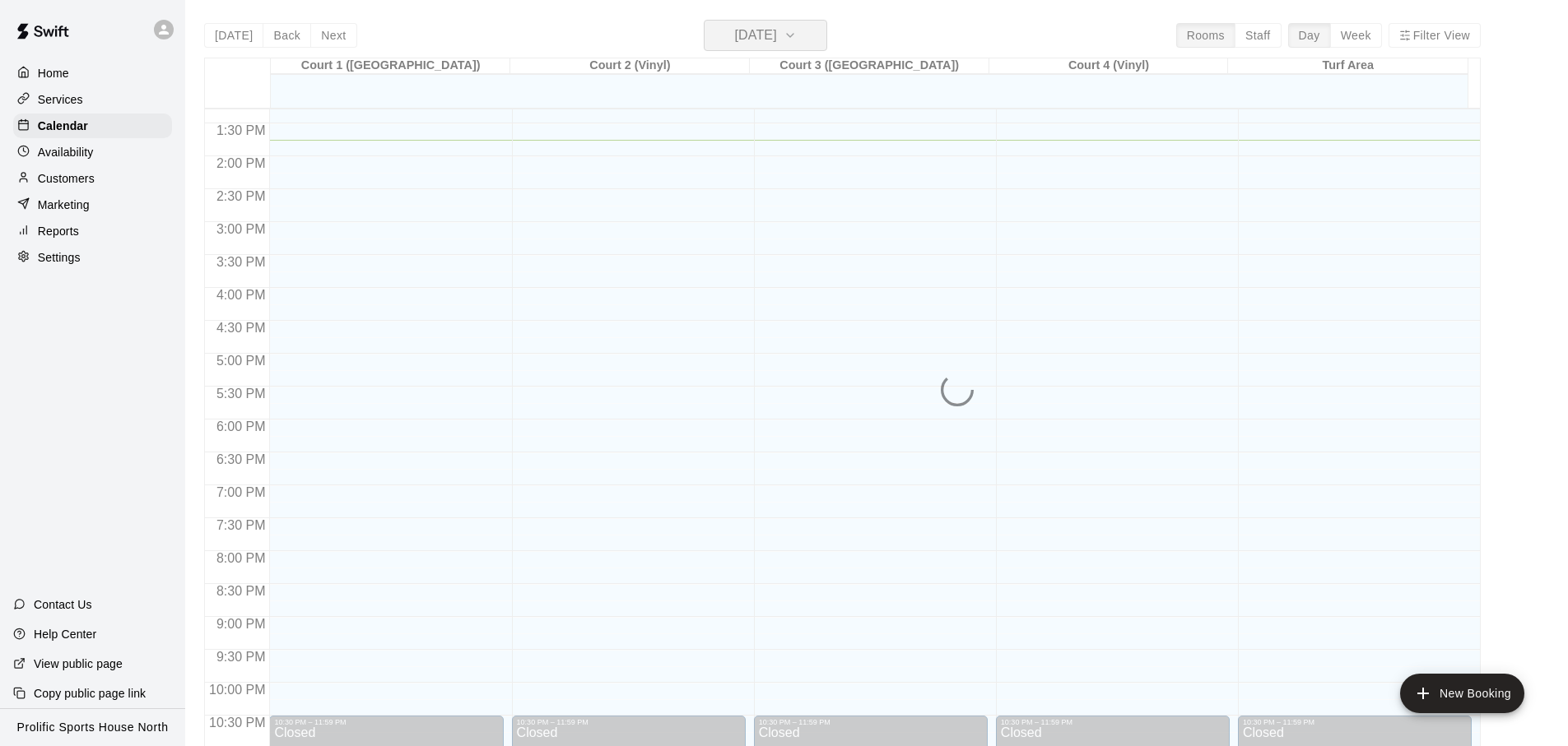
click at [767, 33] on h6 "[DATE]" at bounding box center [756, 35] width 42 height 23
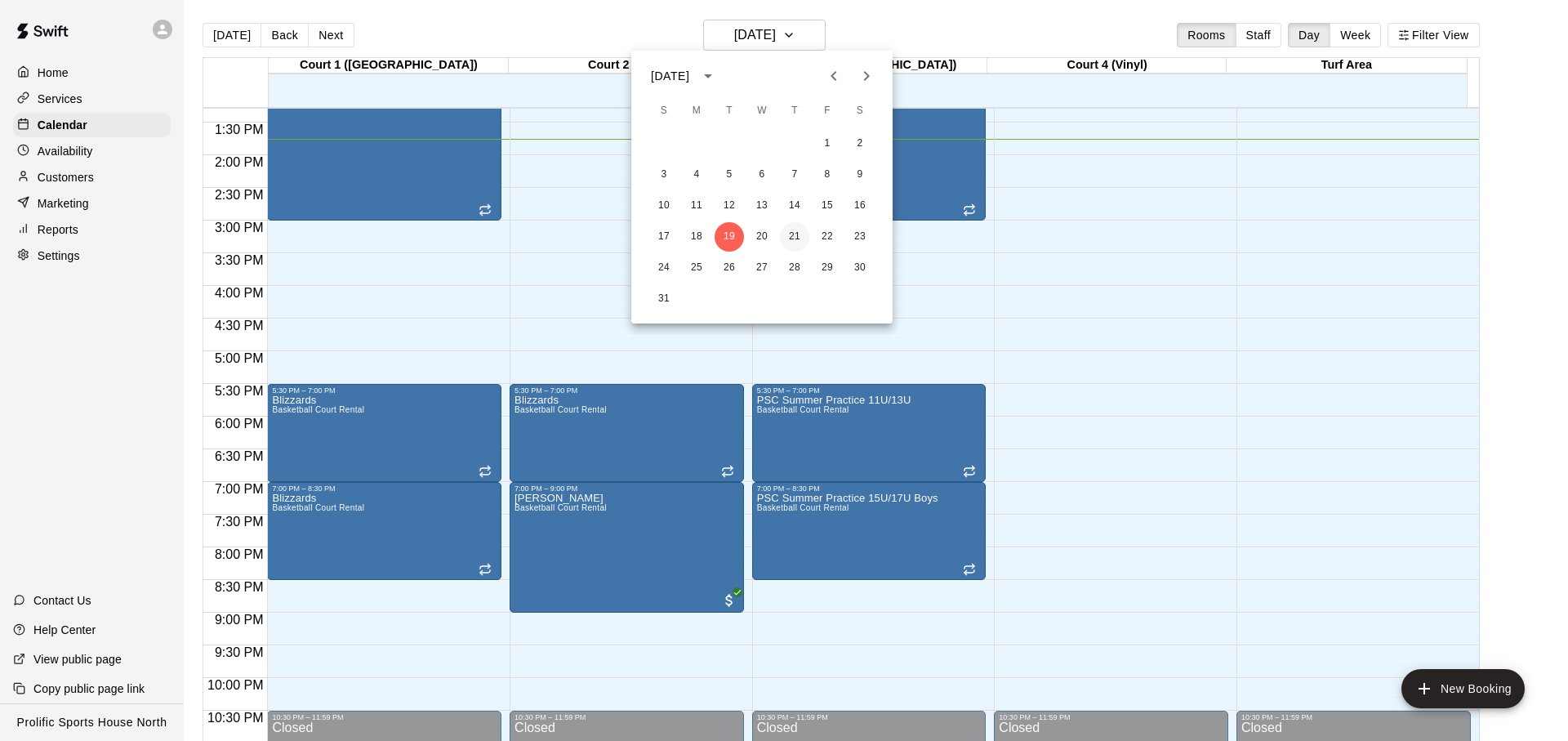
click at [804, 236] on button "21" at bounding box center [794, 236] width 29 height 29
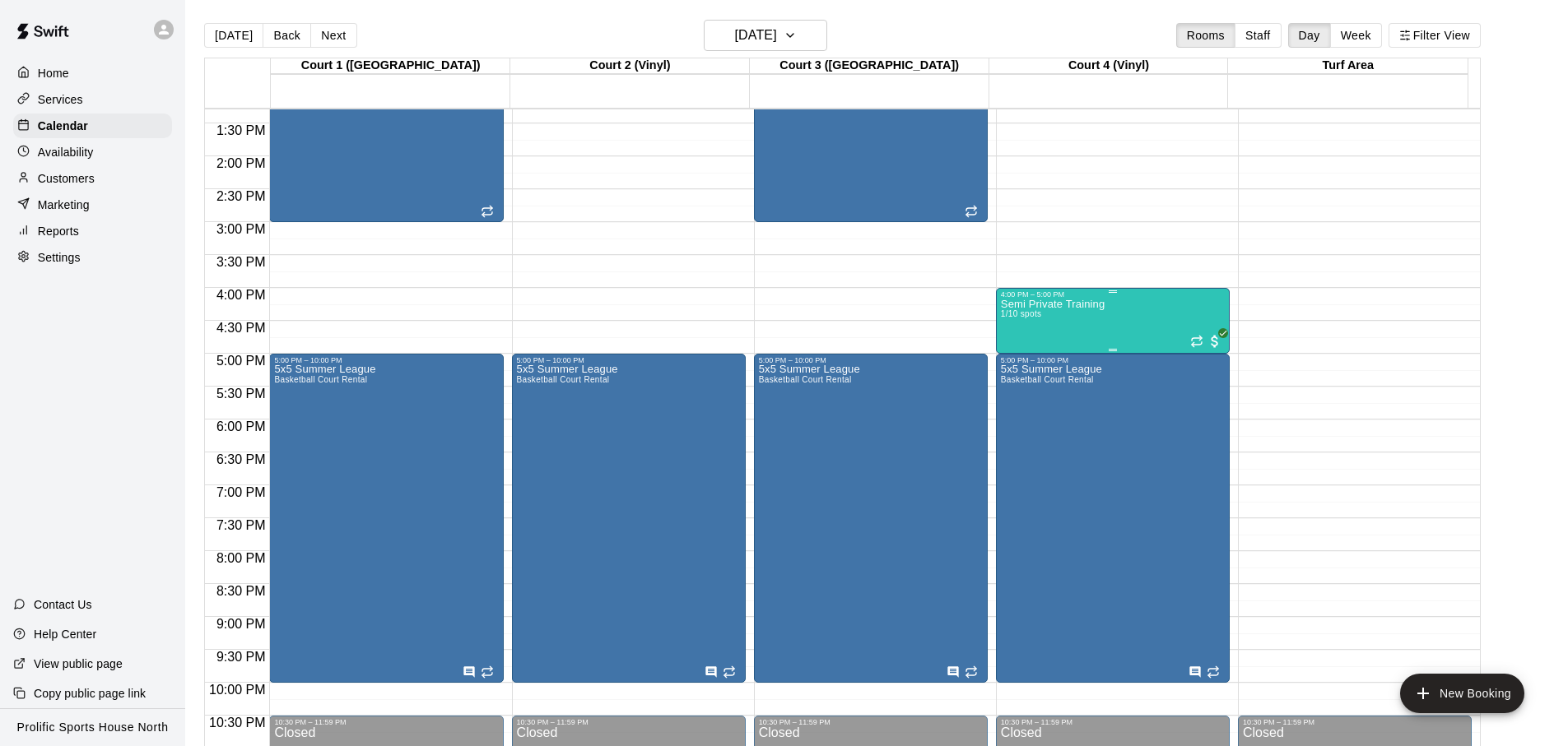
click at [1088, 325] on div "Semi Private Training 1/10 spots" at bounding box center [1053, 672] width 104 height 746
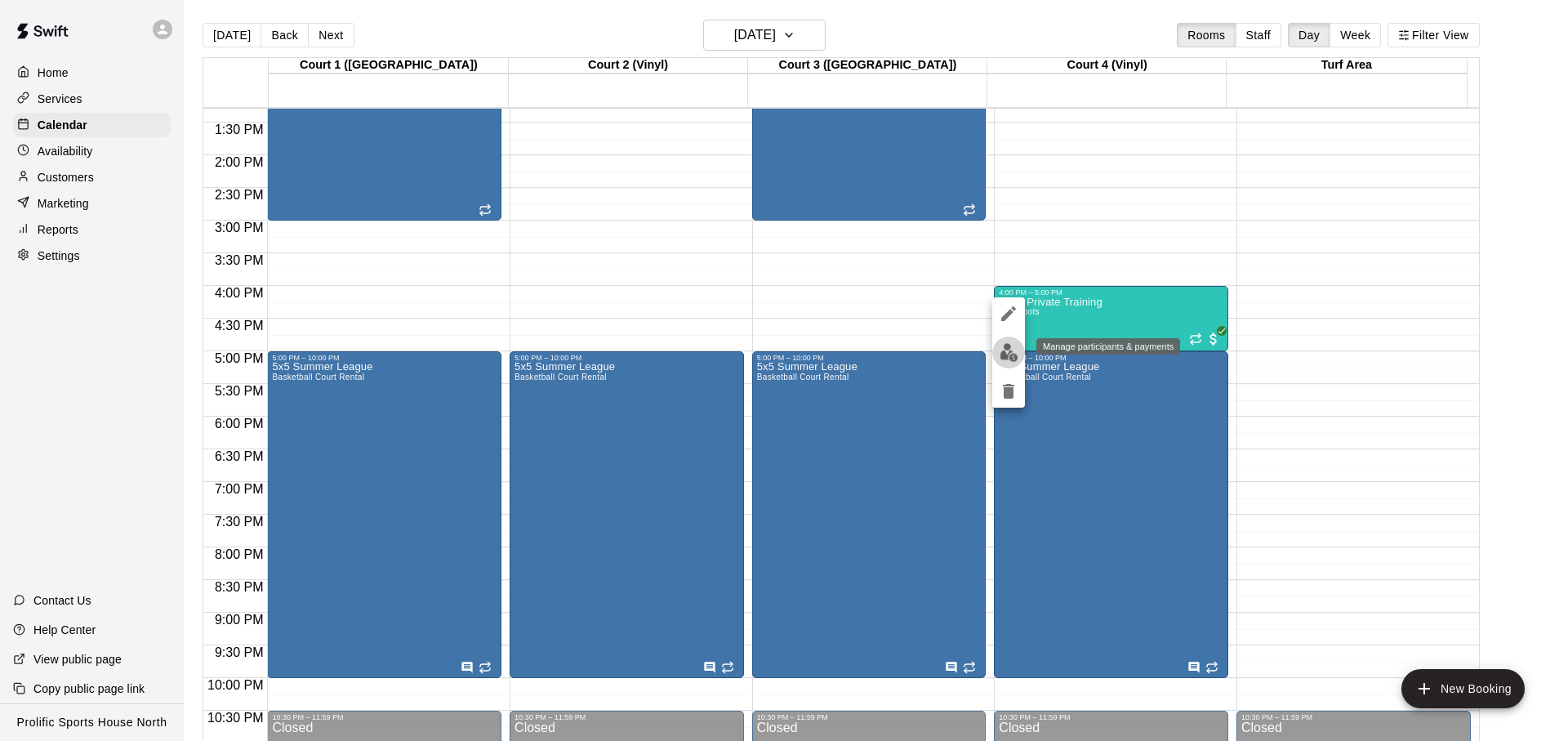
click at [1010, 352] on img "edit" at bounding box center [1010, 352] width 19 height 19
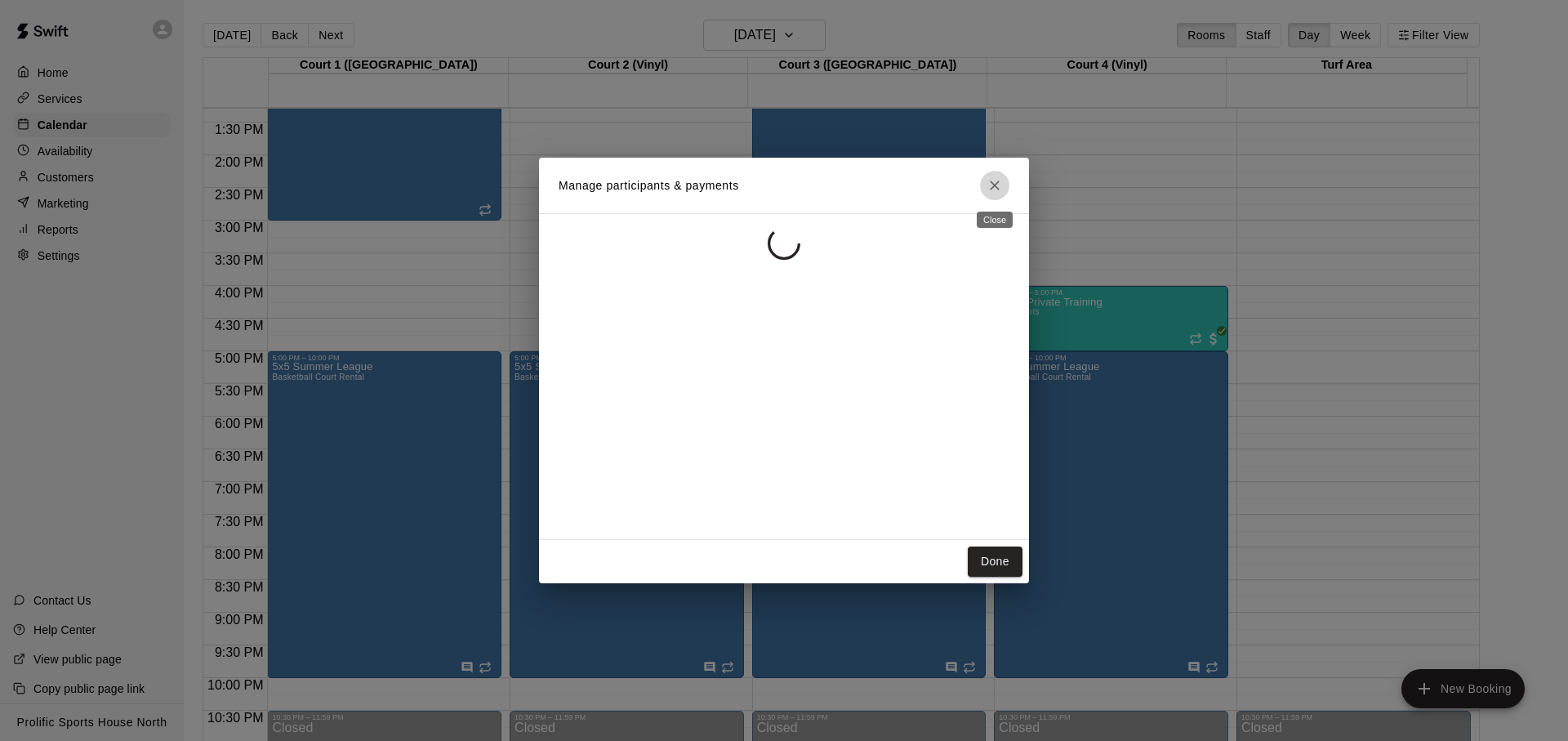
click at [987, 186] on h2 "Manage participants & payments" at bounding box center [784, 185] width 490 height 55
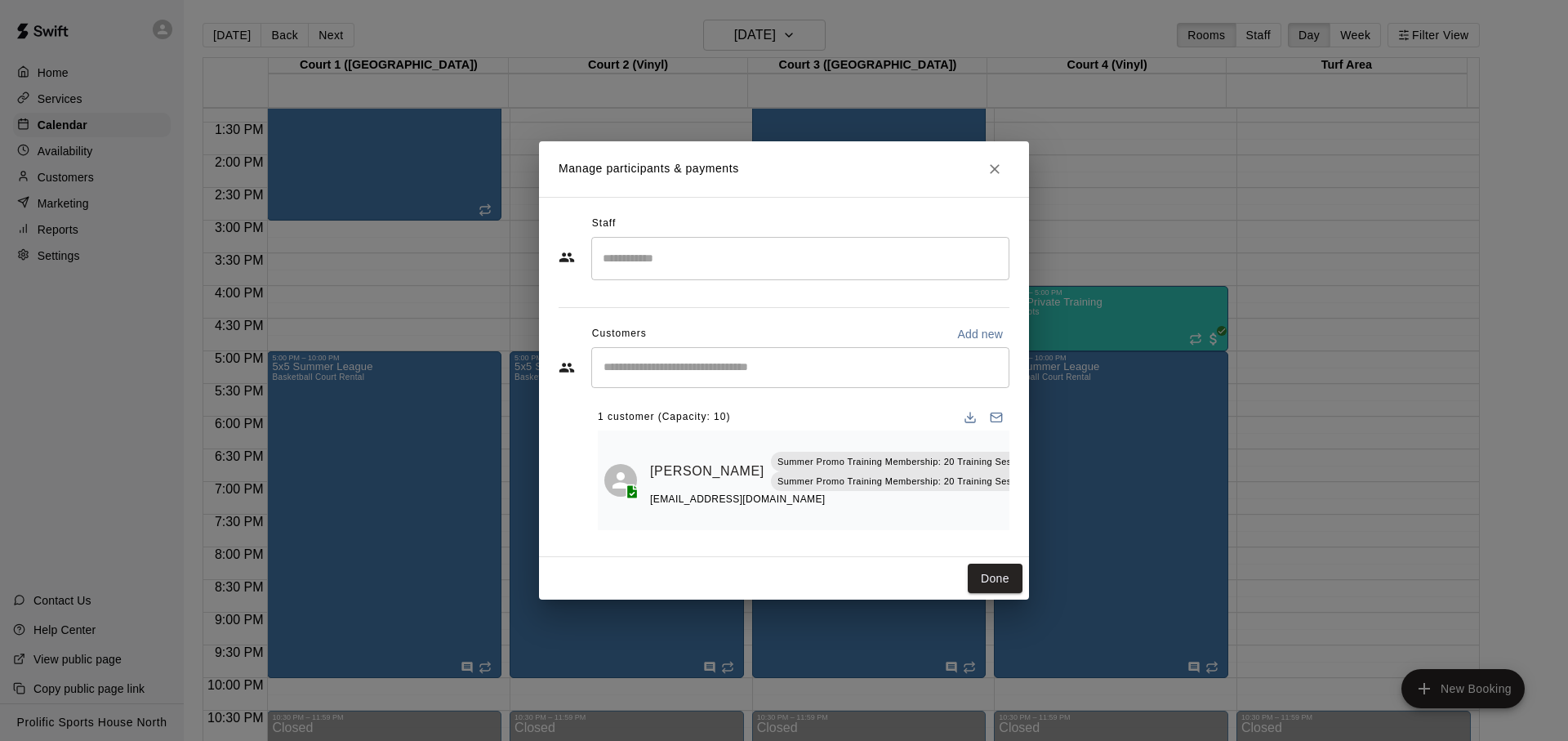
click at [974, 171] on h2 "Manage participants & payments" at bounding box center [784, 168] width 490 height 55
click at [982, 166] on button "Close" at bounding box center [995, 168] width 29 height 29
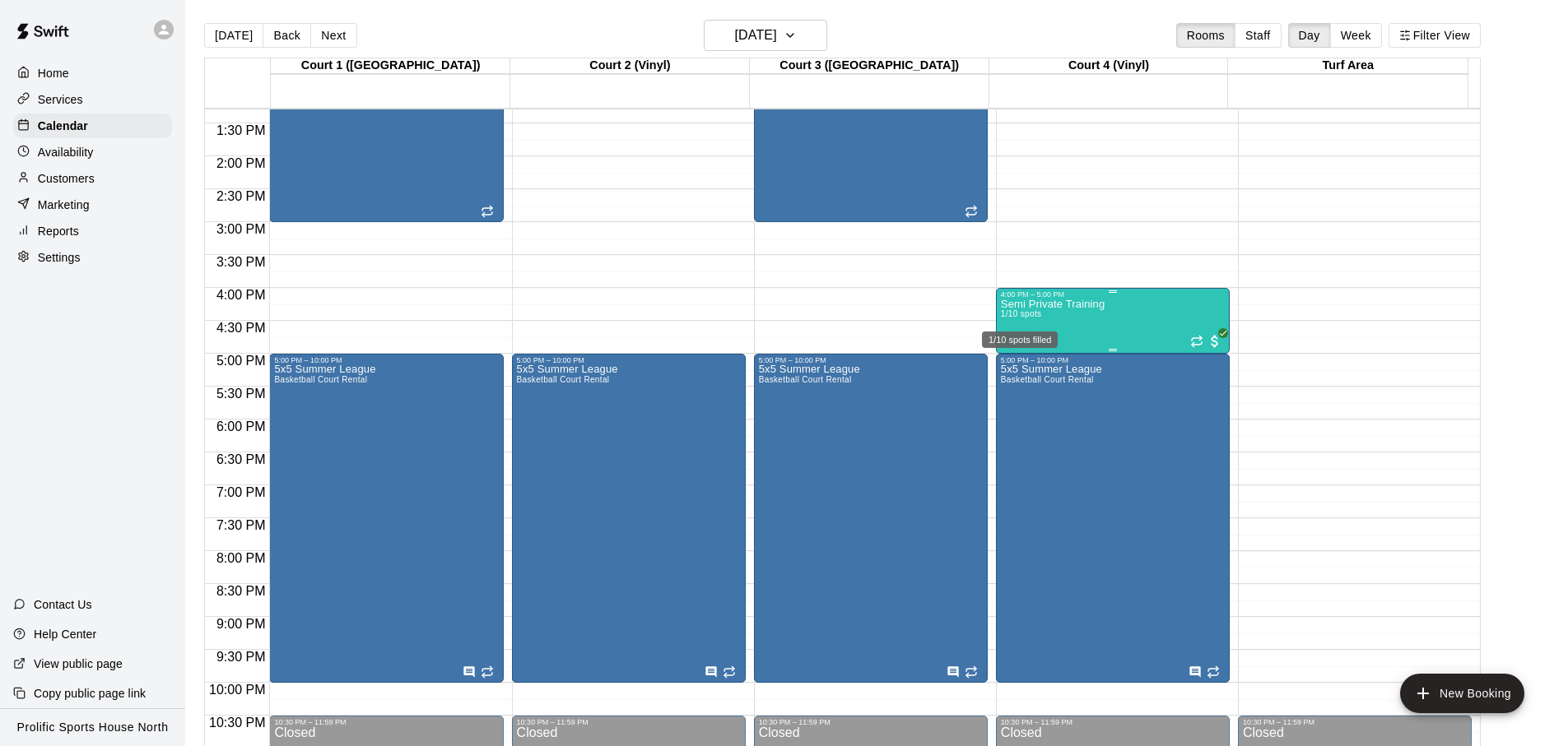
click at [1032, 317] on span "1/10 spots" at bounding box center [1021, 314] width 40 height 9
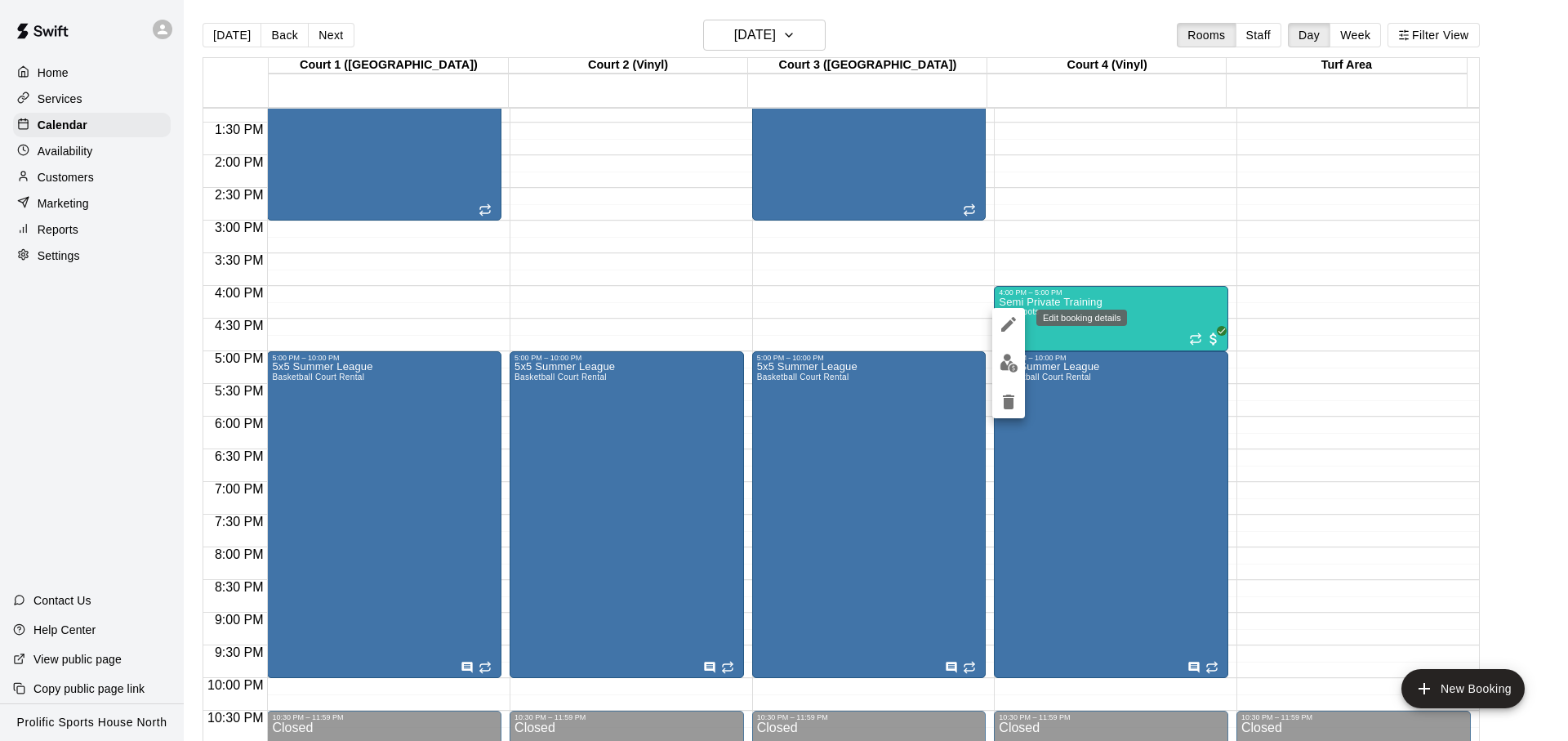
click at [1018, 321] on button "edit" at bounding box center [1009, 324] width 33 height 33
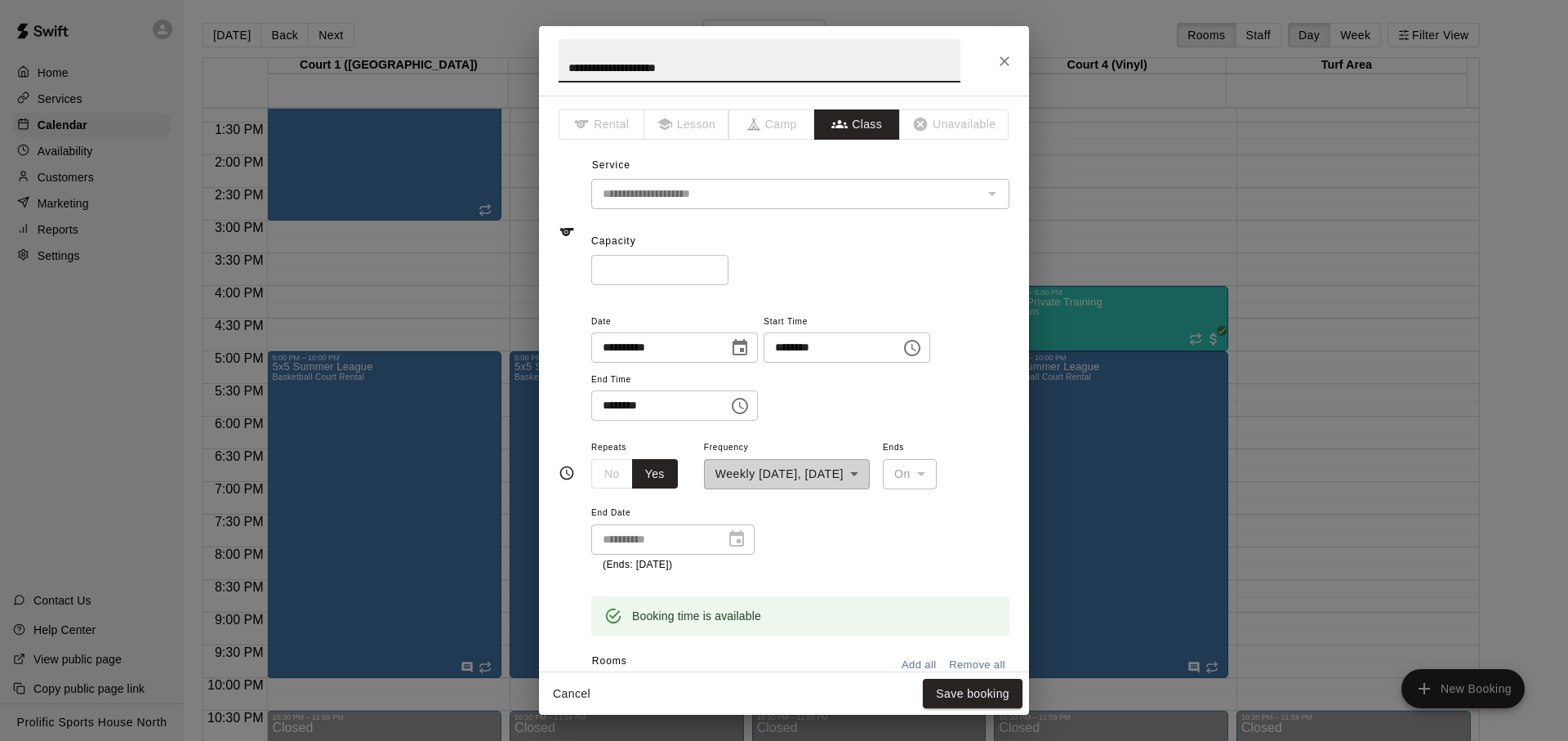
click at [678, 266] on input "**" at bounding box center [659, 270] width 137 height 30
type input "*"
click at [992, 704] on button "Save booking" at bounding box center [972, 694] width 100 height 30
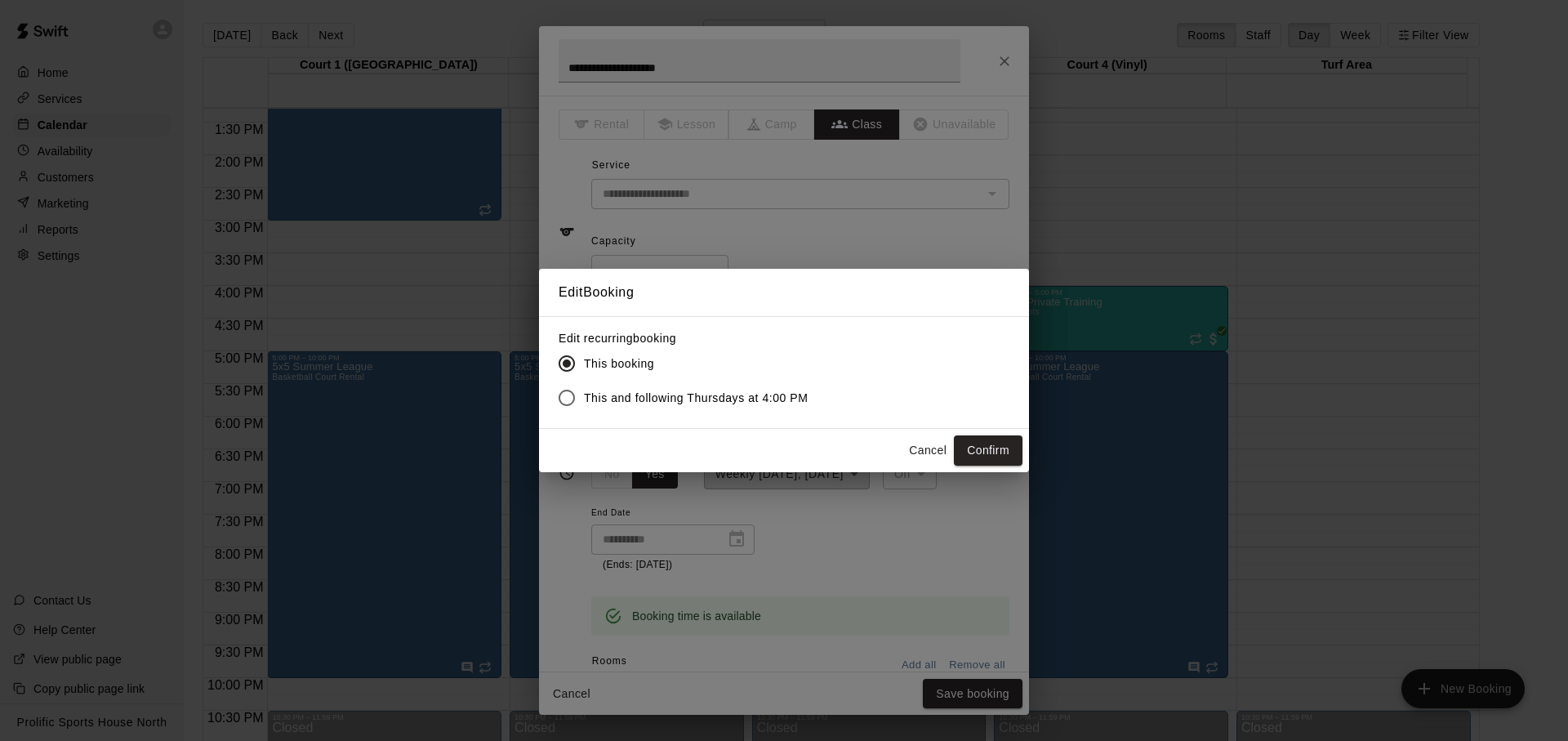
click at [983, 466] on div "Cancel Confirm" at bounding box center [784, 450] width 490 height 43
click at [983, 460] on button "Confirm" at bounding box center [988, 450] width 68 height 30
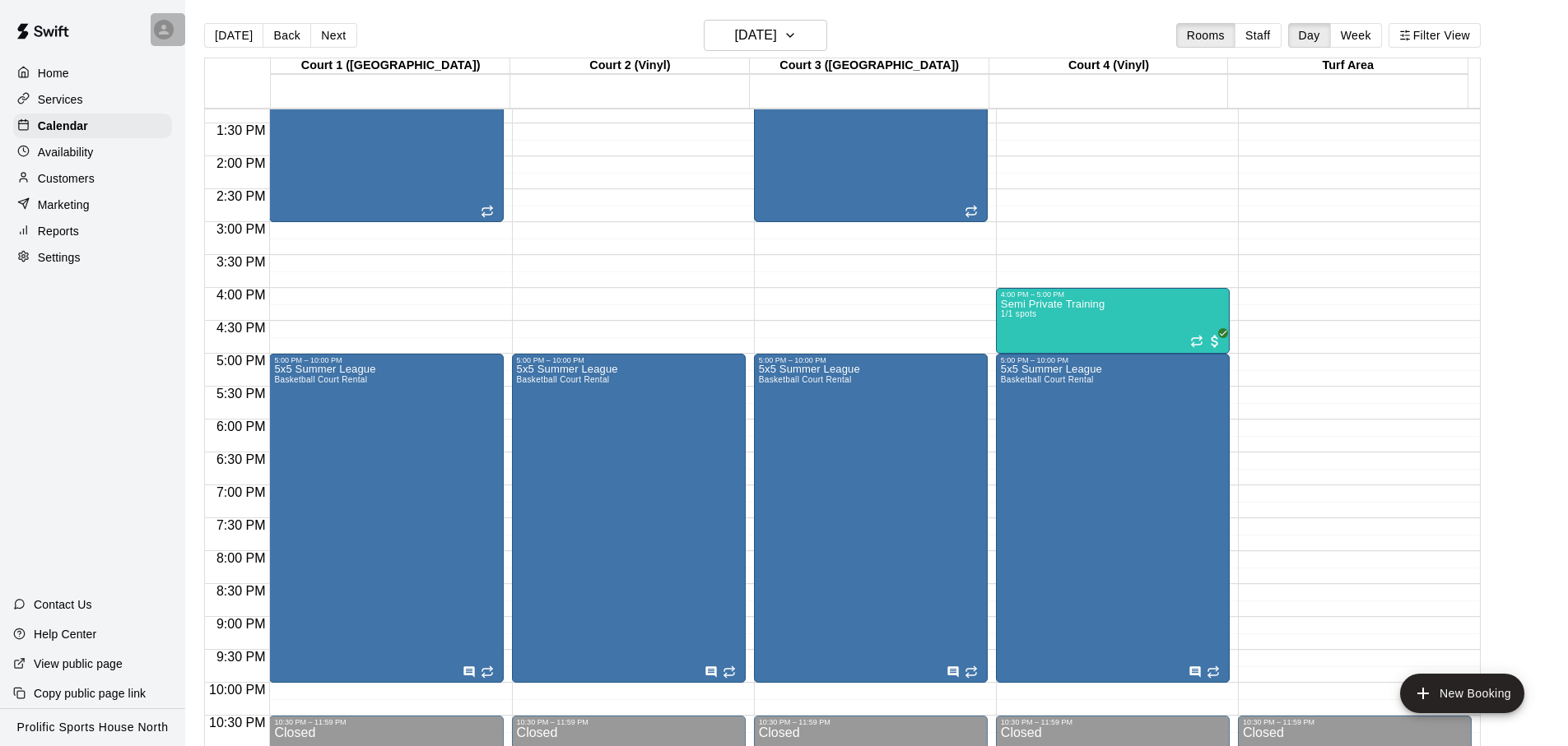
click at [160, 19] on div at bounding box center [168, 29] width 35 height 33
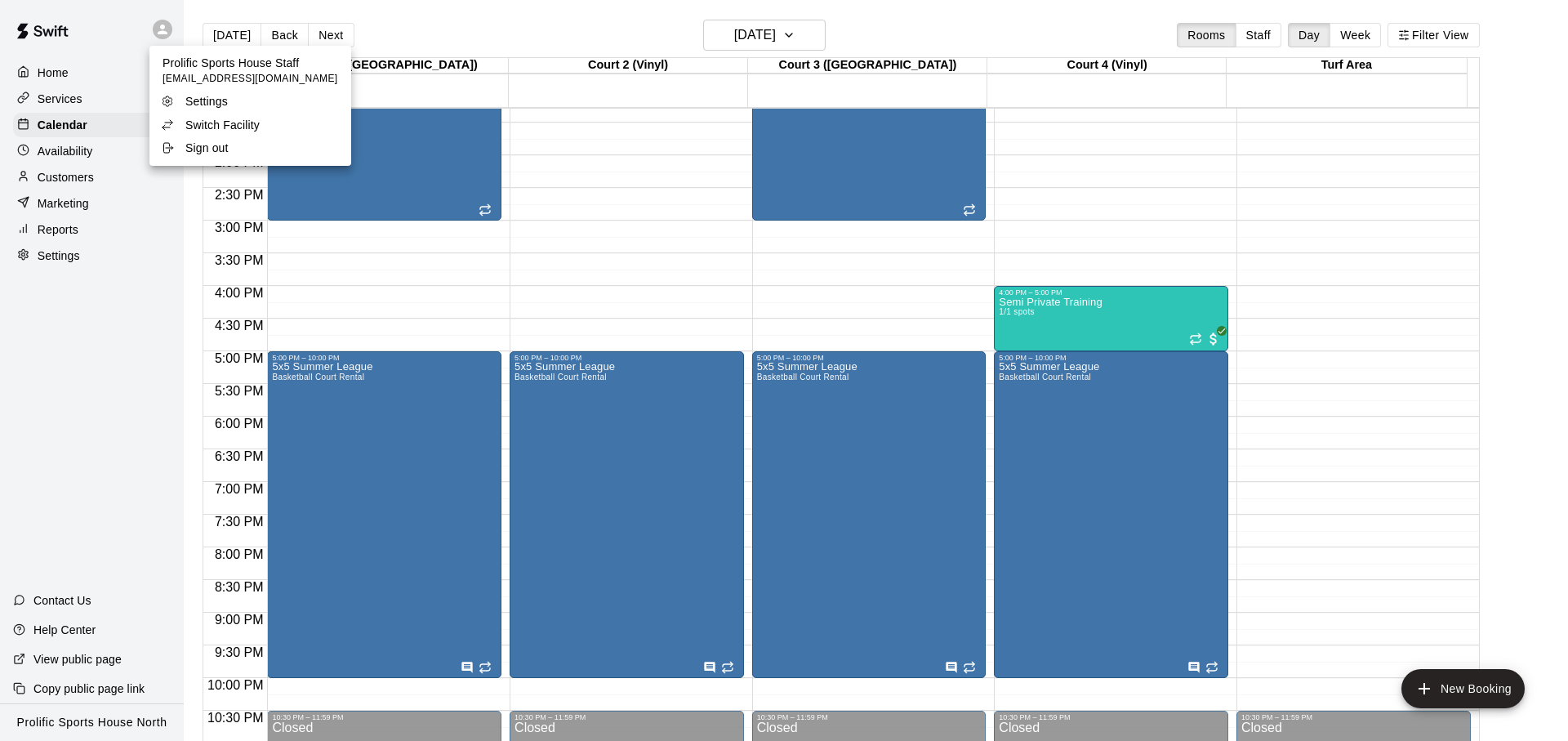
click at [207, 128] on p "Switch Facility" at bounding box center [223, 124] width 75 height 16
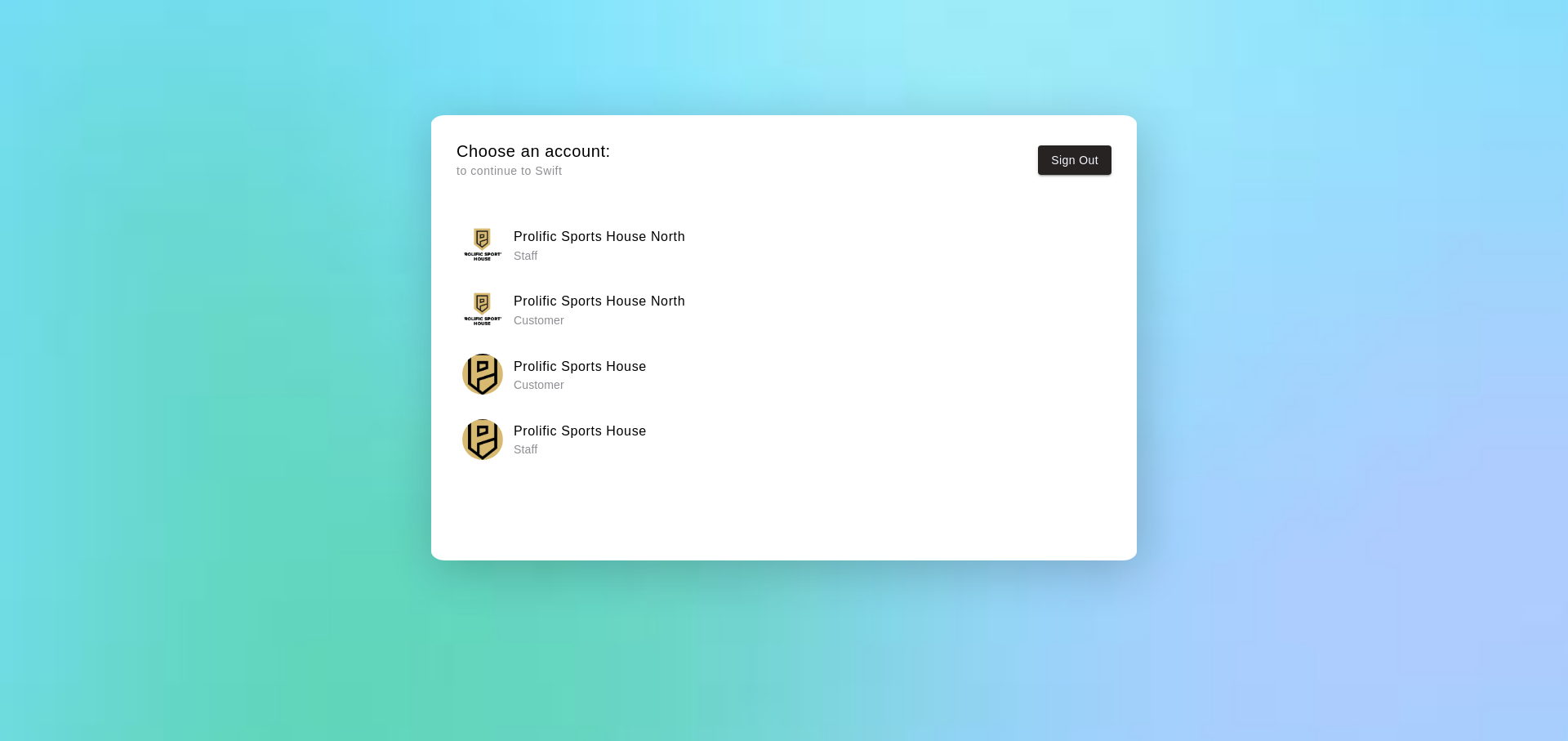
click at [519, 438] on h6 "Prolific Sports House" at bounding box center [580, 431] width 134 height 21
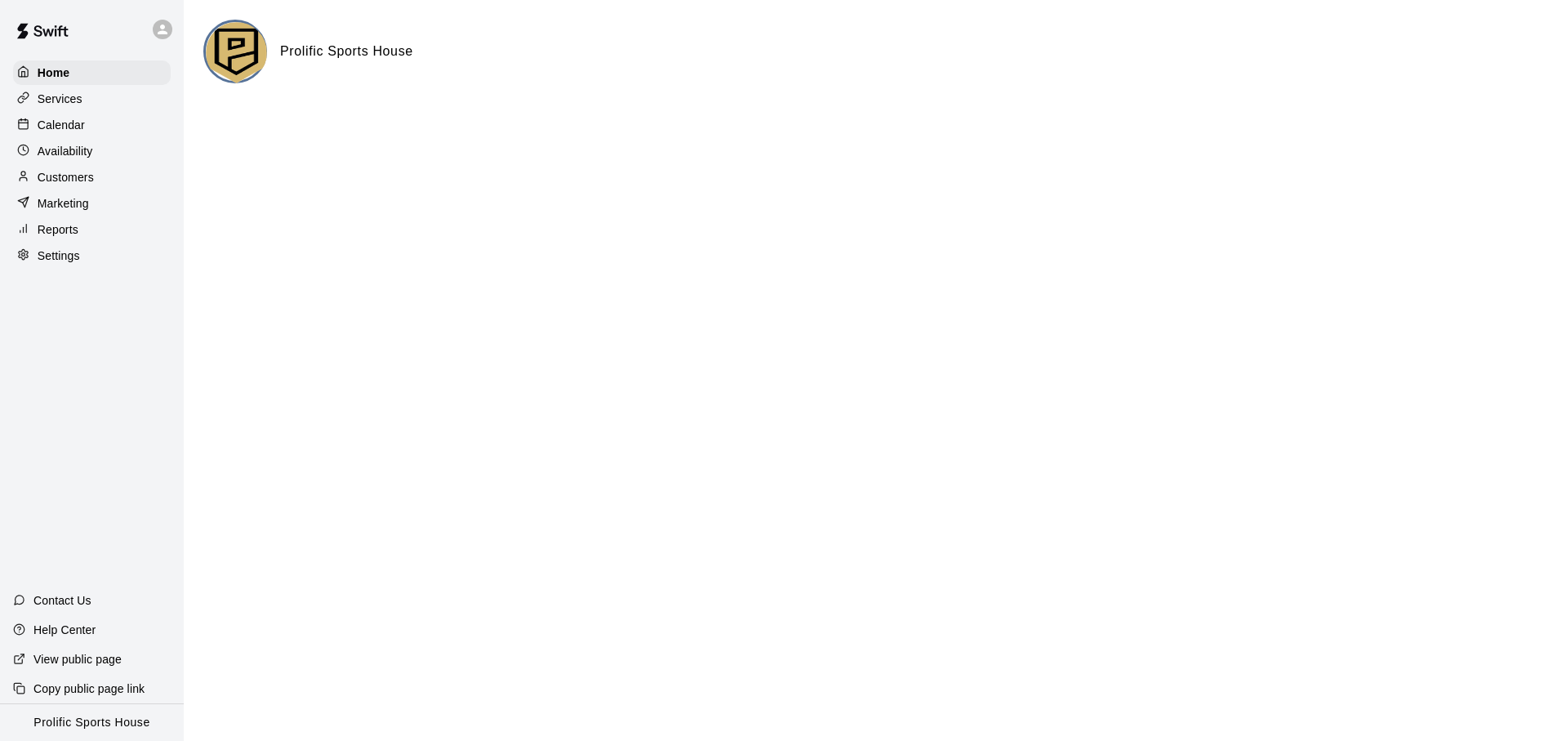
click at [120, 130] on div "Calendar" at bounding box center [92, 125] width 158 height 24
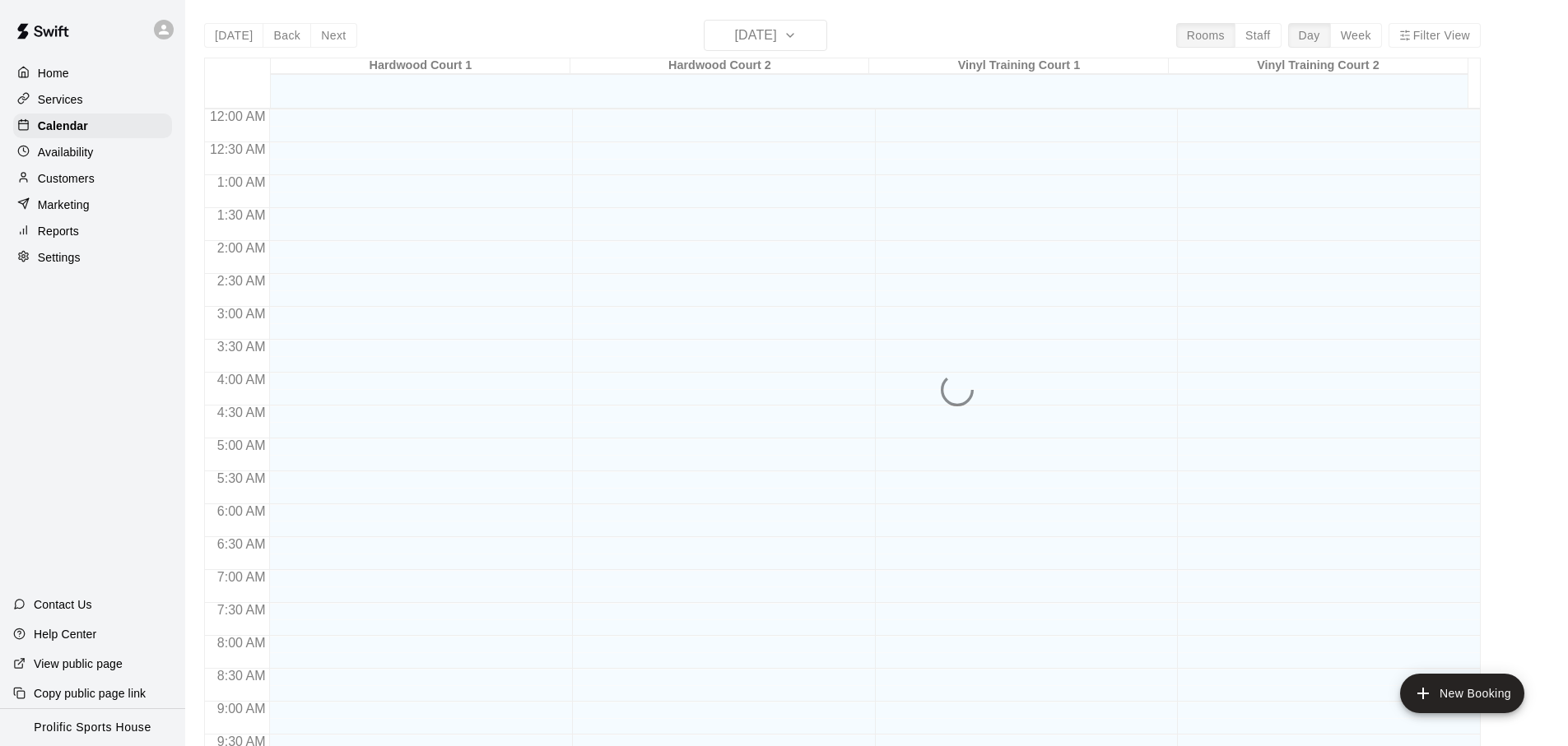
scroll to position [875, 0]
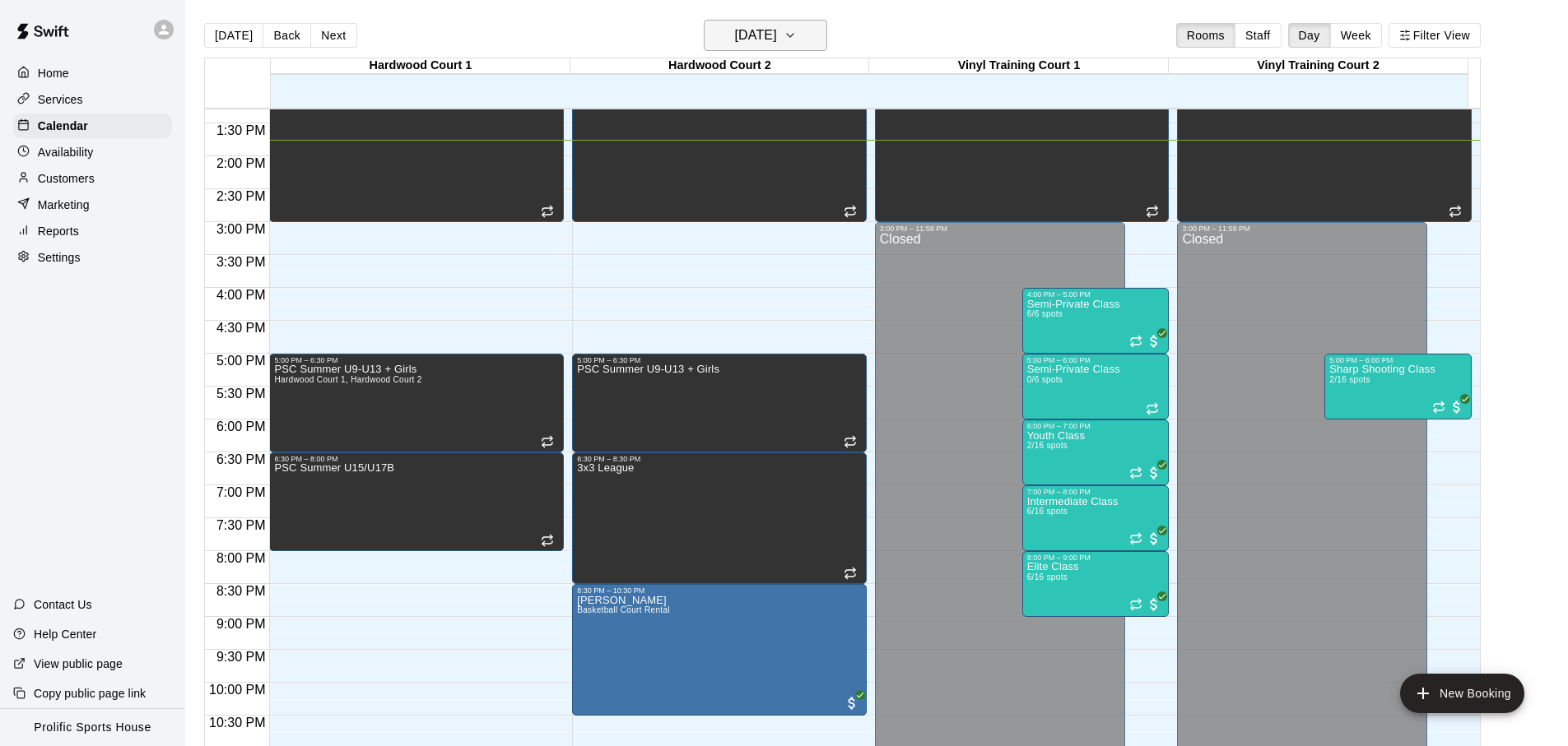
click at [777, 36] on h6 "[DATE]" at bounding box center [756, 35] width 42 height 23
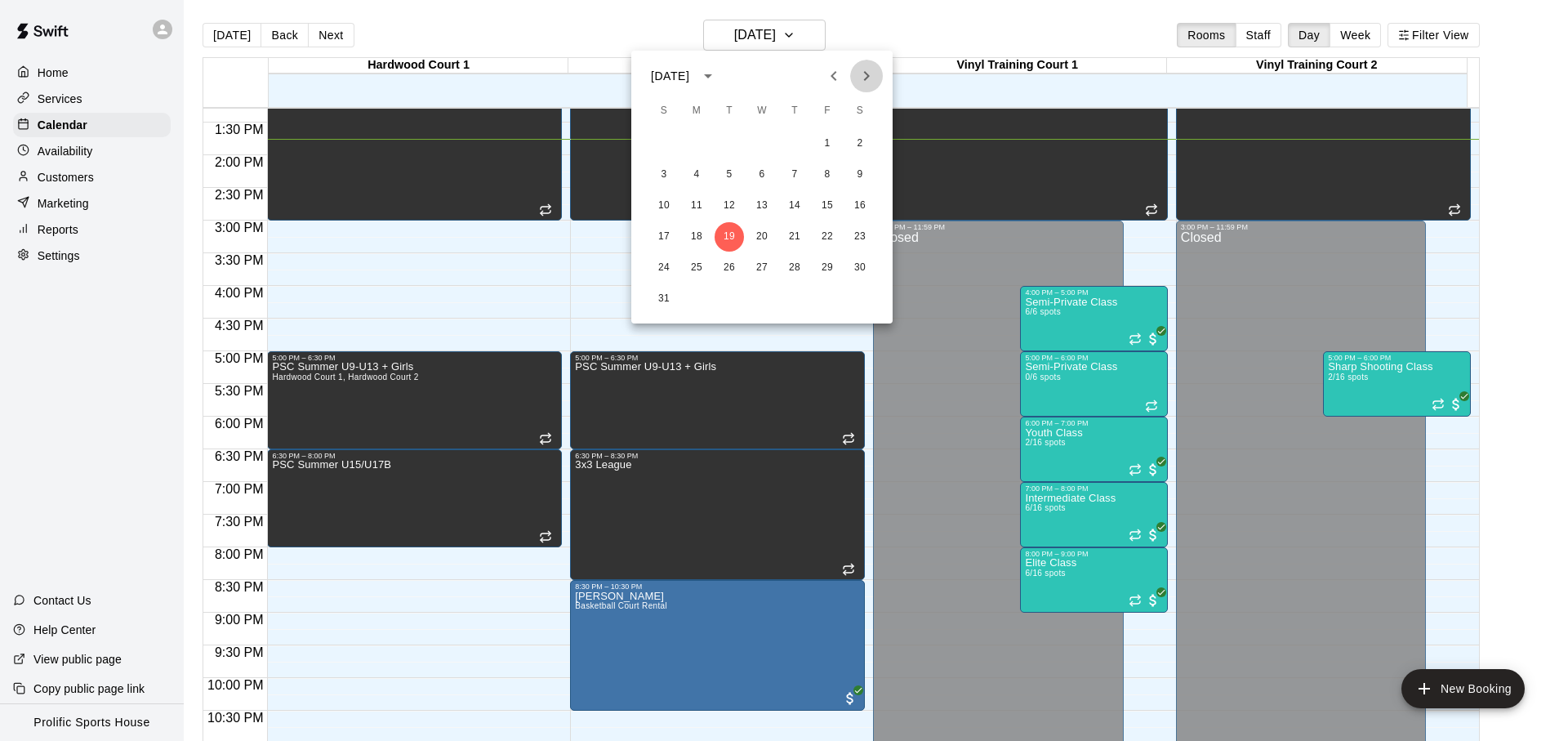
click at [855, 68] on button "Next month" at bounding box center [867, 76] width 33 height 33
drag, startPoint x: 699, startPoint y: 238, endPoint x: 699, endPoint y: 255, distance: 17.0
click at [699, 255] on div "1 2 3 4 5 6 7 8 9 10 11 12 13 14 15 16 17 18 19 20 21 22 23 24 25 26 27 28 29 30" at bounding box center [762, 206] width 261 height 157
click at [699, 255] on button "29" at bounding box center [696, 267] width 29 height 29
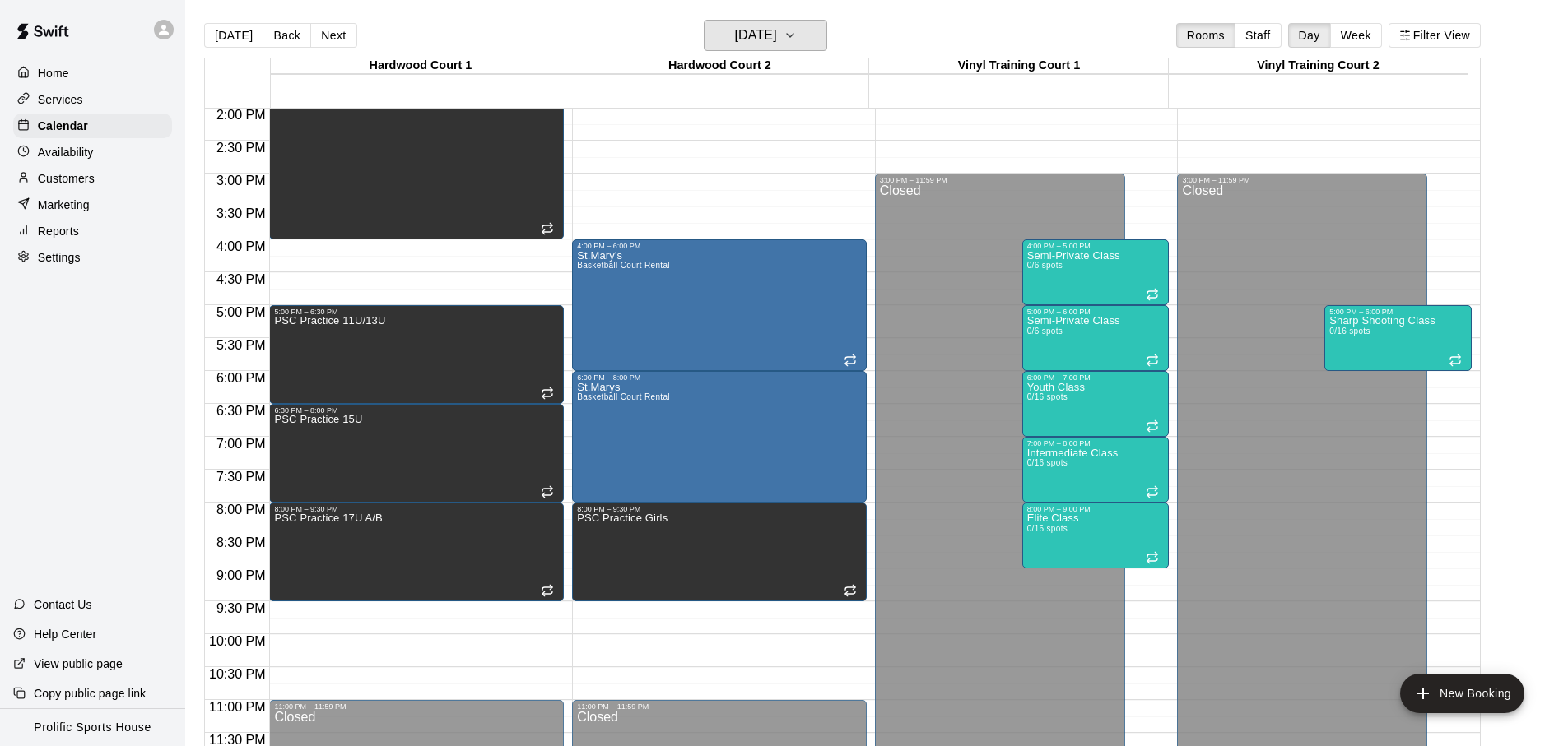
scroll to position [924, 0]
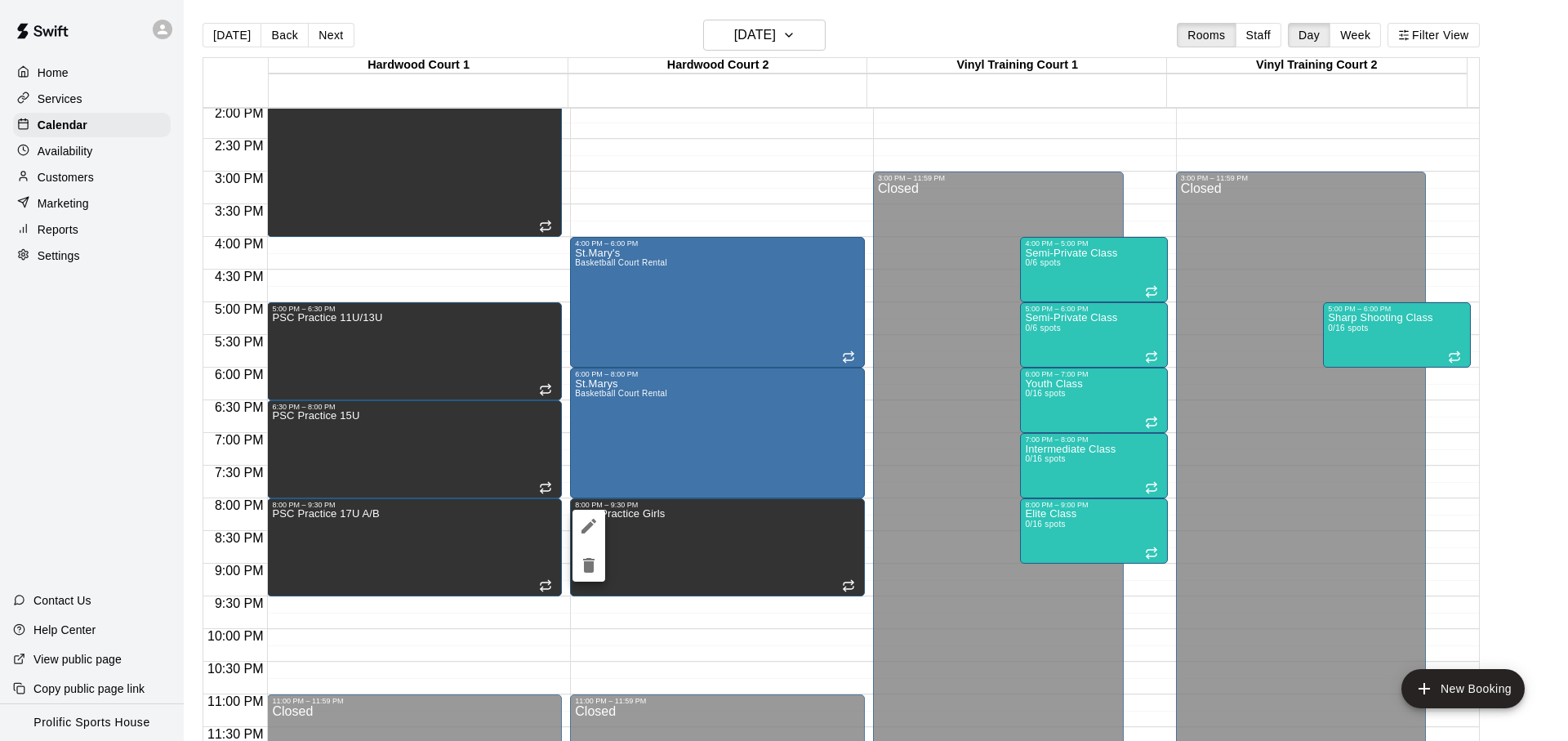
click at [544, 610] on div at bounding box center [784, 370] width 1568 height 741
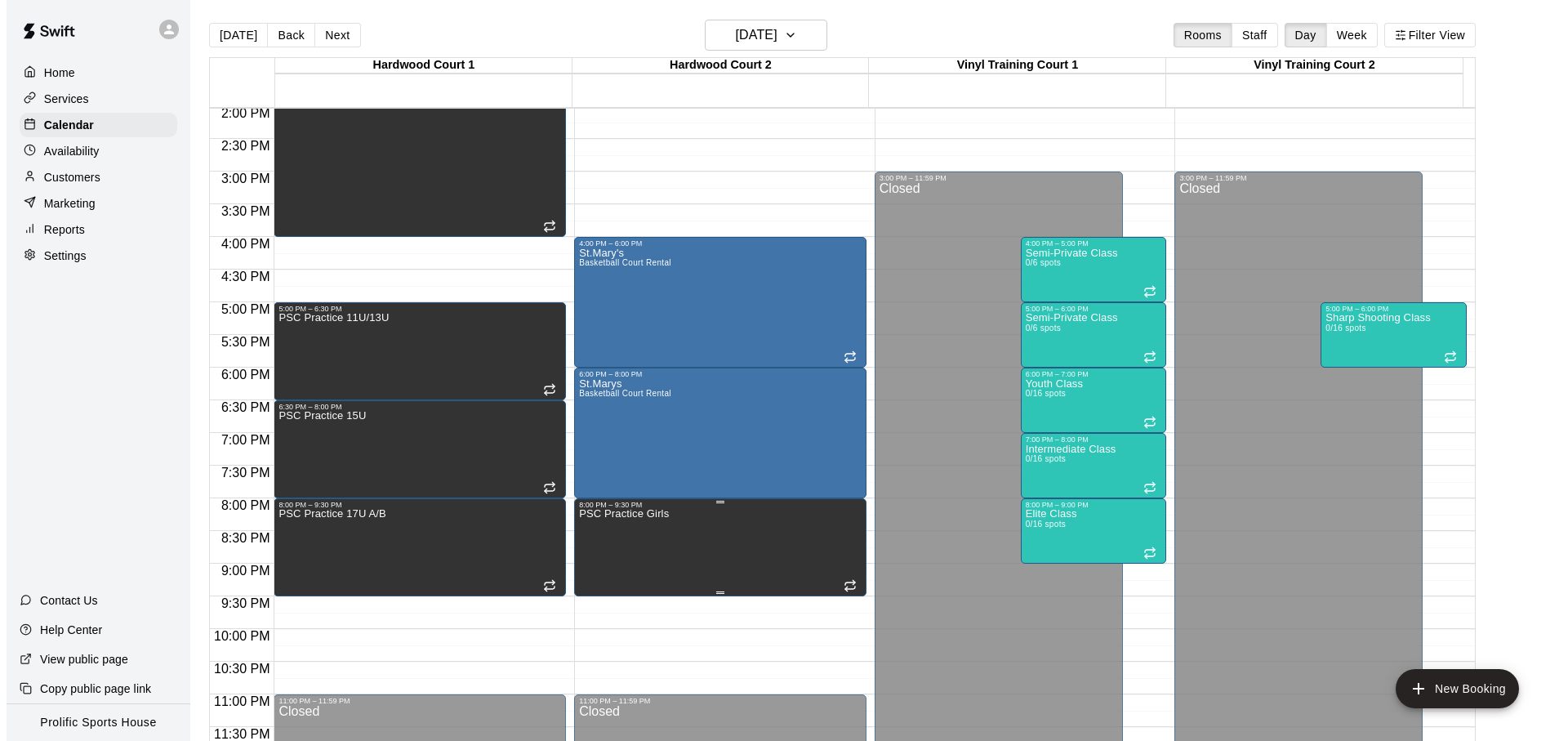
scroll to position [26, 0]
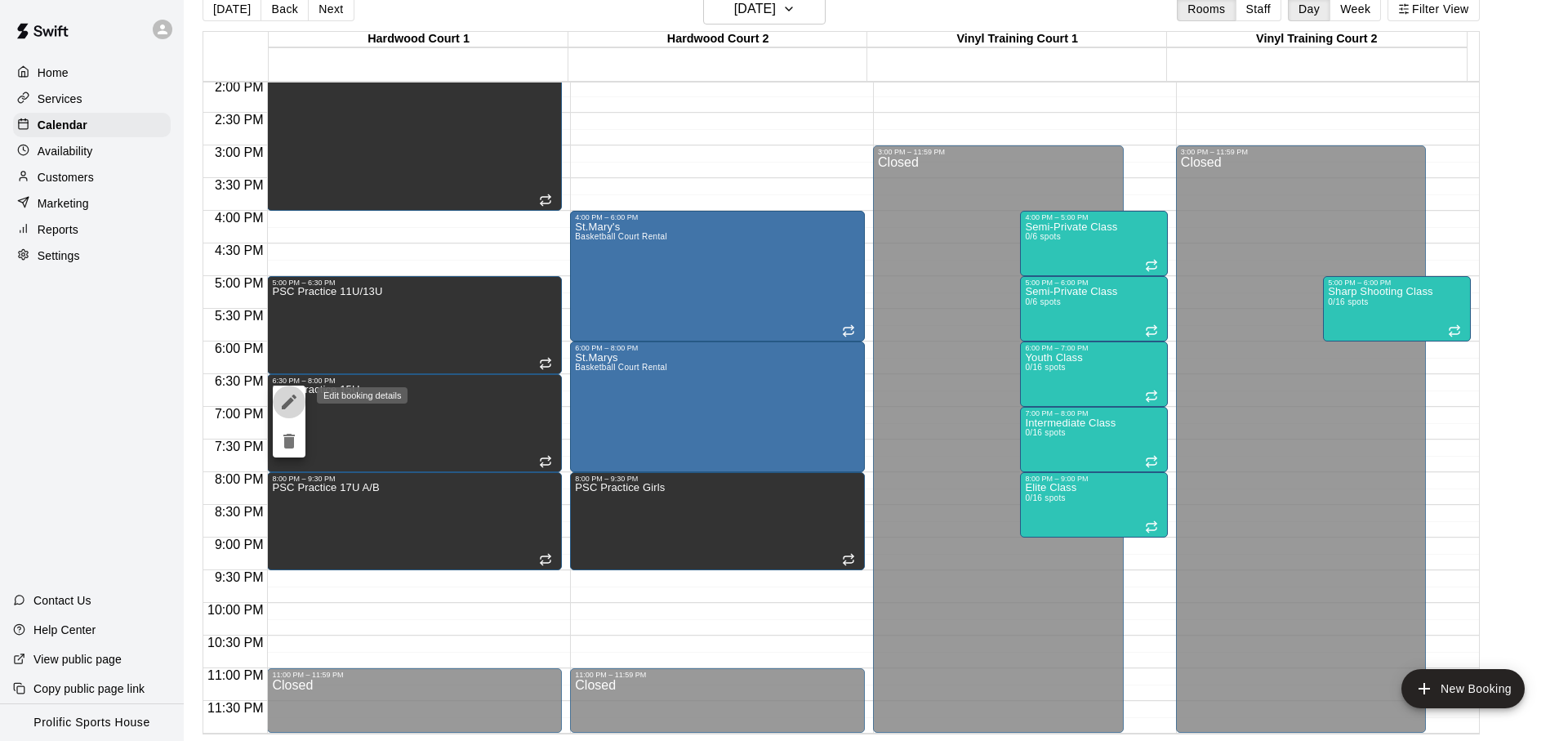
click at [293, 397] on icon "edit" at bounding box center [290, 402] width 15 height 15
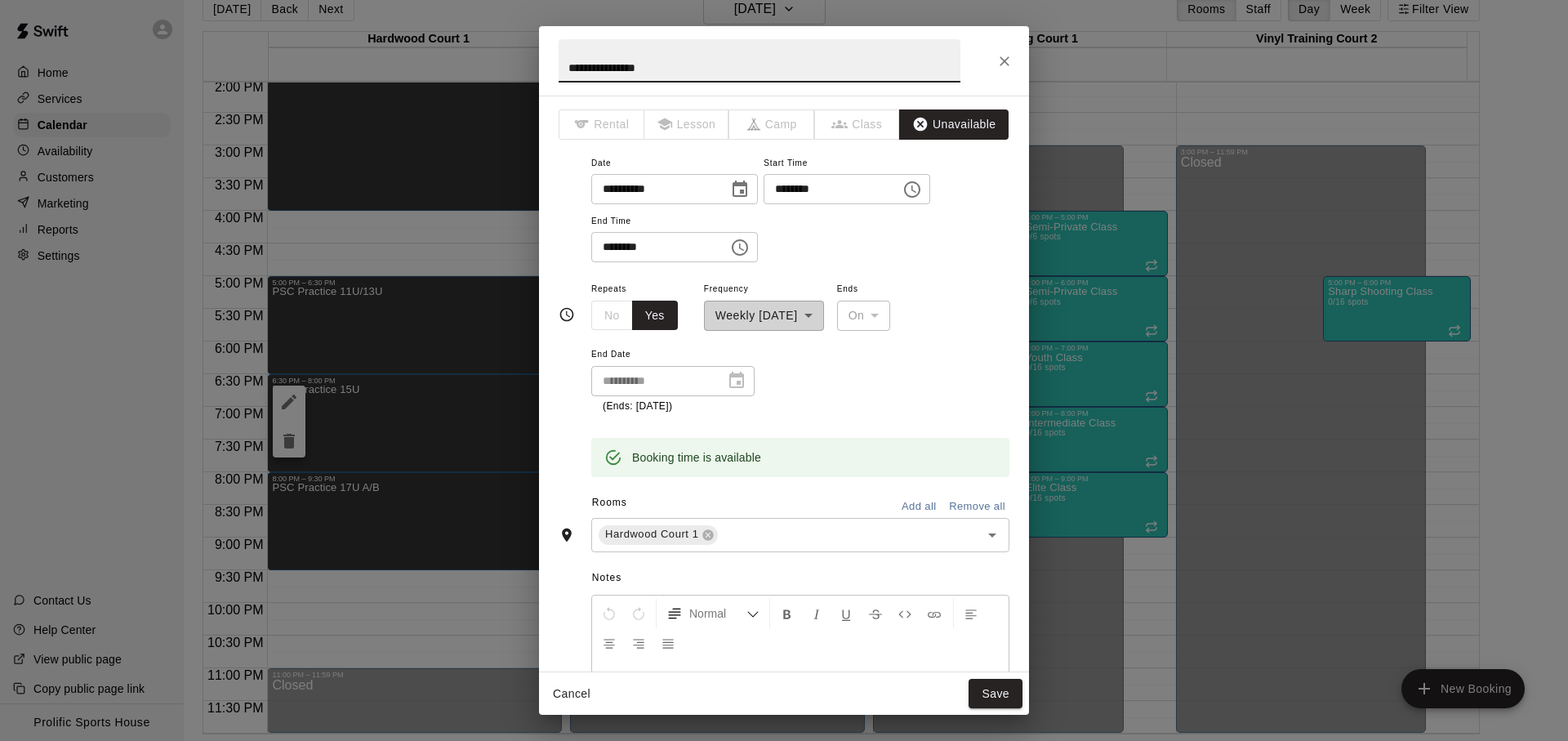
drag, startPoint x: 685, startPoint y: 69, endPoint x: 649, endPoint y: 68, distance: 36.0
click at [649, 68] on input "**********" at bounding box center [759, 61] width 402 height 43
type input "**********"
click at [982, 698] on button "Save" at bounding box center [996, 694] width 54 height 30
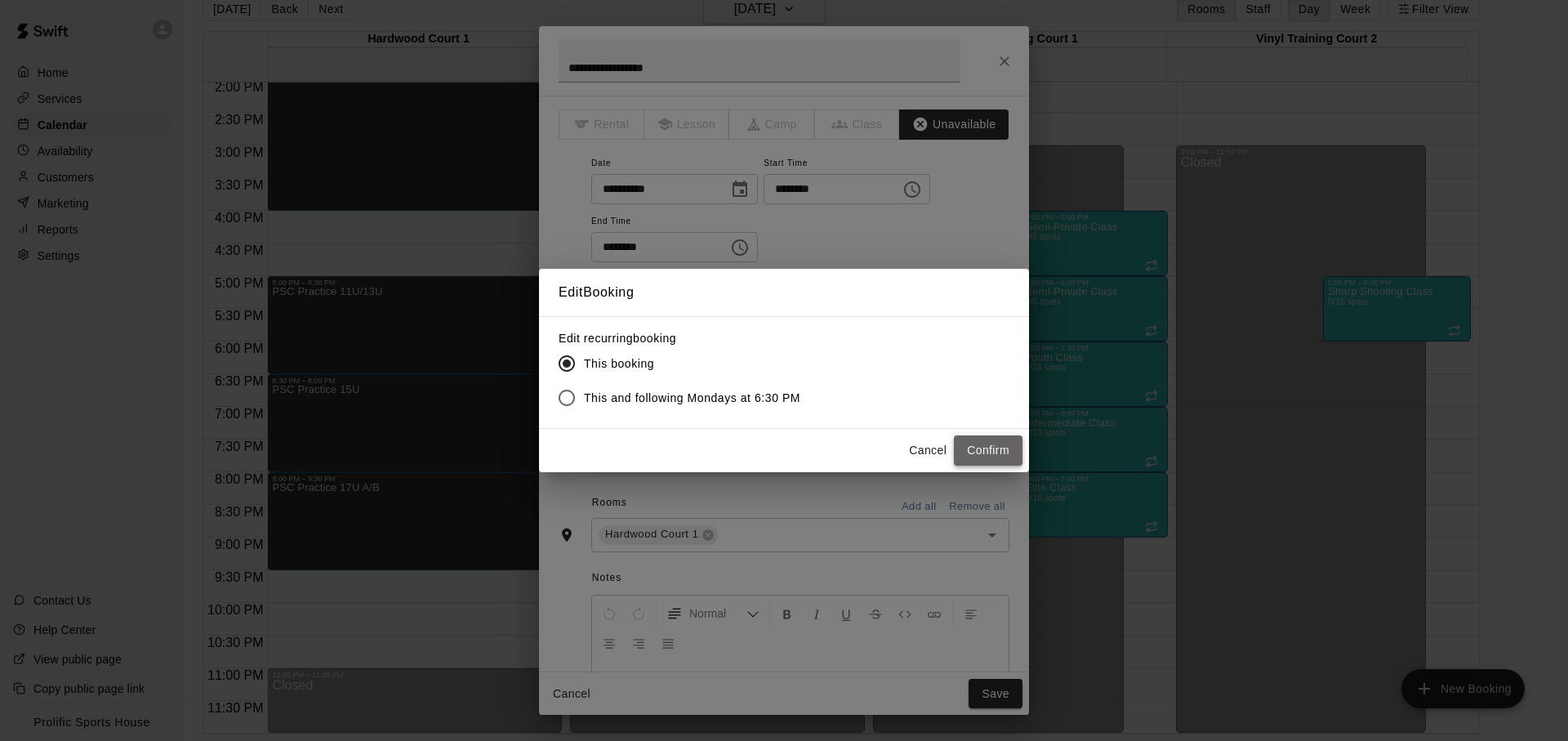
click at [967, 455] on button "Confirm" at bounding box center [988, 450] width 68 height 30
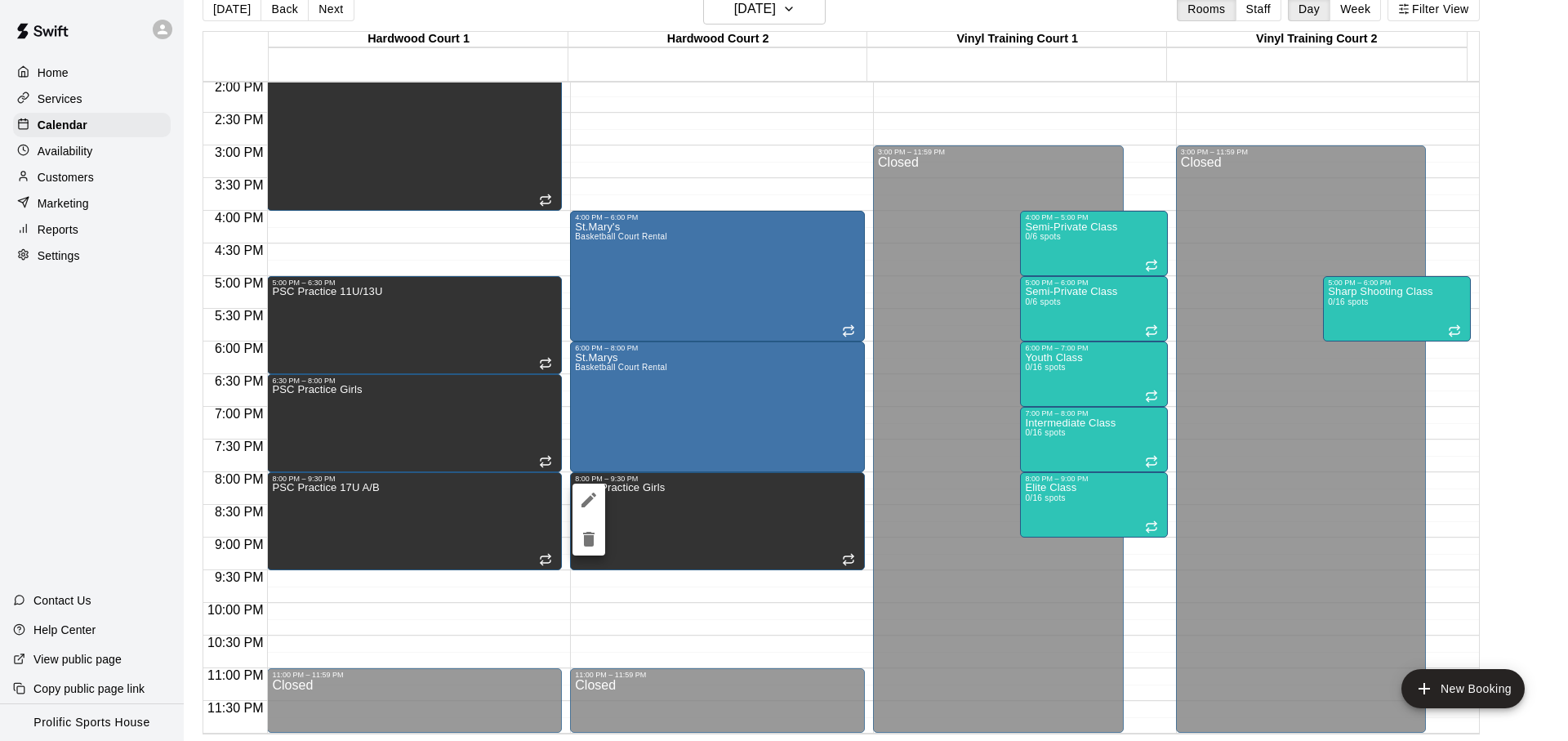
click at [590, 504] on icon "edit" at bounding box center [588, 500] width 20 height 20
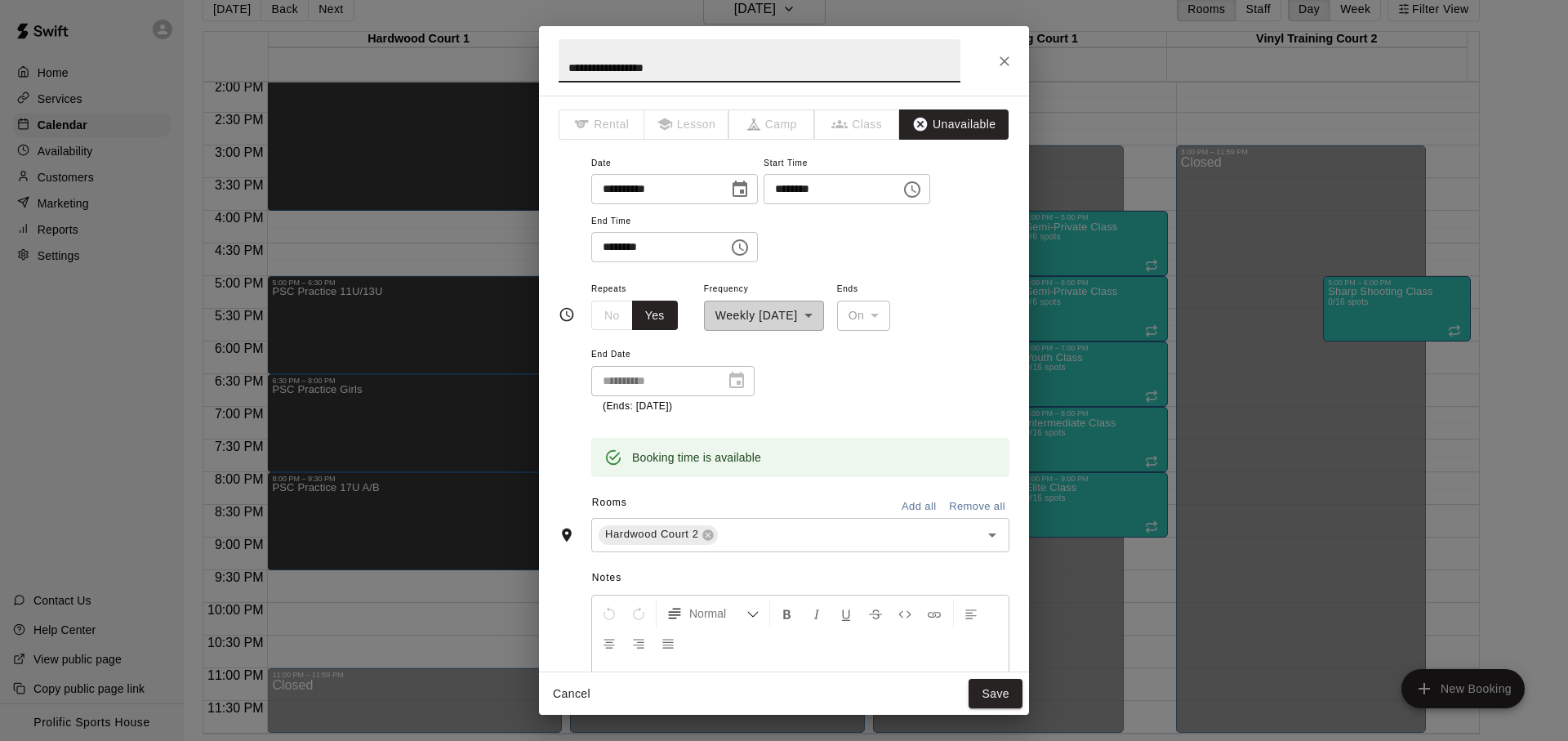
click at [653, 69] on input "**********" at bounding box center [759, 61] width 402 height 43
type input "**********"
click at [997, 707] on button "Save" at bounding box center [996, 694] width 54 height 30
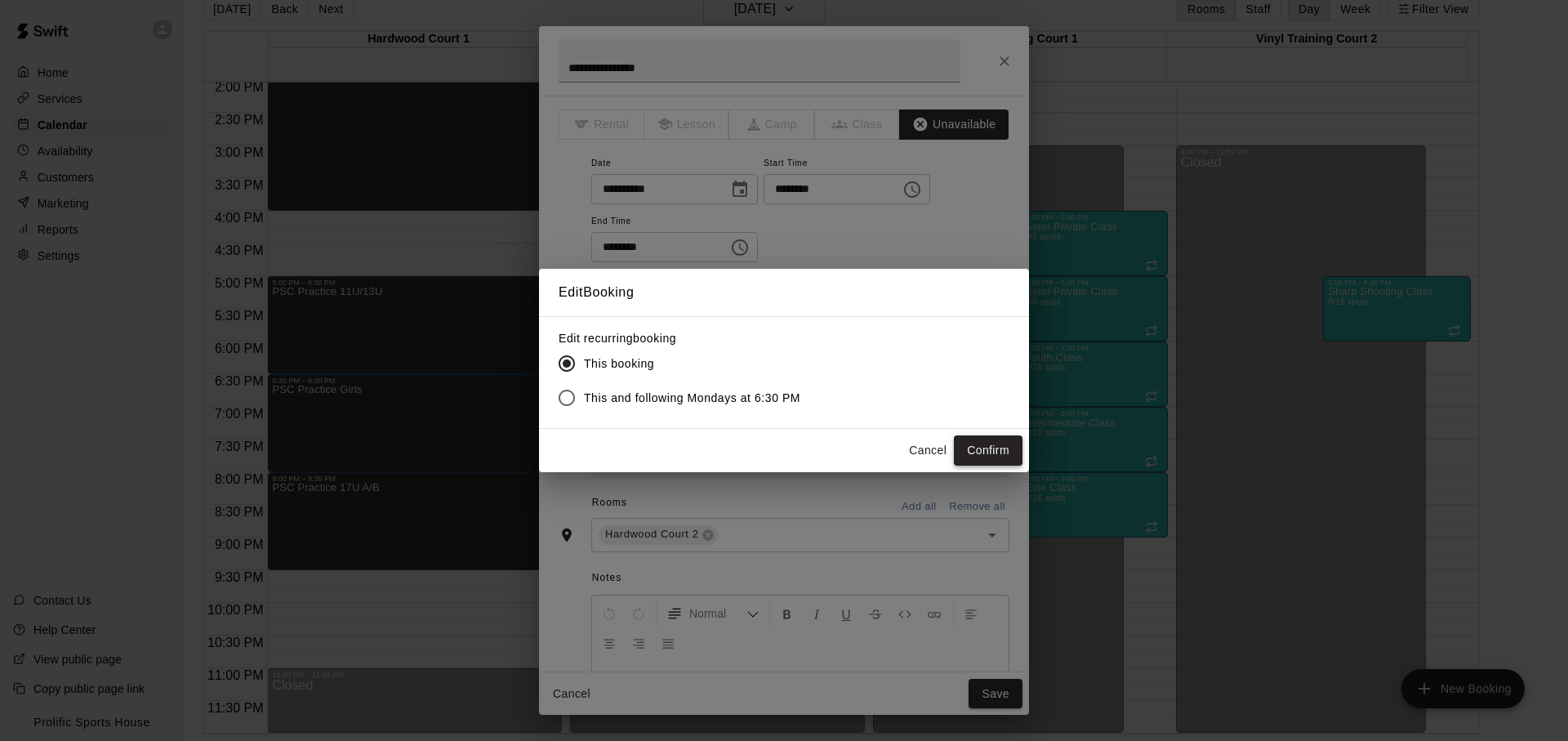
click at [984, 439] on button "Confirm" at bounding box center [988, 450] width 68 height 30
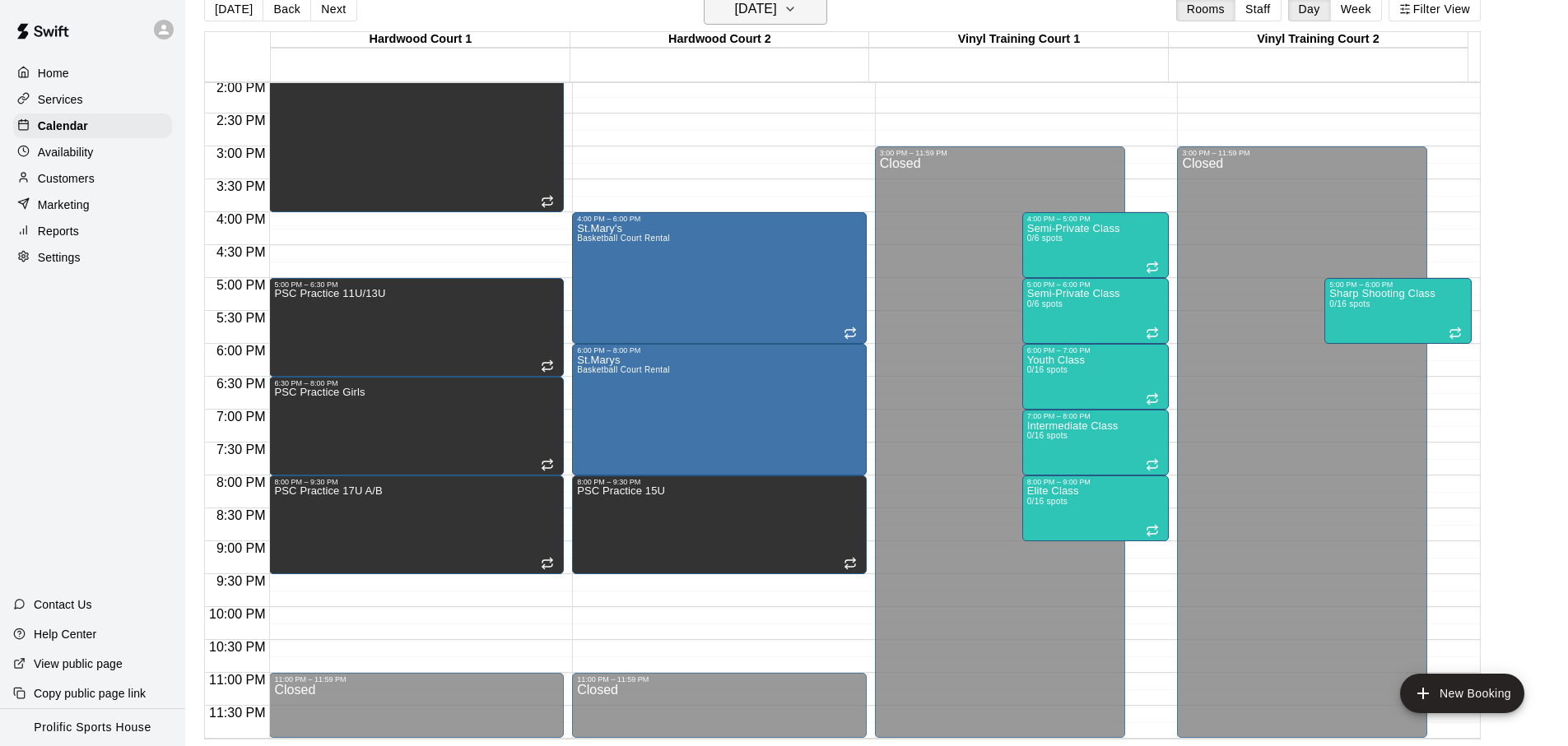
click at [777, 9] on h6 "[DATE]" at bounding box center [756, 8] width 42 height 23
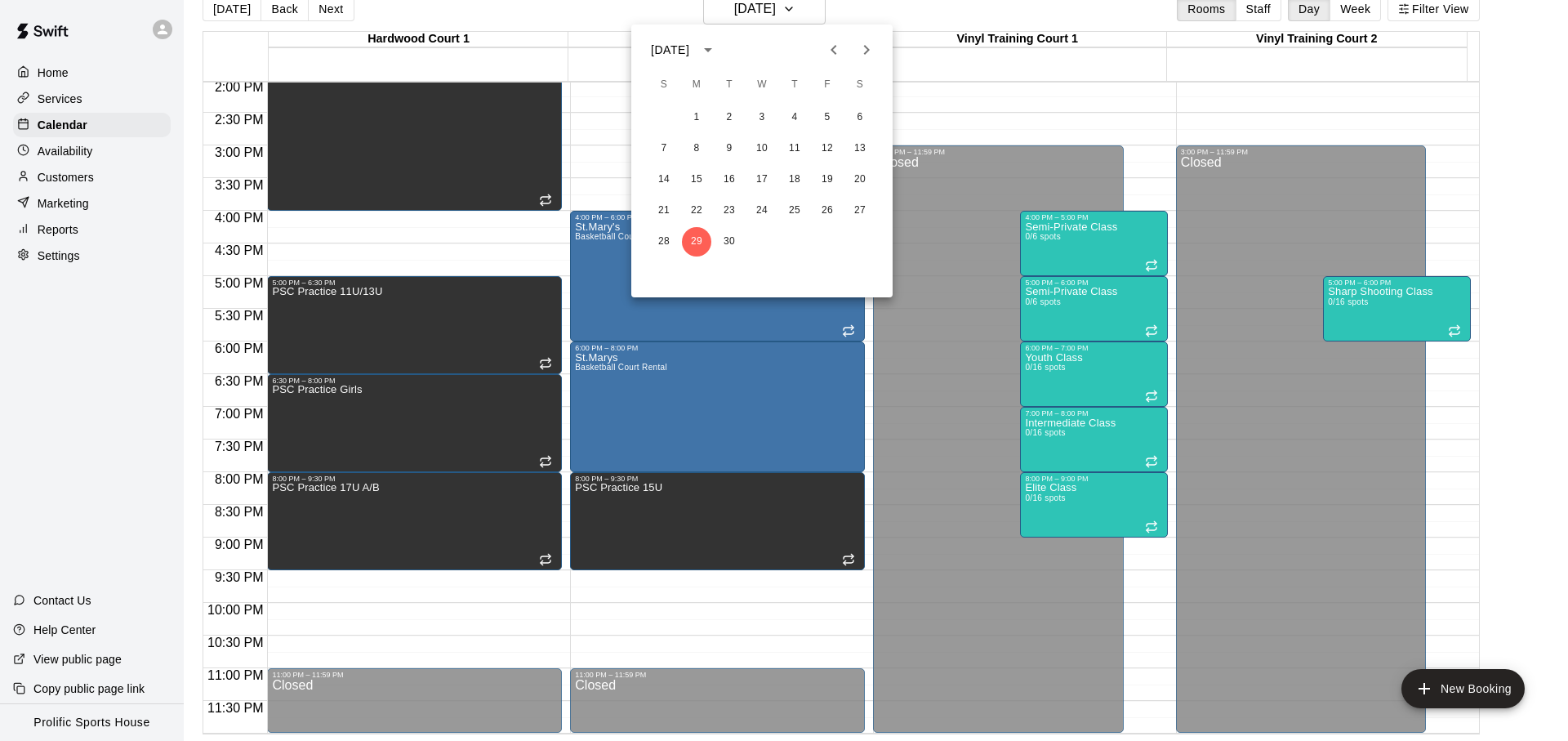
click at [874, 42] on icon "Next month" at bounding box center [867, 50] width 20 height 20
click at [699, 218] on button "20" at bounding box center [696, 210] width 29 height 29
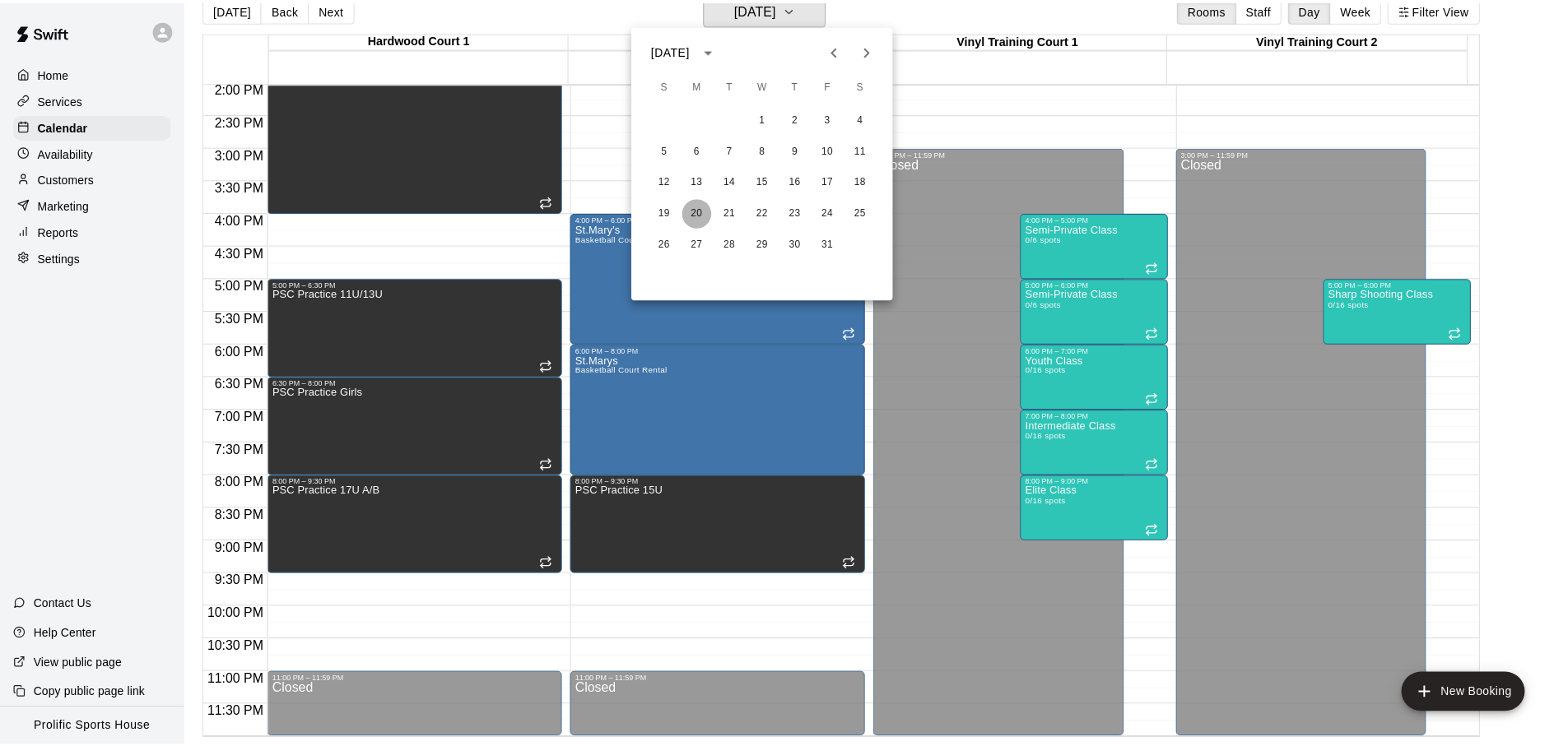
scroll to position [20, 0]
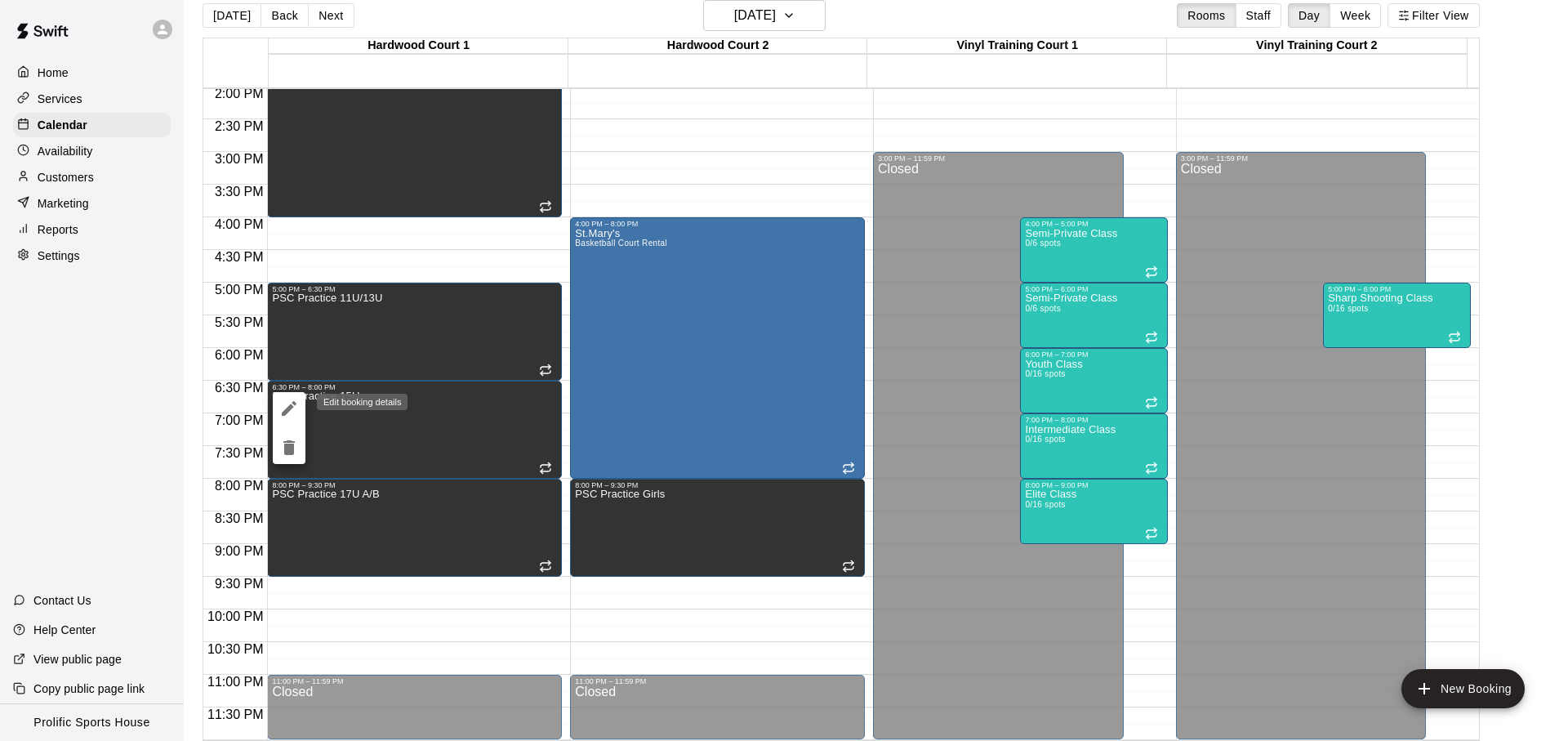
click at [290, 418] on icon "edit" at bounding box center [289, 408] width 20 height 20
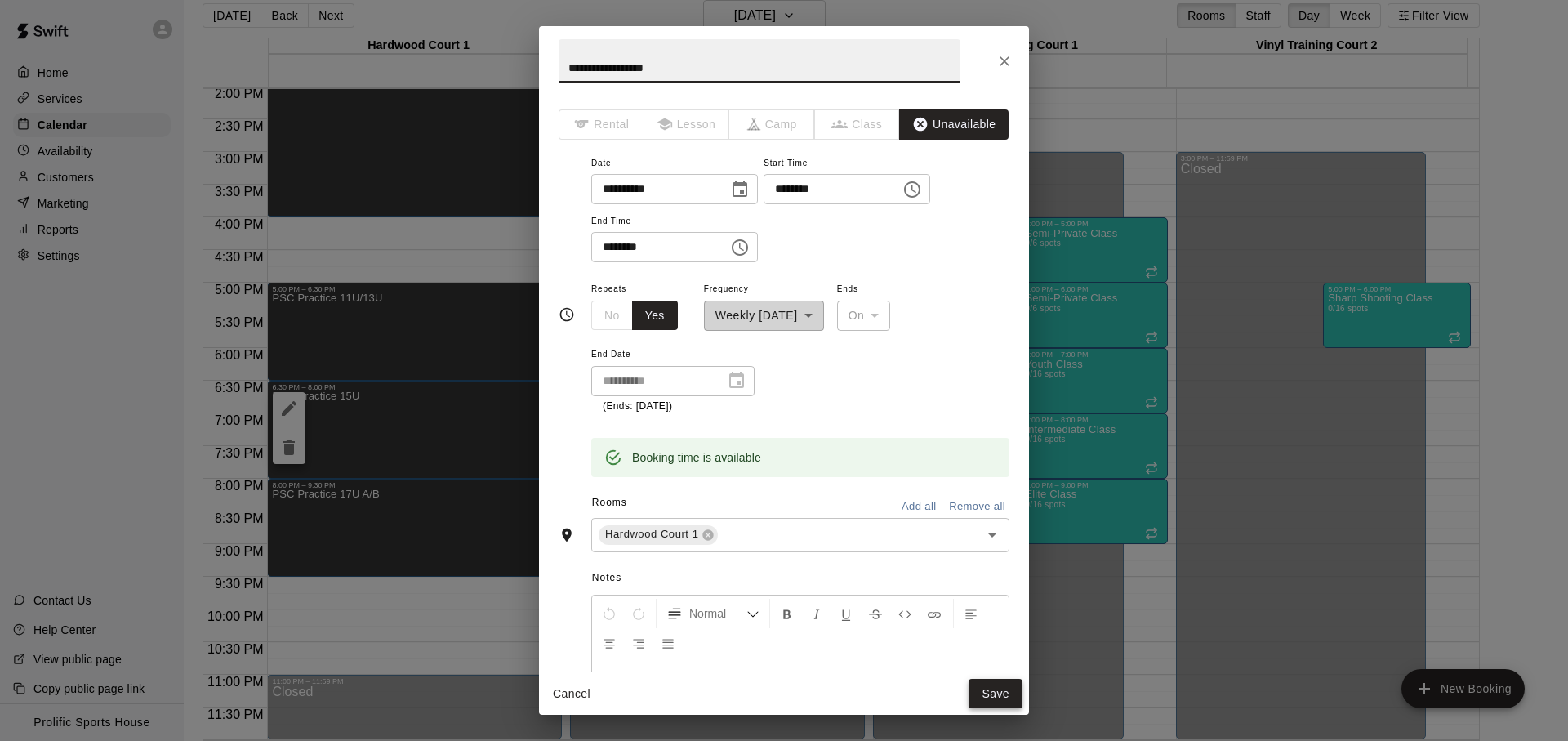
type input "**********"
click at [989, 686] on button "Save" at bounding box center [996, 694] width 54 height 30
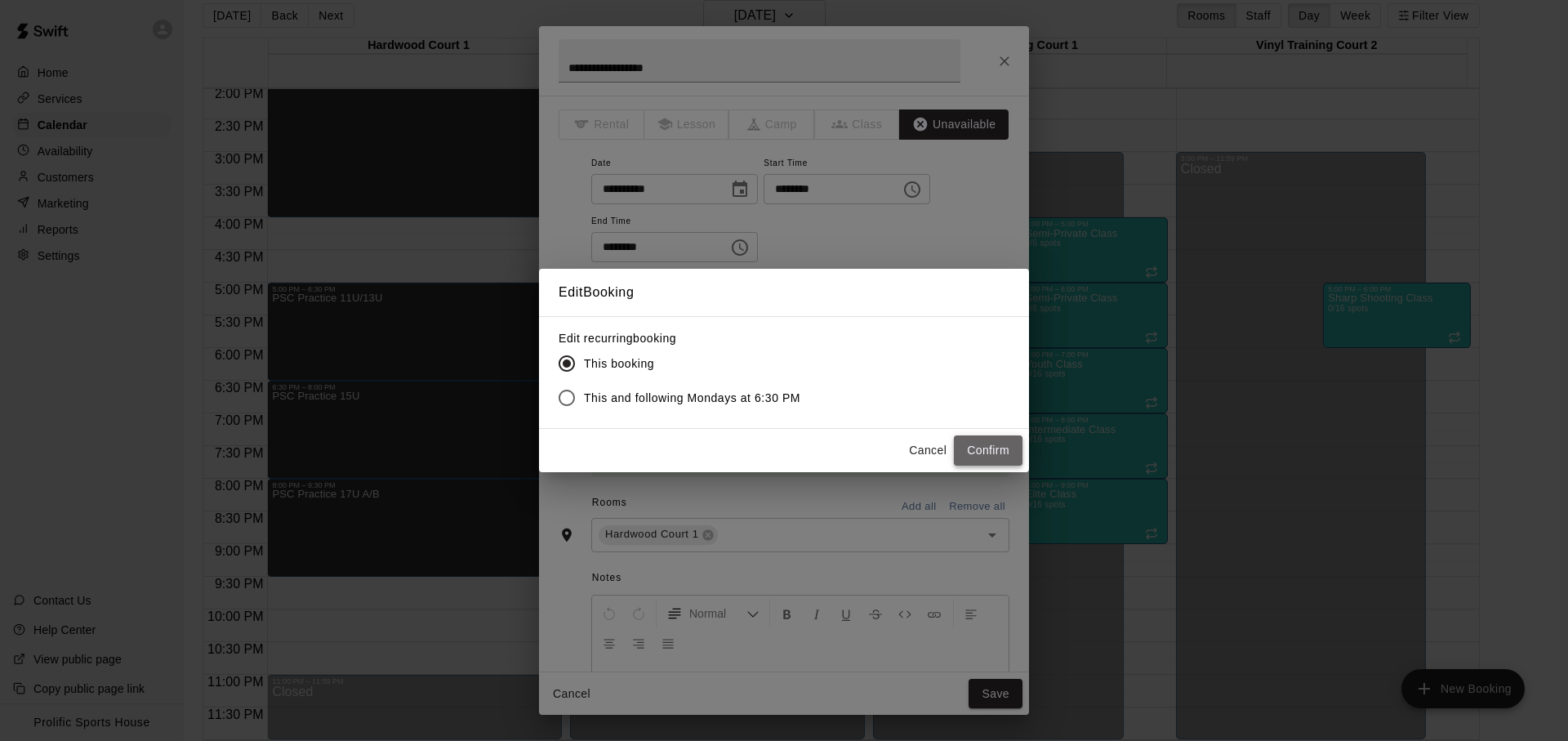
click at [993, 463] on button "Confirm" at bounding box center [988, 450] width 68 height 30
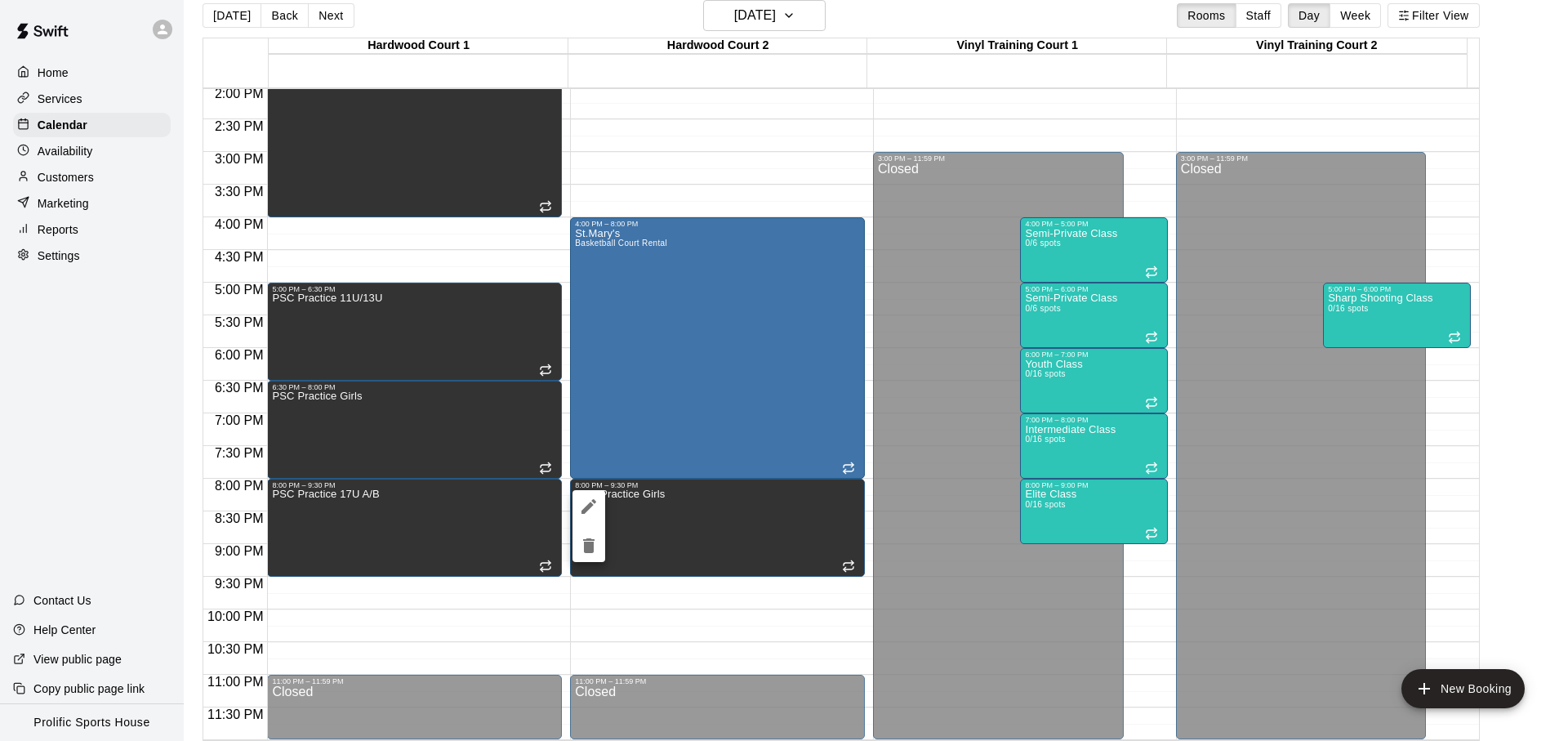
click at [596, 506] on icon "edit" at bounding box center [588, 506] width 20 height 20
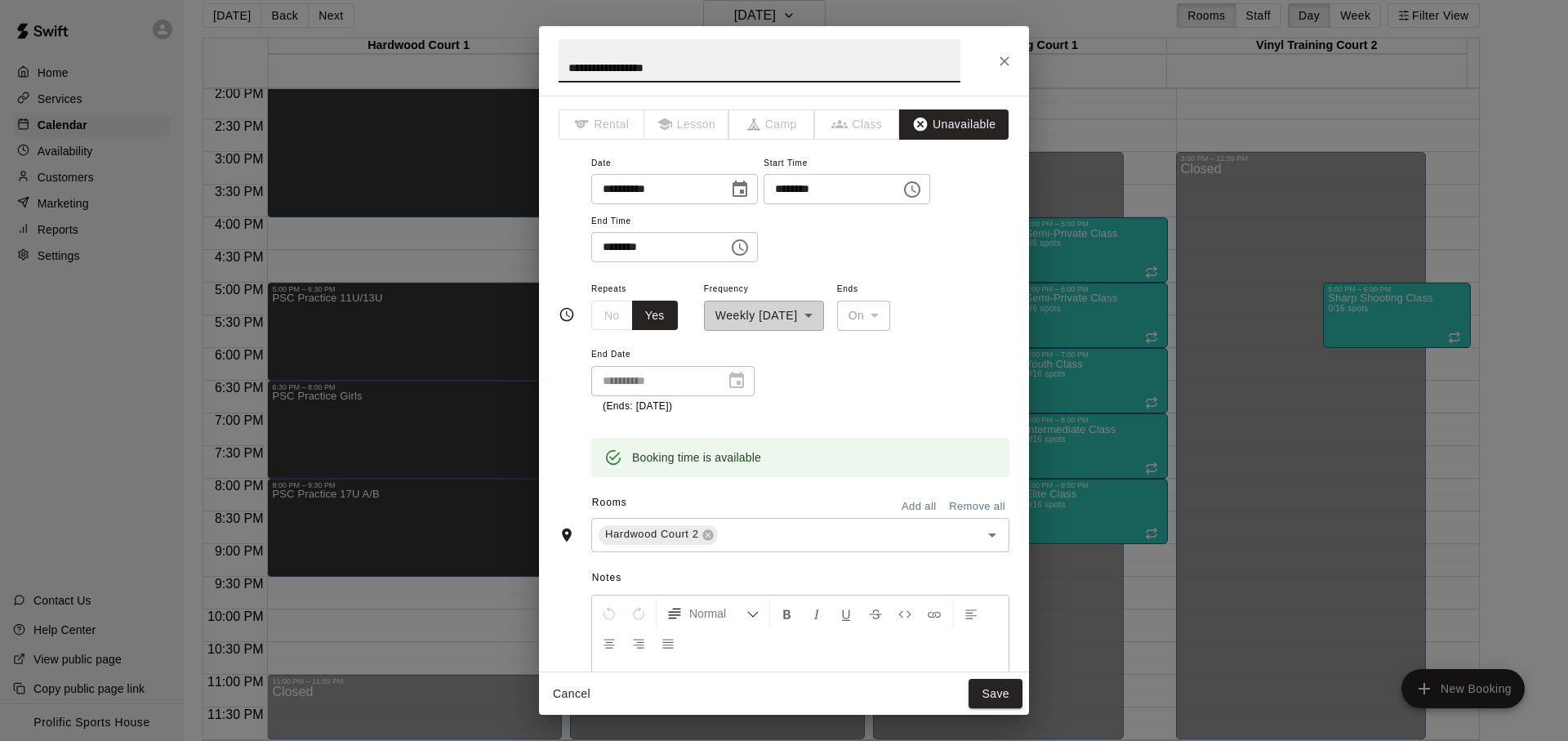
click at [649, 69] on input "**********" at bounding box center [759, 61] width 402 height 43
type input "**********"
click at [980, 702] on button "Save" at bounding box center [996, 694] width 54 height 30
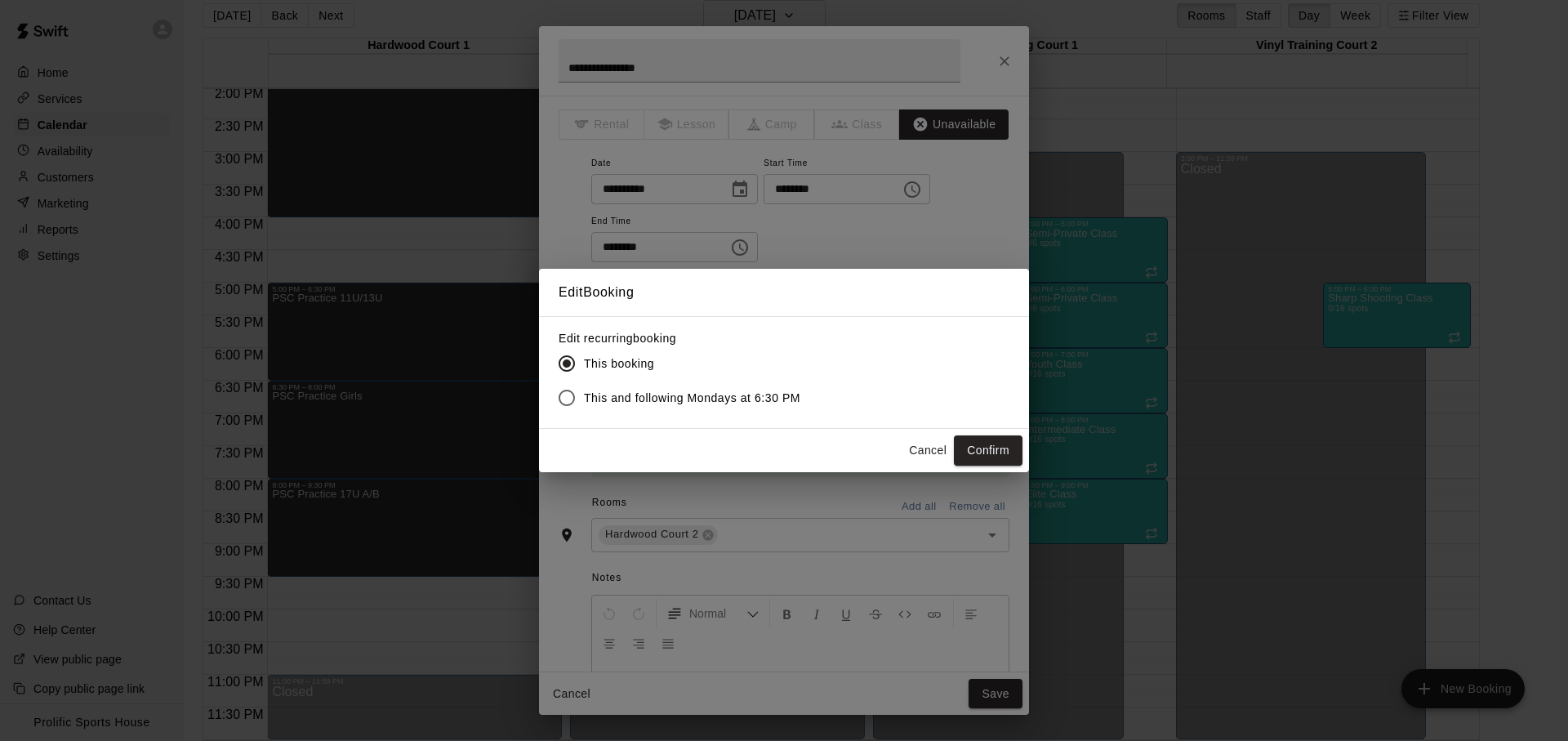
click at [988, 459] on button "Confirm" at bounding box center [988, 450] width 68 height 30
